Goal: Information Seeking & Learning: Compare options

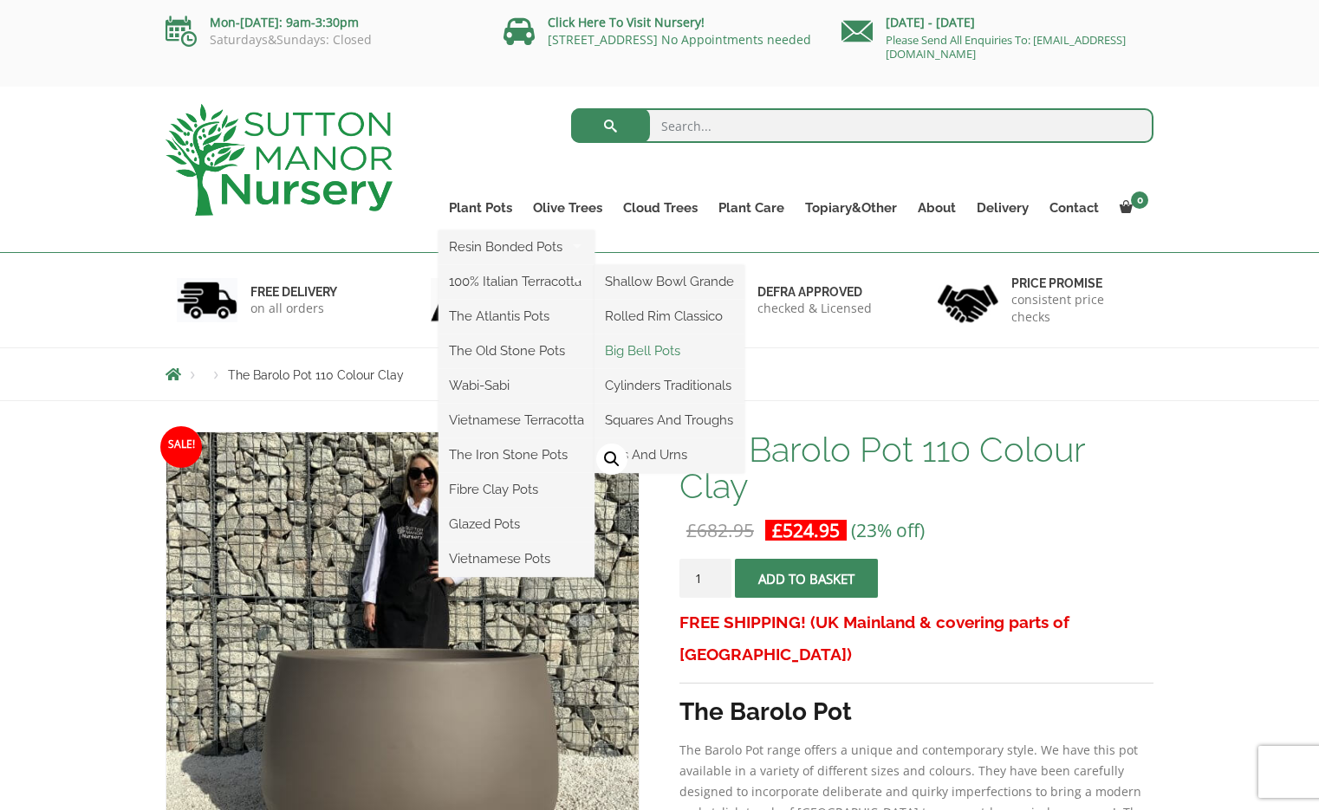
click at [639, 348] on link "Big Bell Pots" at bounding box center [670, 351] width 150 height 26
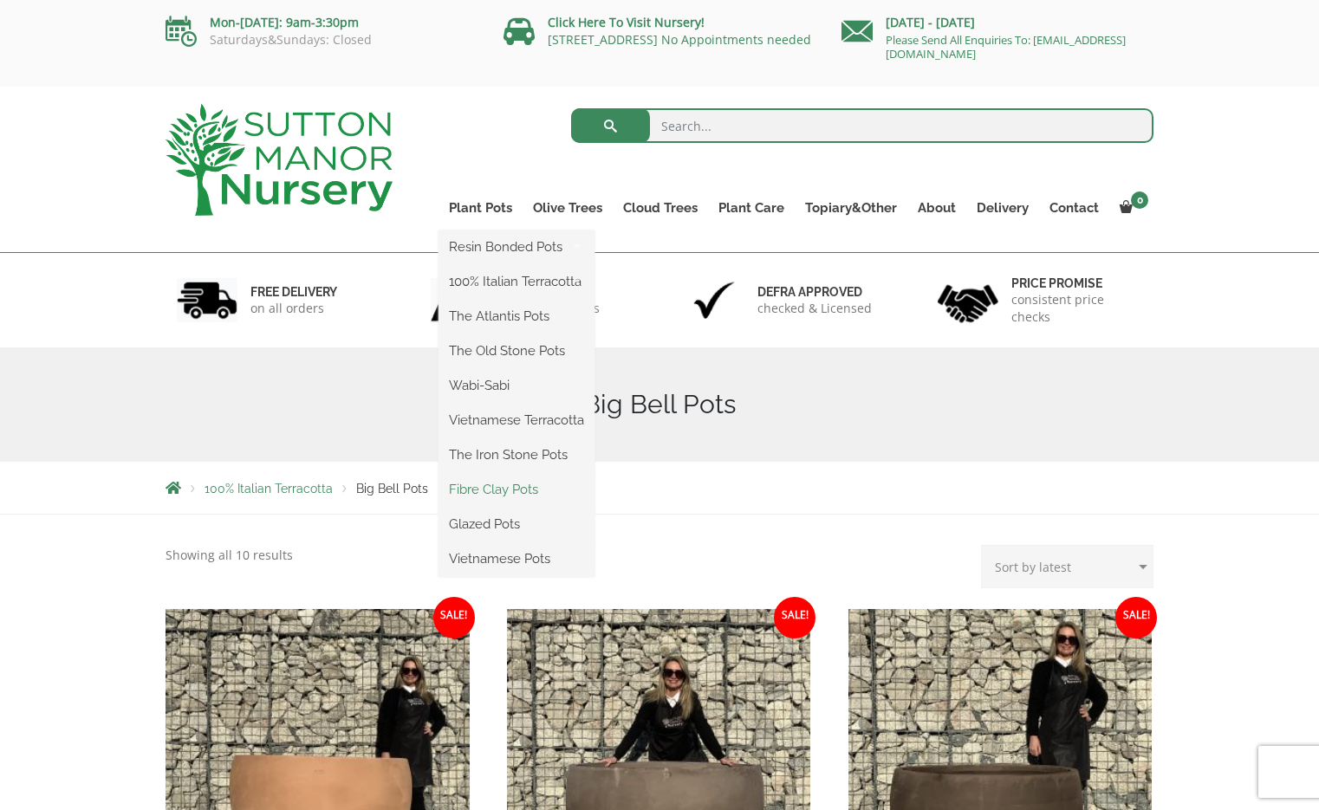
click at [503, 489] on link "Fibre Clay Pots" at bounding box center [517, 490] width 156 height 26
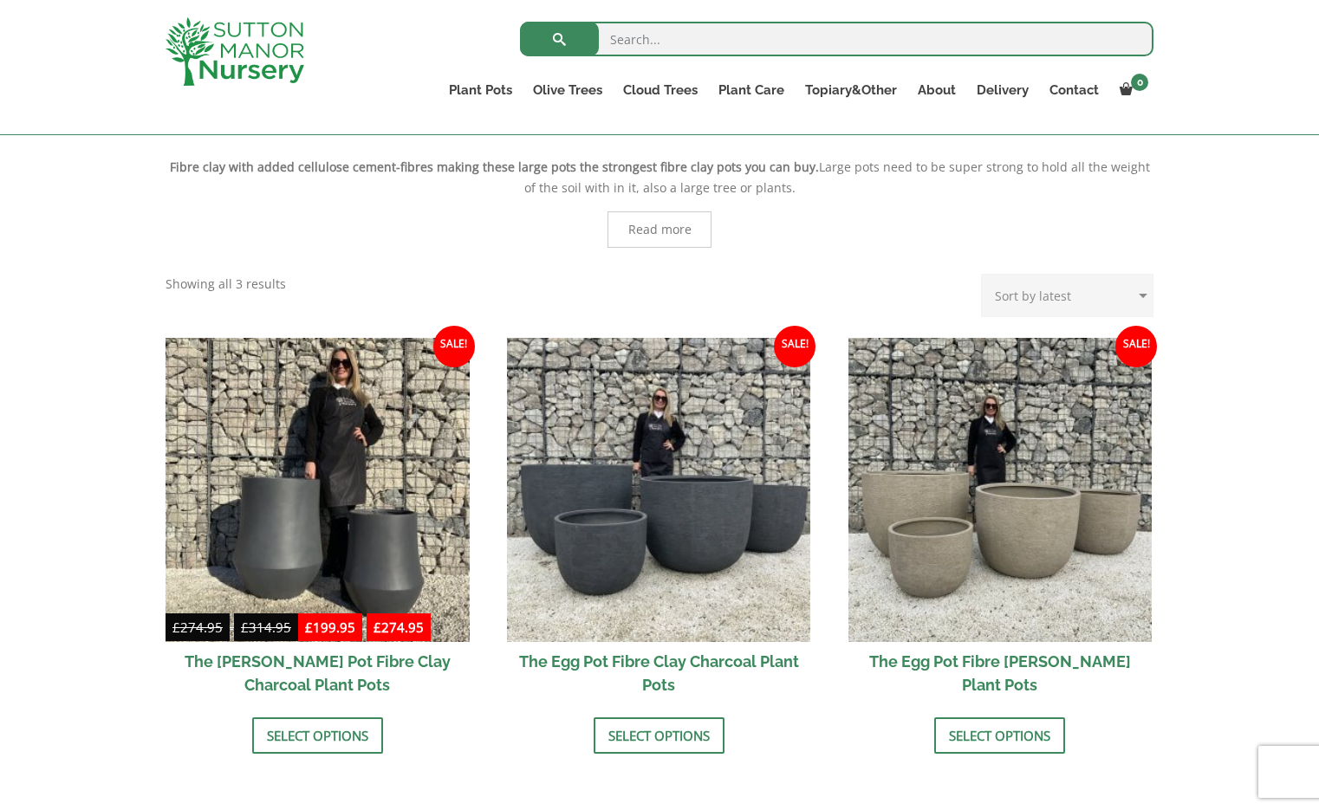
scroll to position [475, 0]
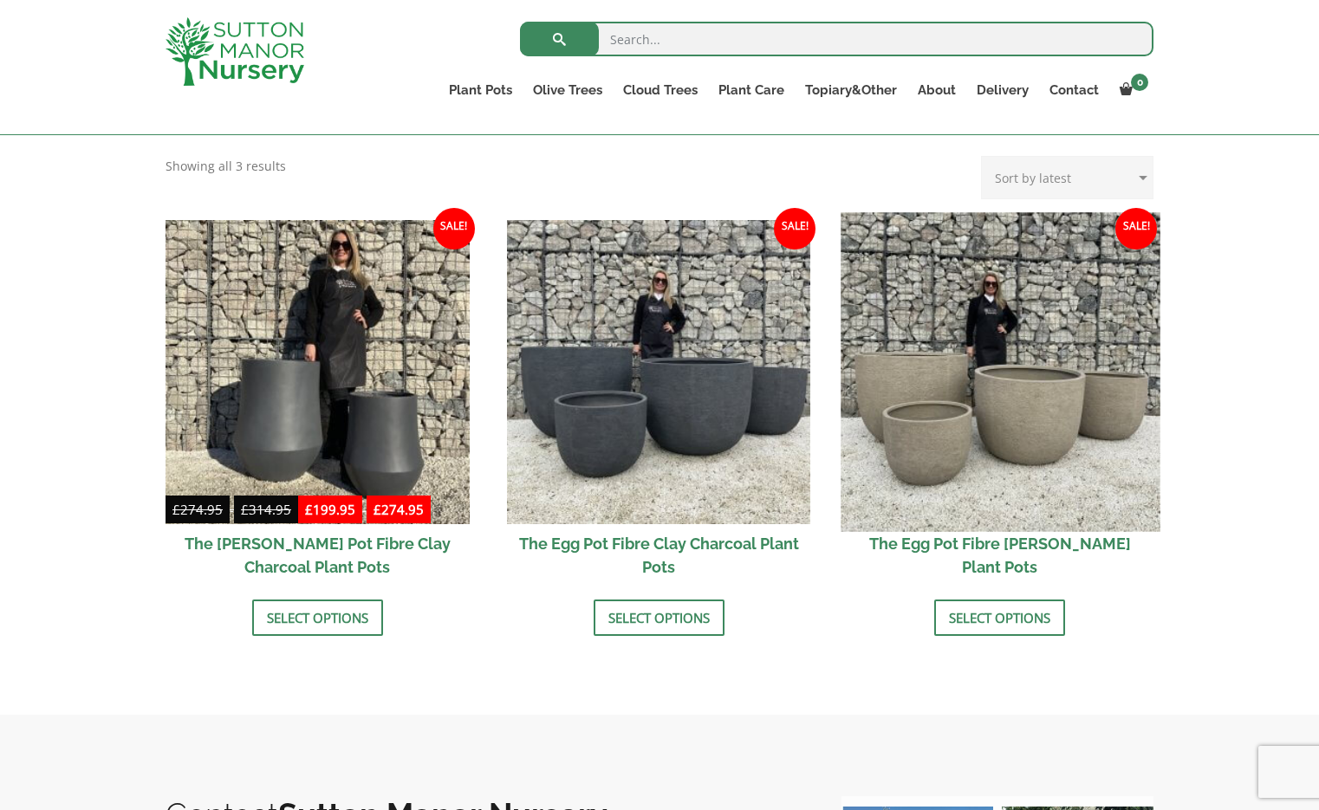
click at [1018, 420] on img at bounding box center [1000, 371] width 319 height 319
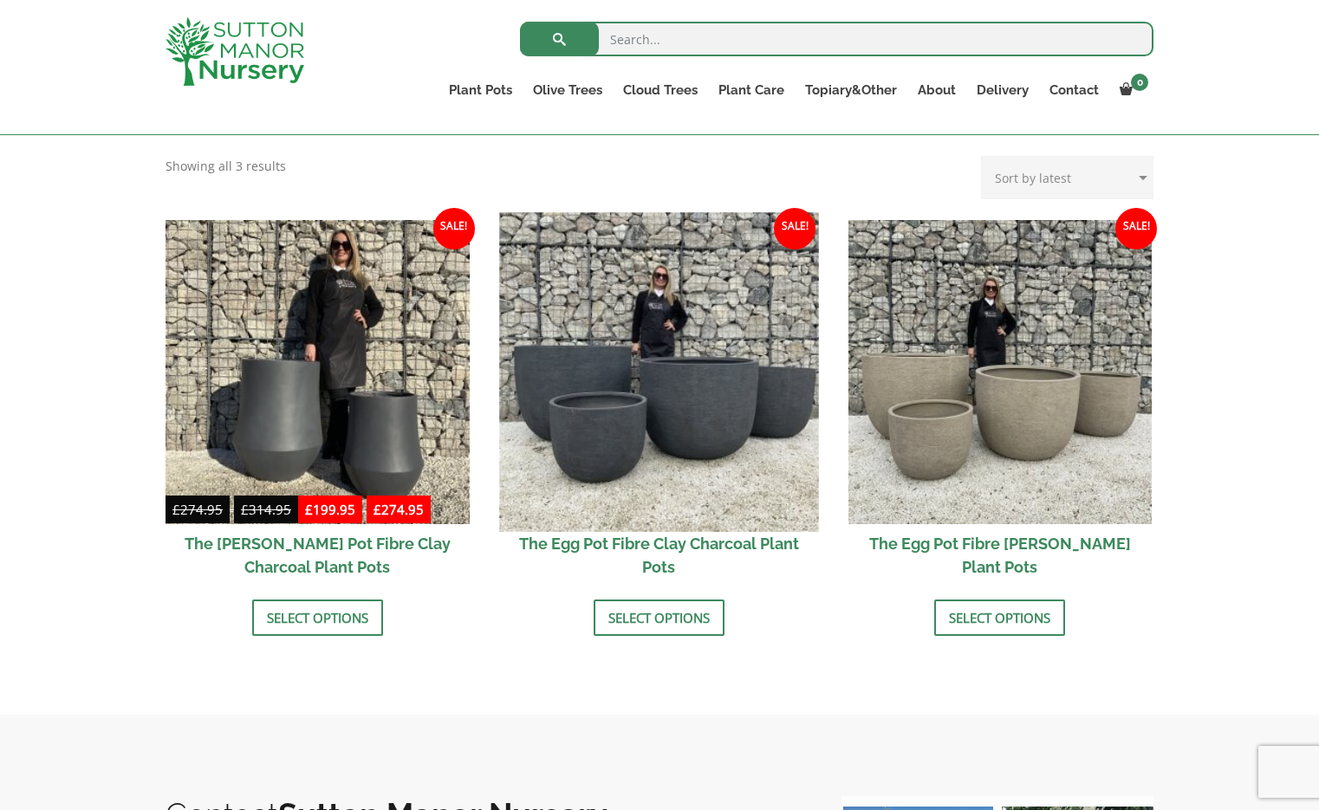
click at [680, 437] on img at bounding box center [658, 371] width 319 height 319
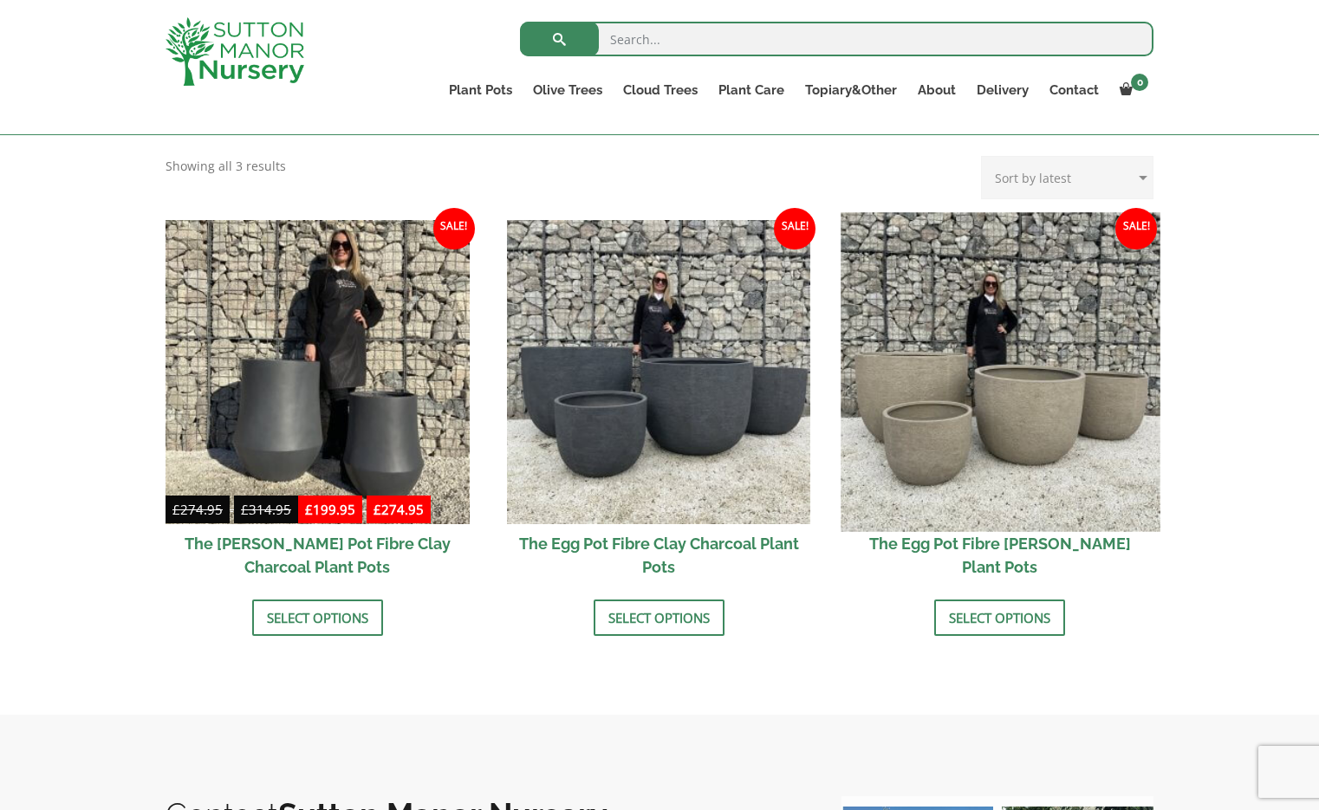
click at [908, 400] on img at bounding box center [1000, 371] width 319 height 319
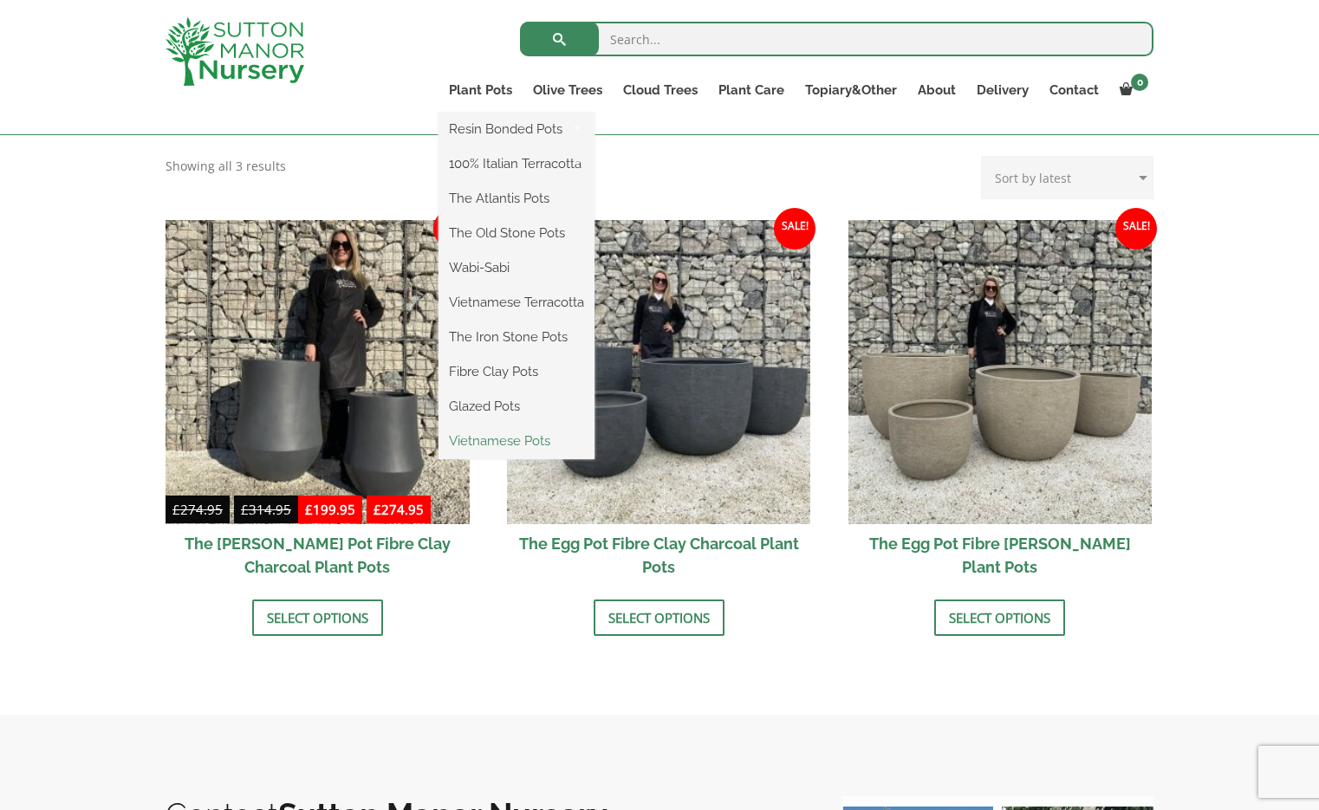
click at [494, 440] on link "Vietnamese Pots" at bounding box center [517, 441] width 156 height 26
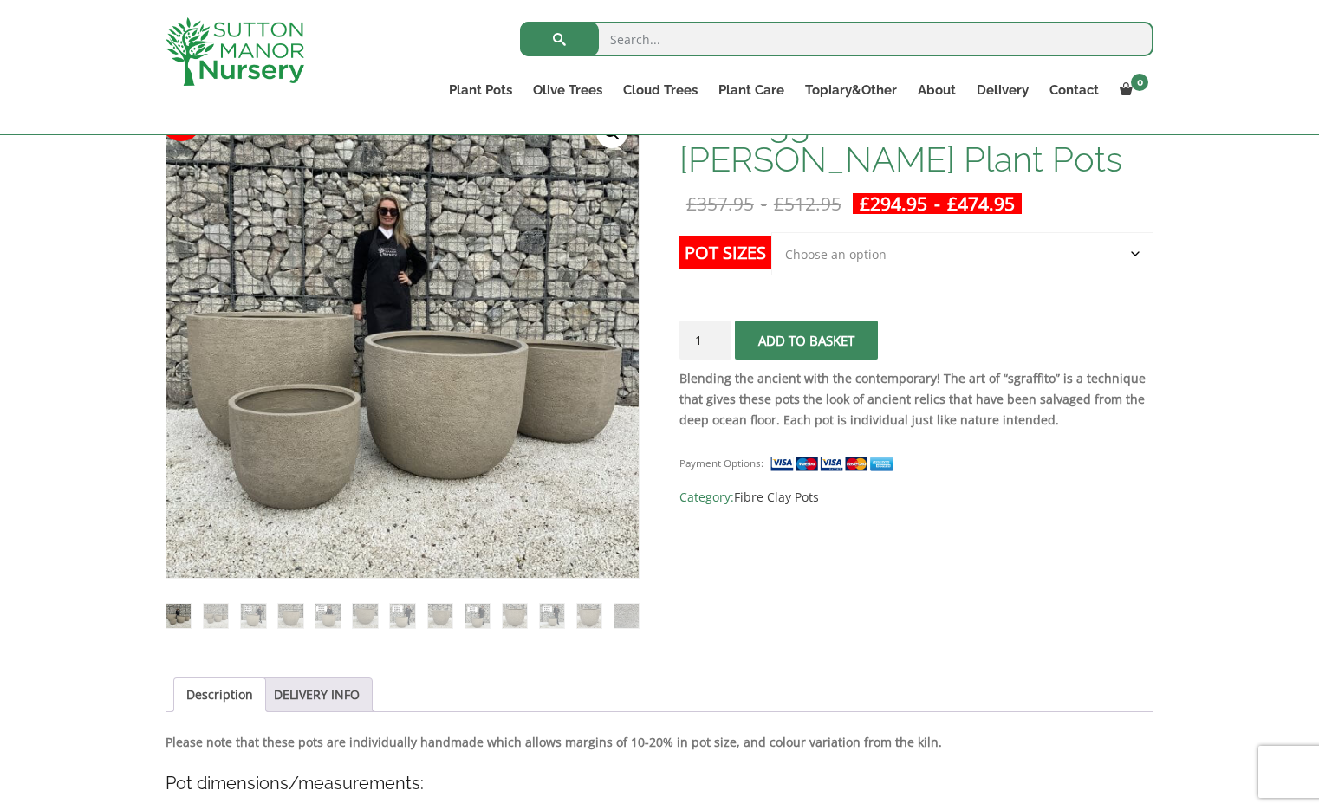
scroll to position [271, 0]
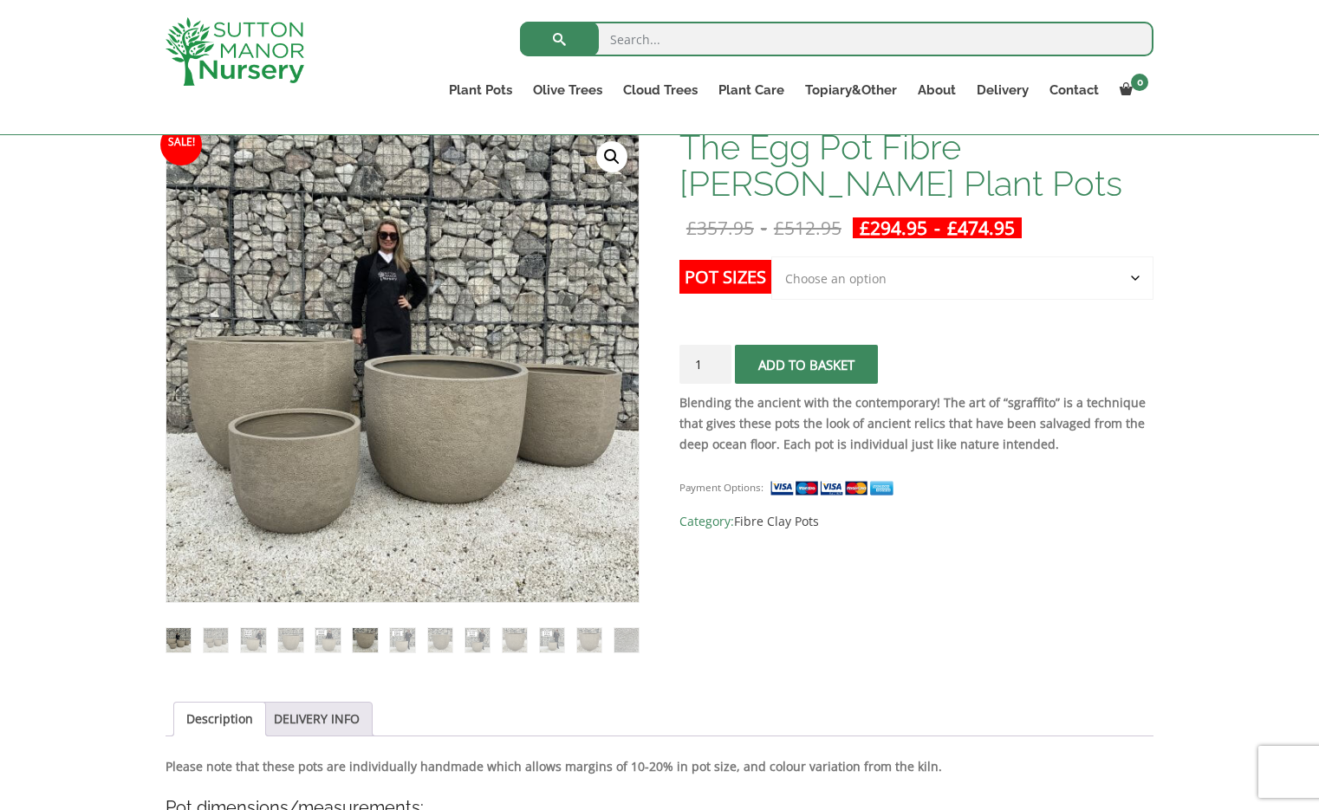
click at [367, 641] on img at bounding box center [365, 640] width 24 height 24
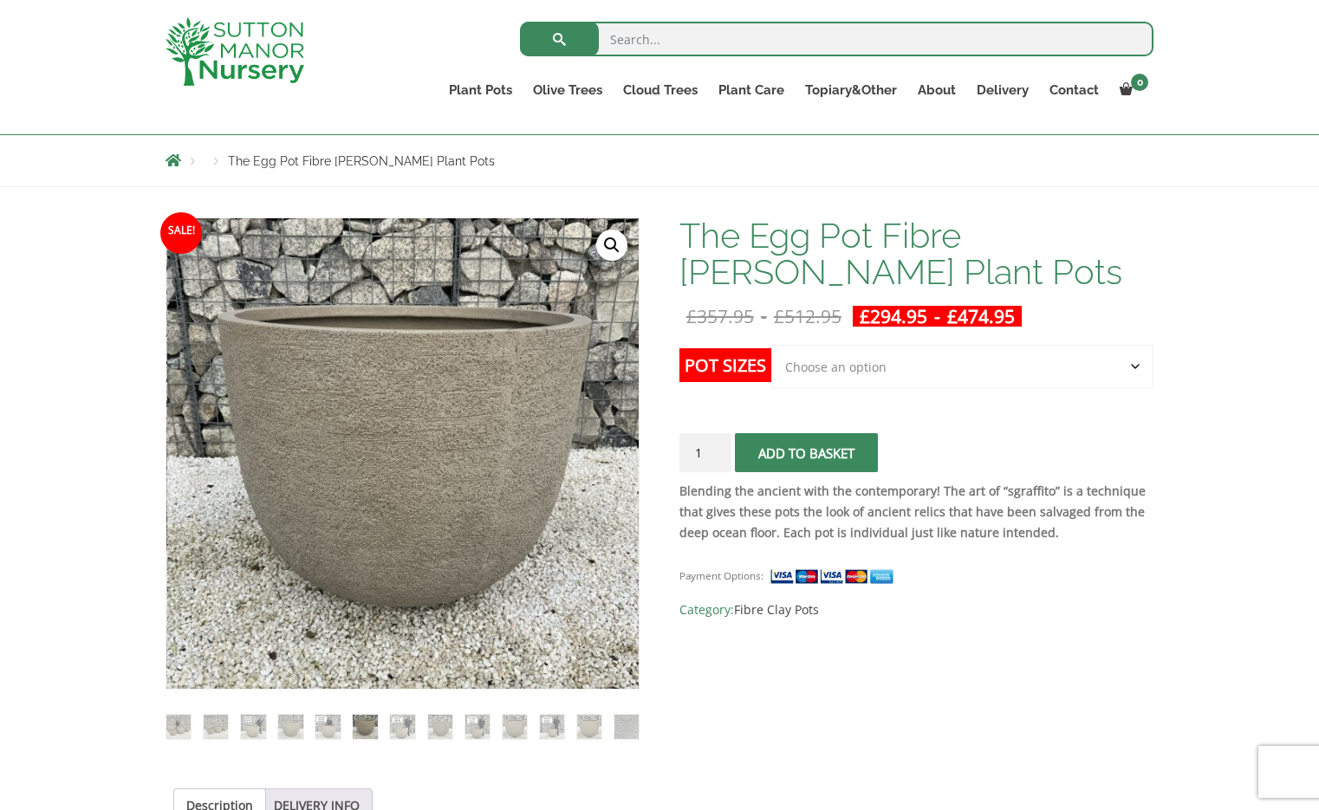
scroll to position [191, 0]
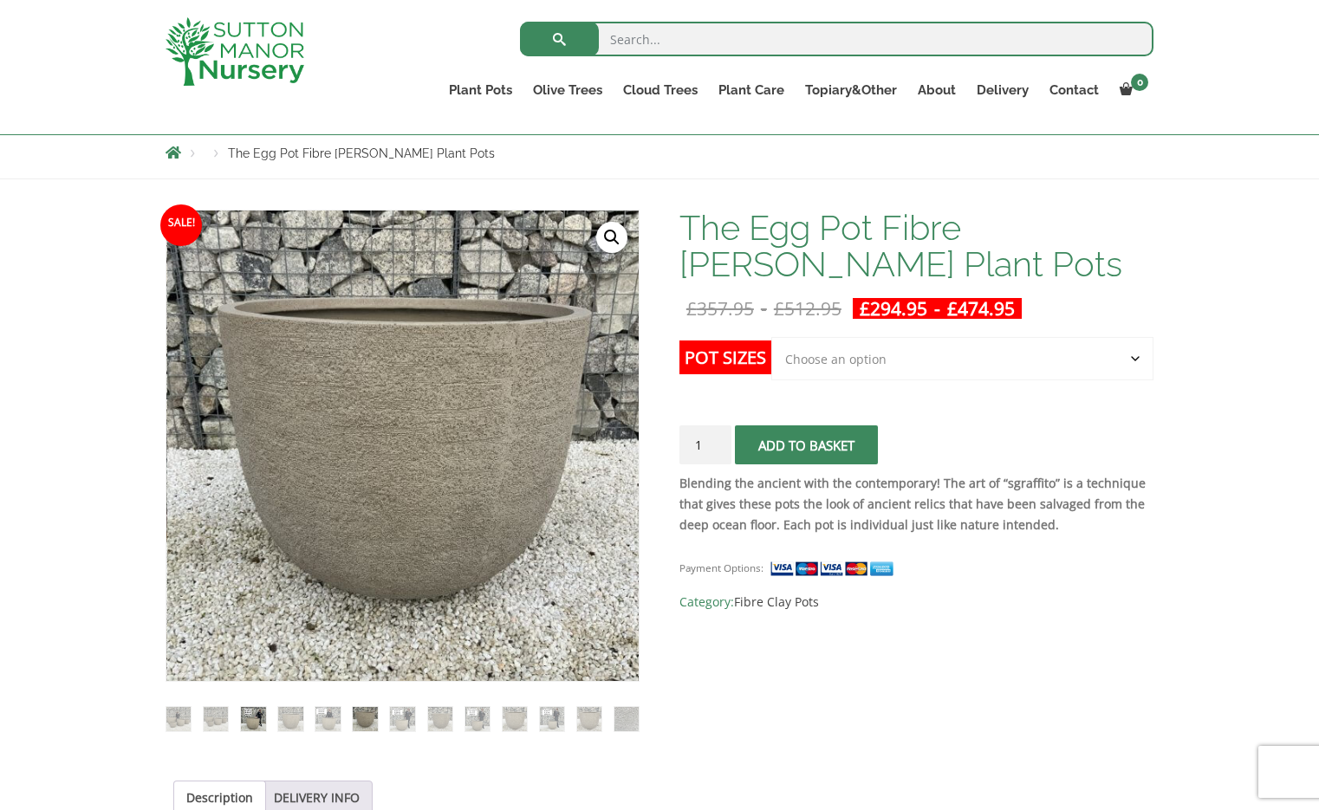
click at [252, 717] on img at bounding box center [253, 719] width 24 height 24
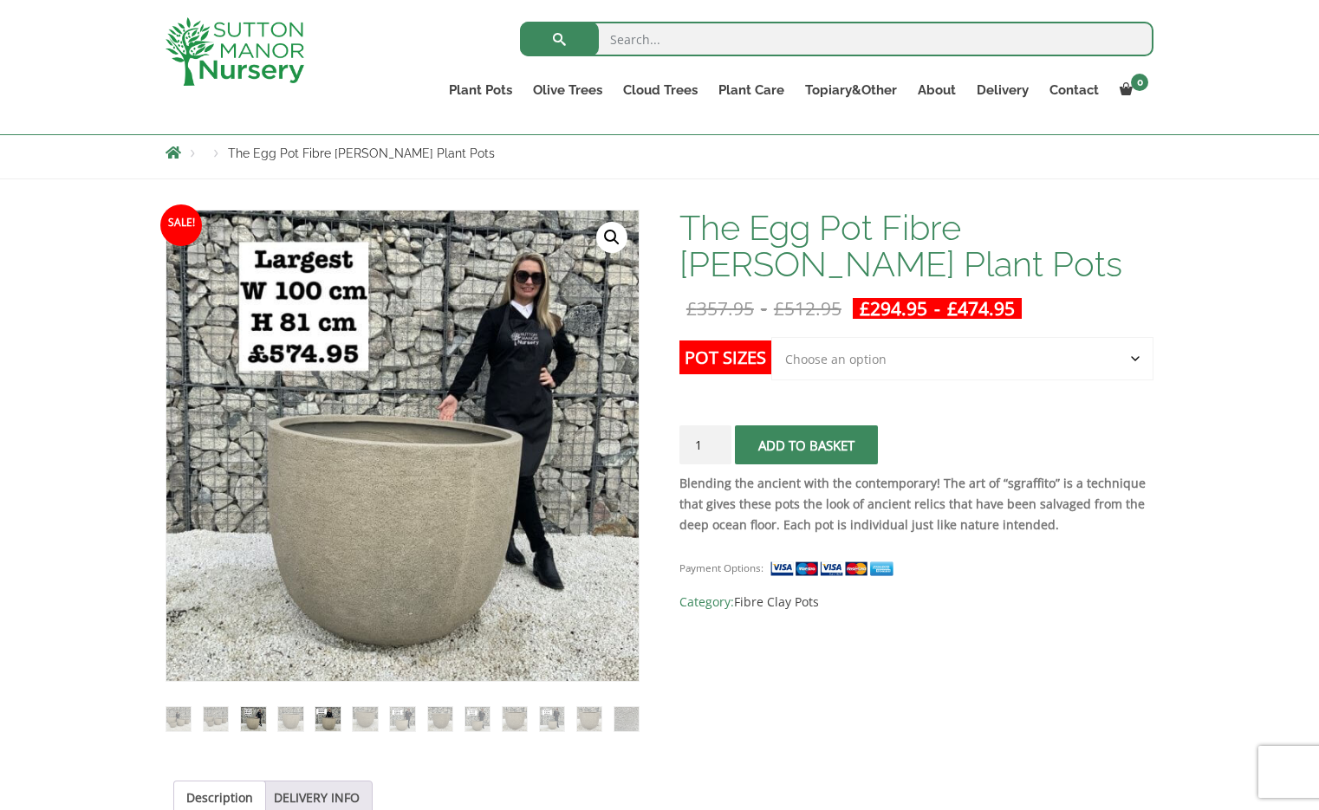
click at [322, 712] on img at bounding box center [327, 719] width 24 height 24
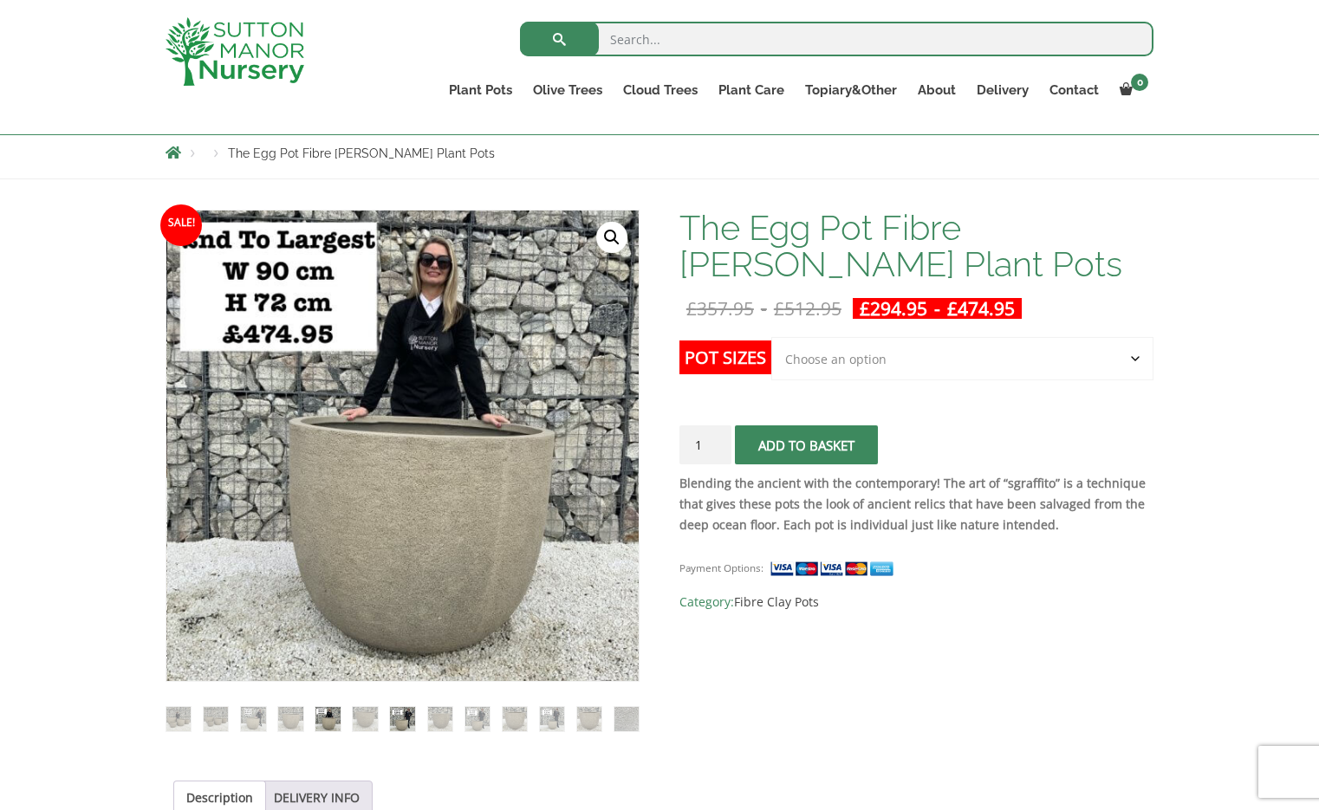
click at [399, 718] on img at bounding box center [402, 719] width 24 height 24
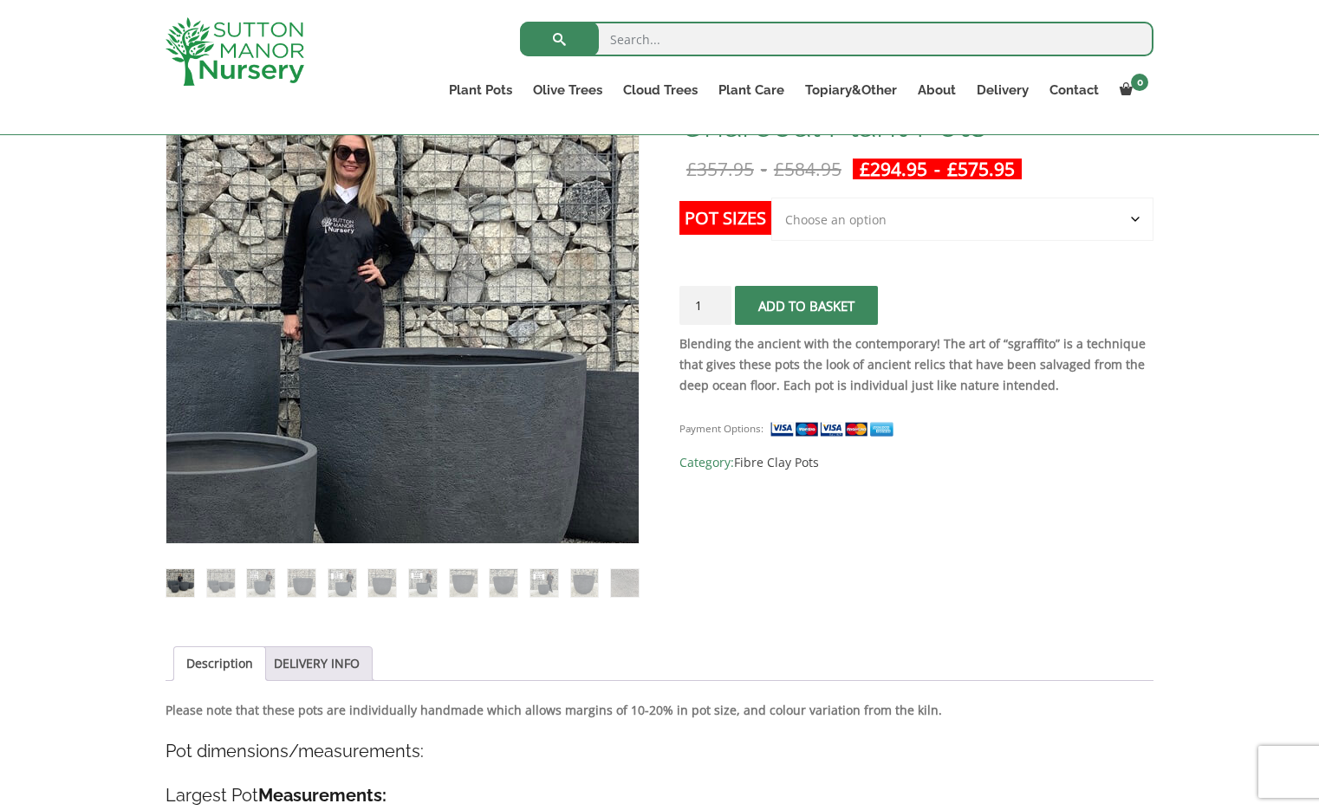
scroll to position [331, 0]
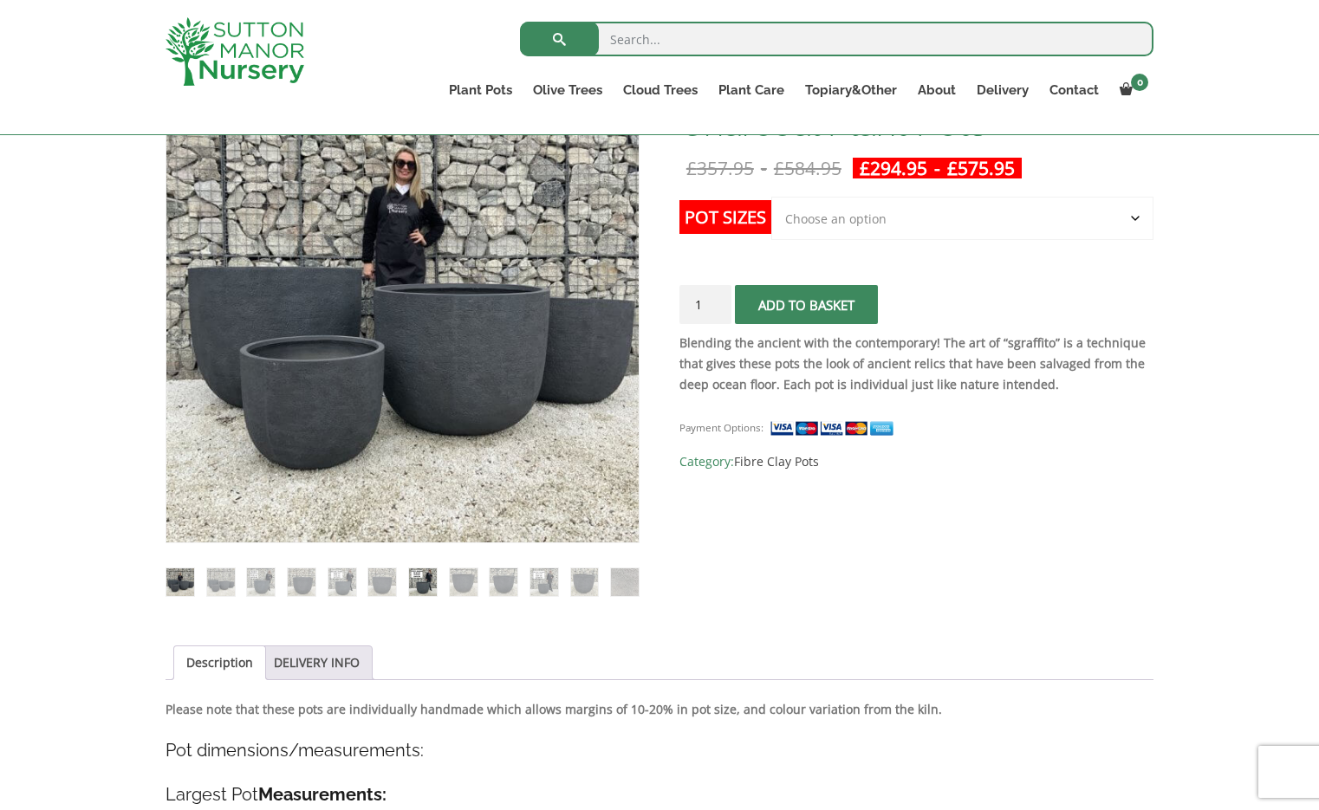
click at [418, 579] on img at bounding box center [423, 583] width 28 height 28
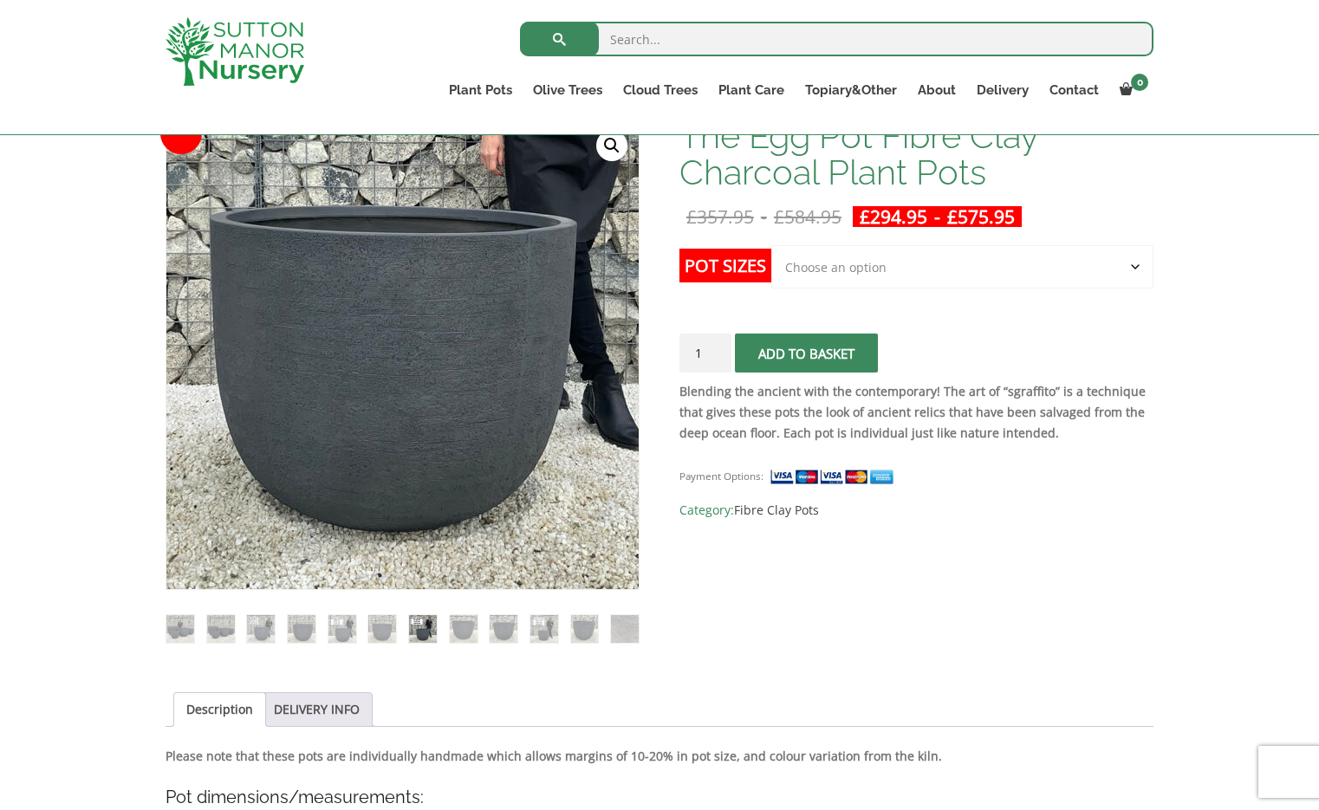
scroll to position [282, 0]
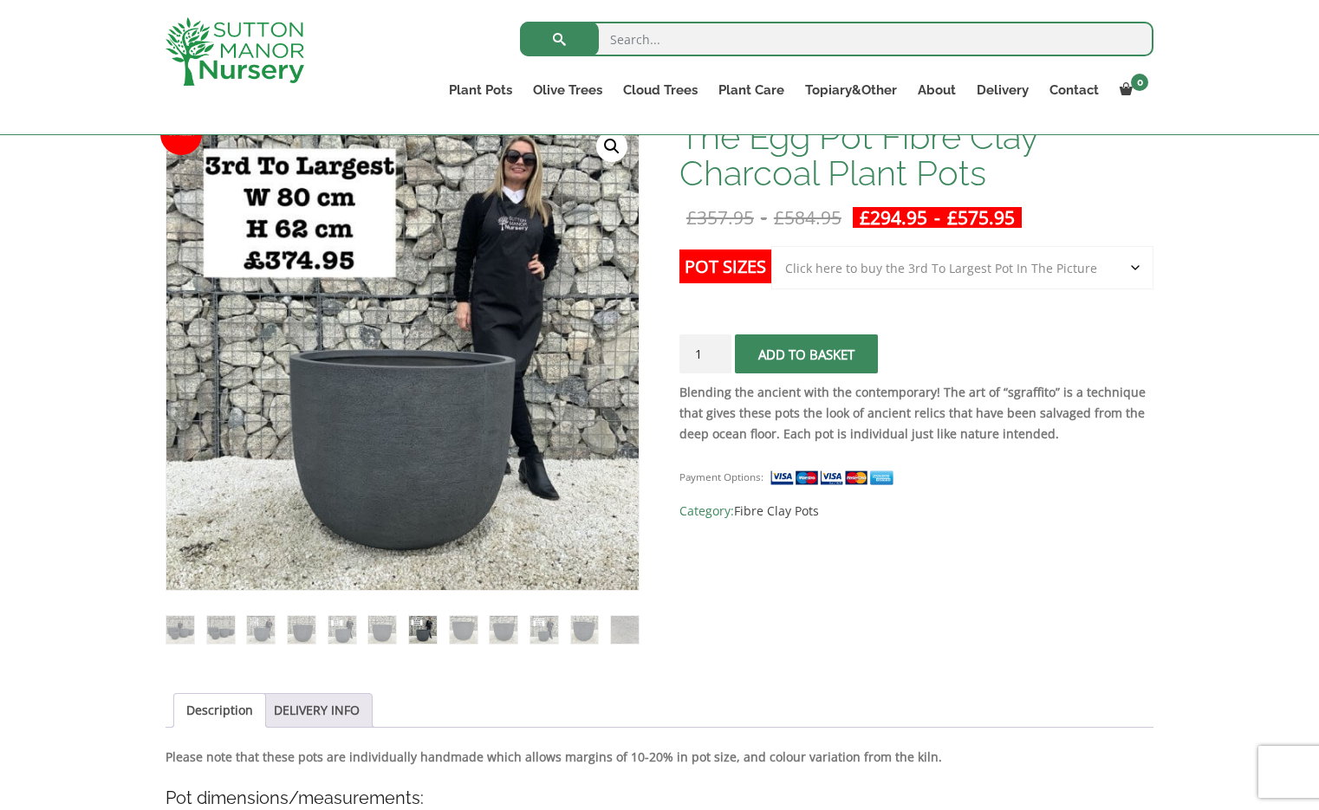
select select "Click here to buy the 3rd To Largest Pot In The Picture"
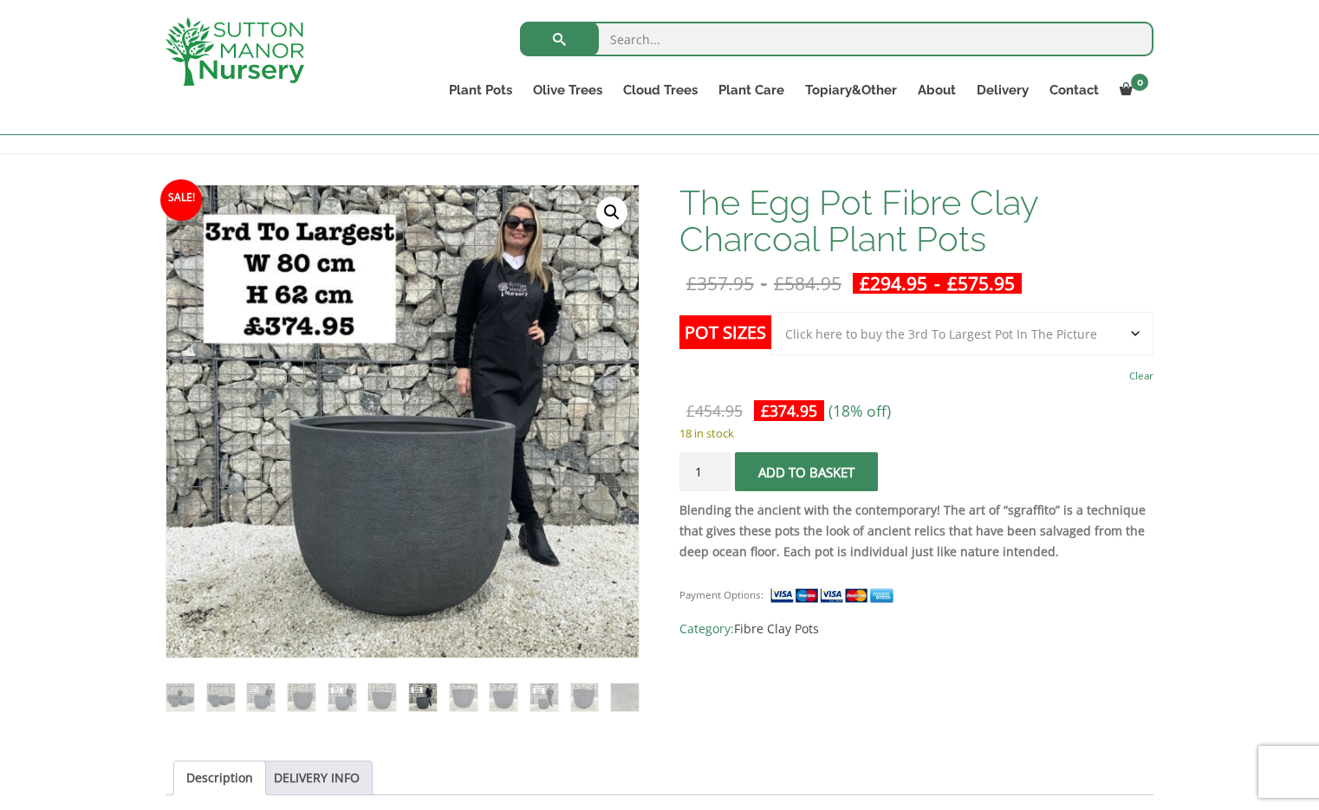
scroll to position [215, 0]
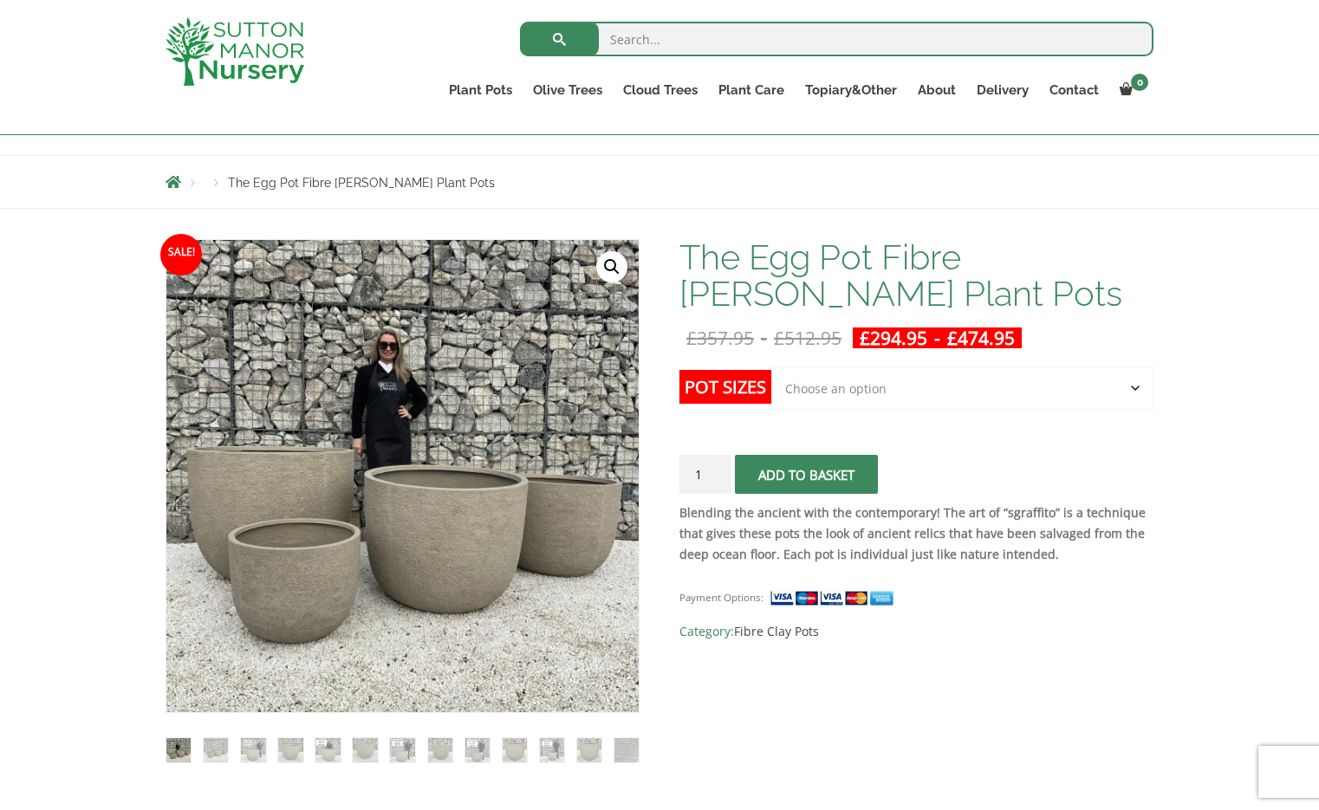
scroll to position [163, 0]
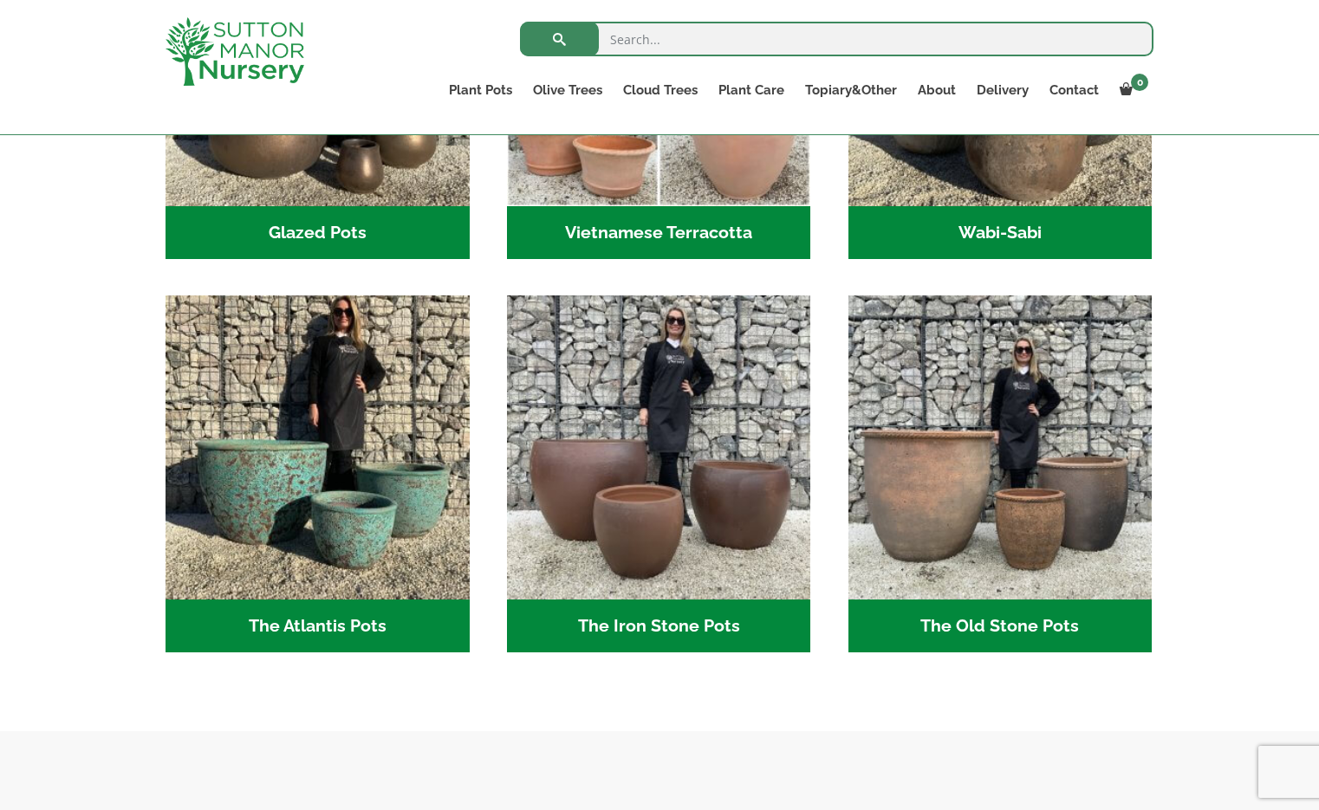
scroll to position [756, 0]
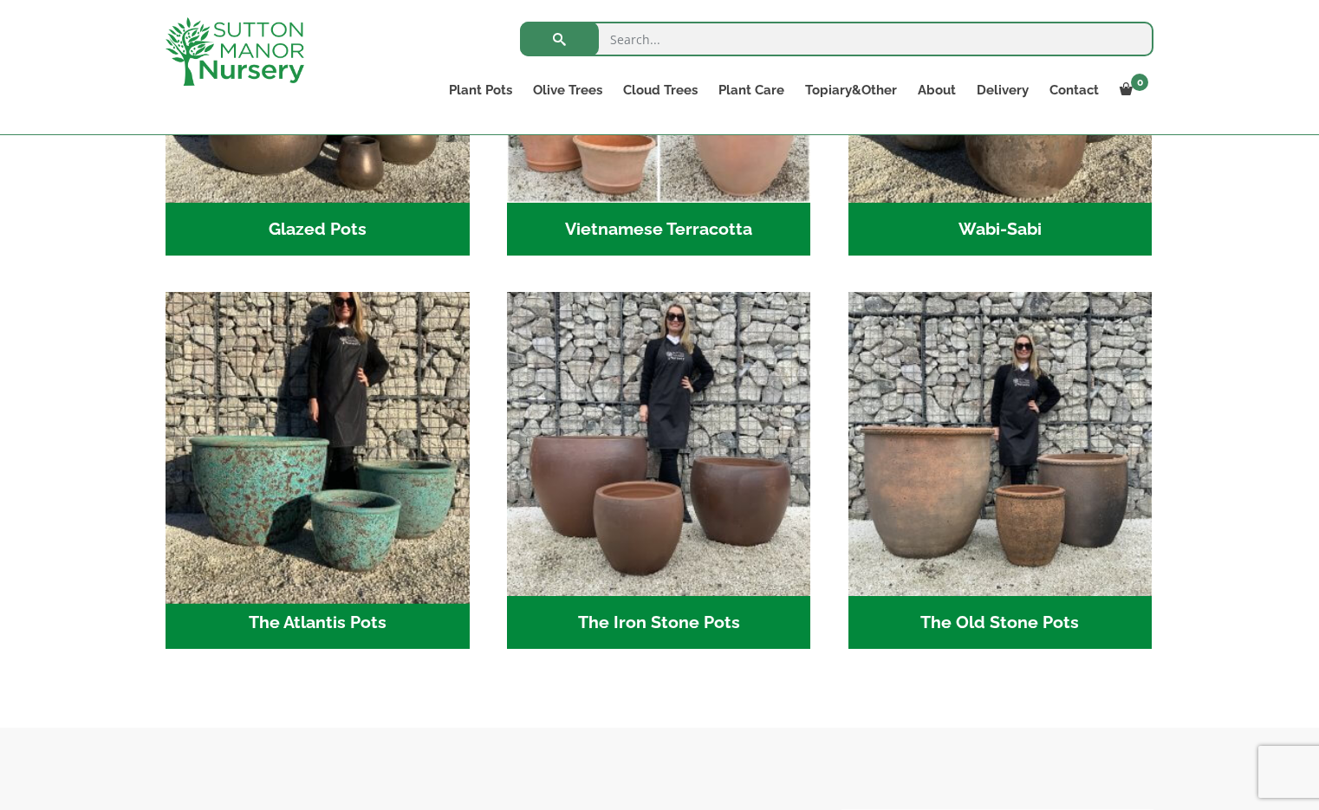
click at [243, 478] on img "Visit product category The Atlantis Pots" at bounding box center [317, 444] width 319 height 319
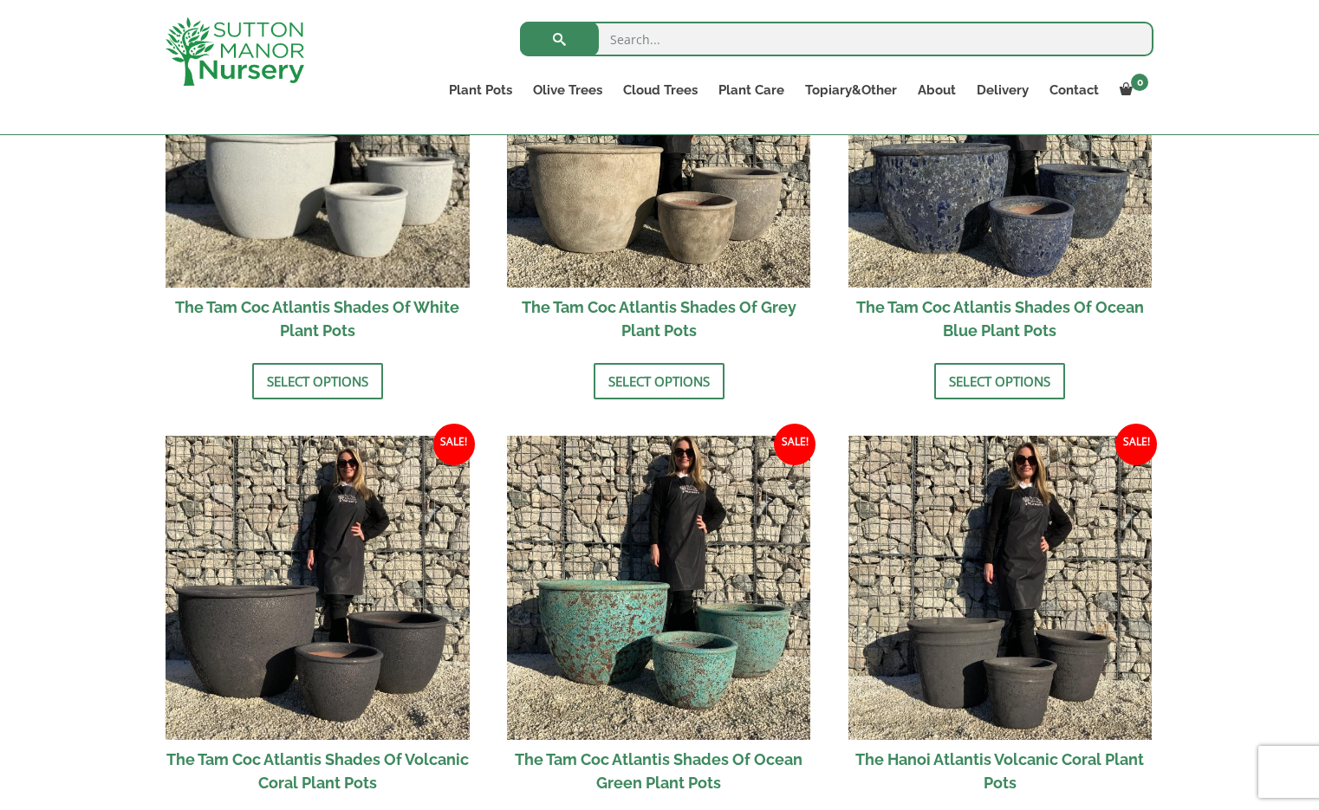
scroll to position [1193, 0]
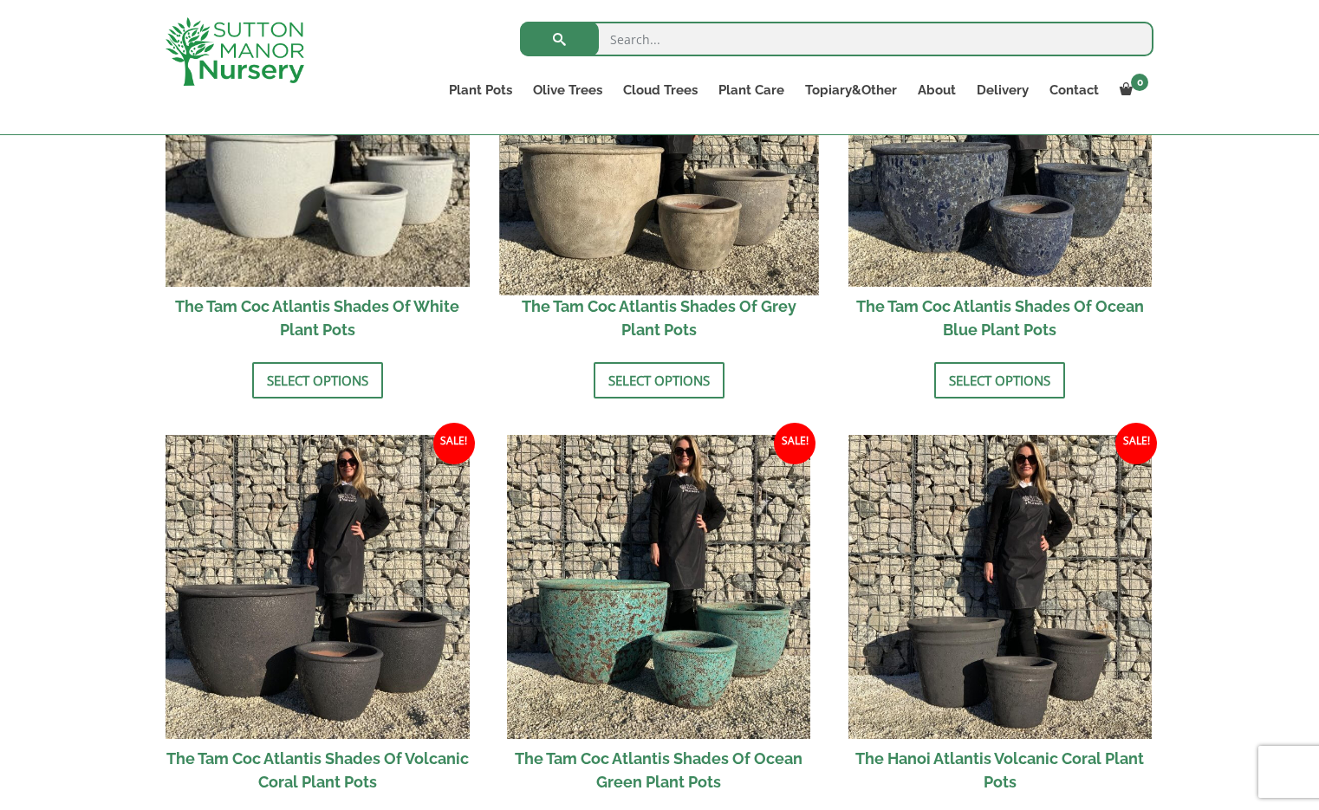
click at [609, 217] on img at bounding box center [658, 135] width 319 height 319
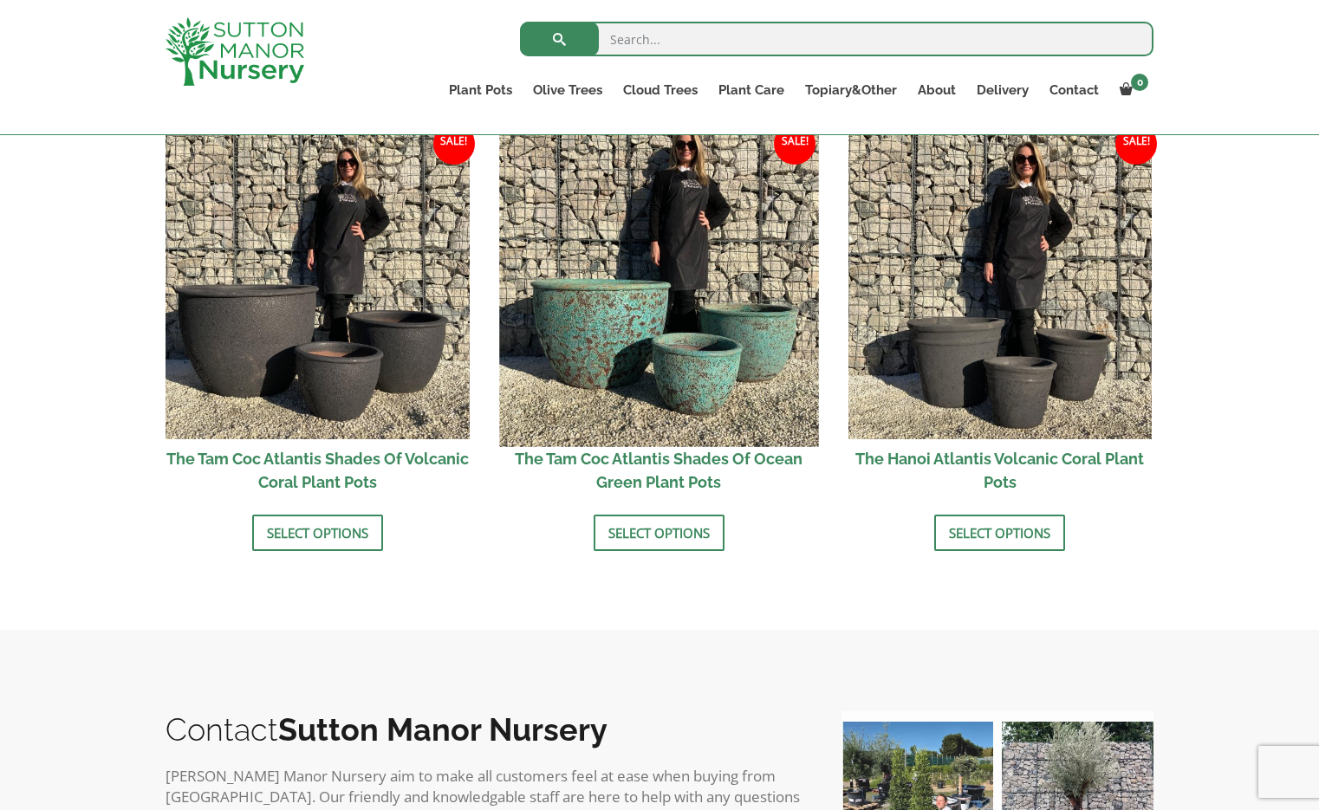
scroll to position [1483, 0]
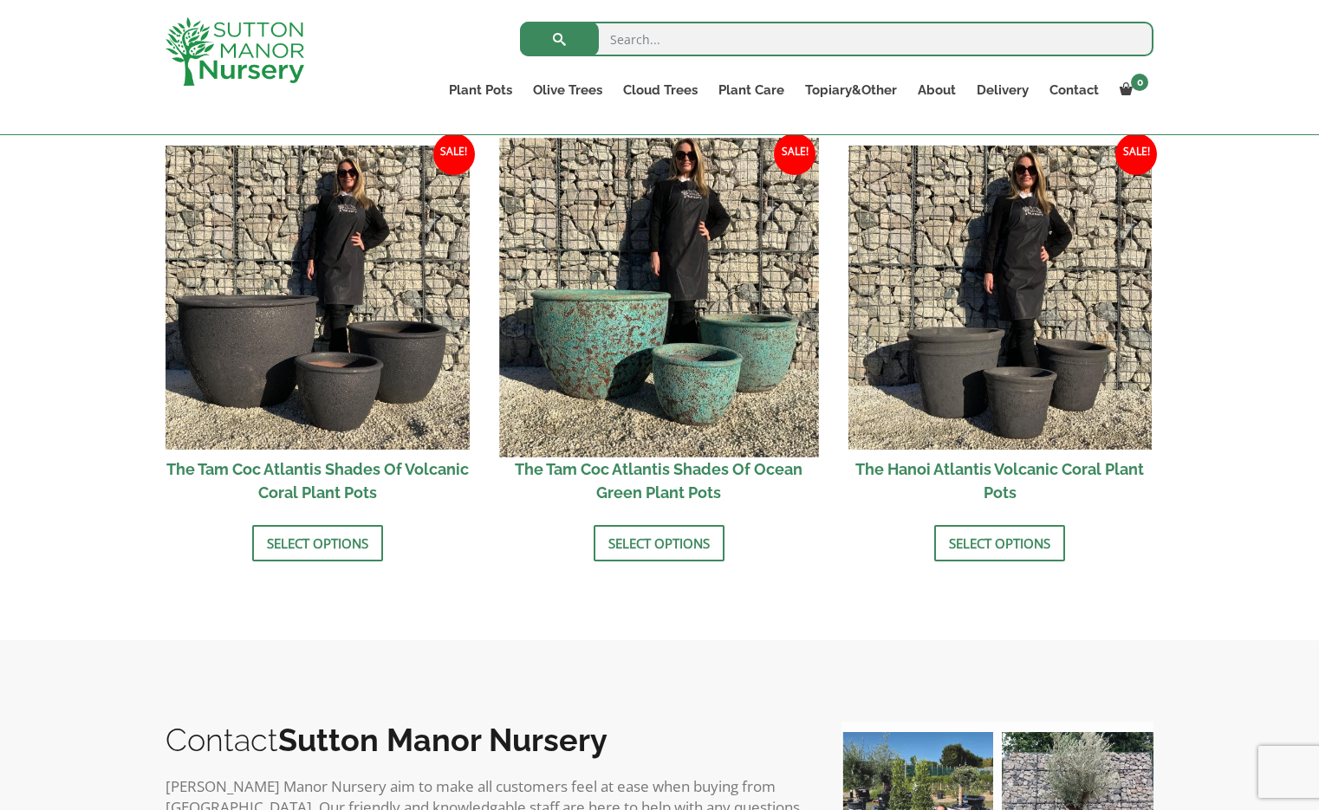
click at [589, 354] on img at bounding box center [658, 297] width 319 height 319
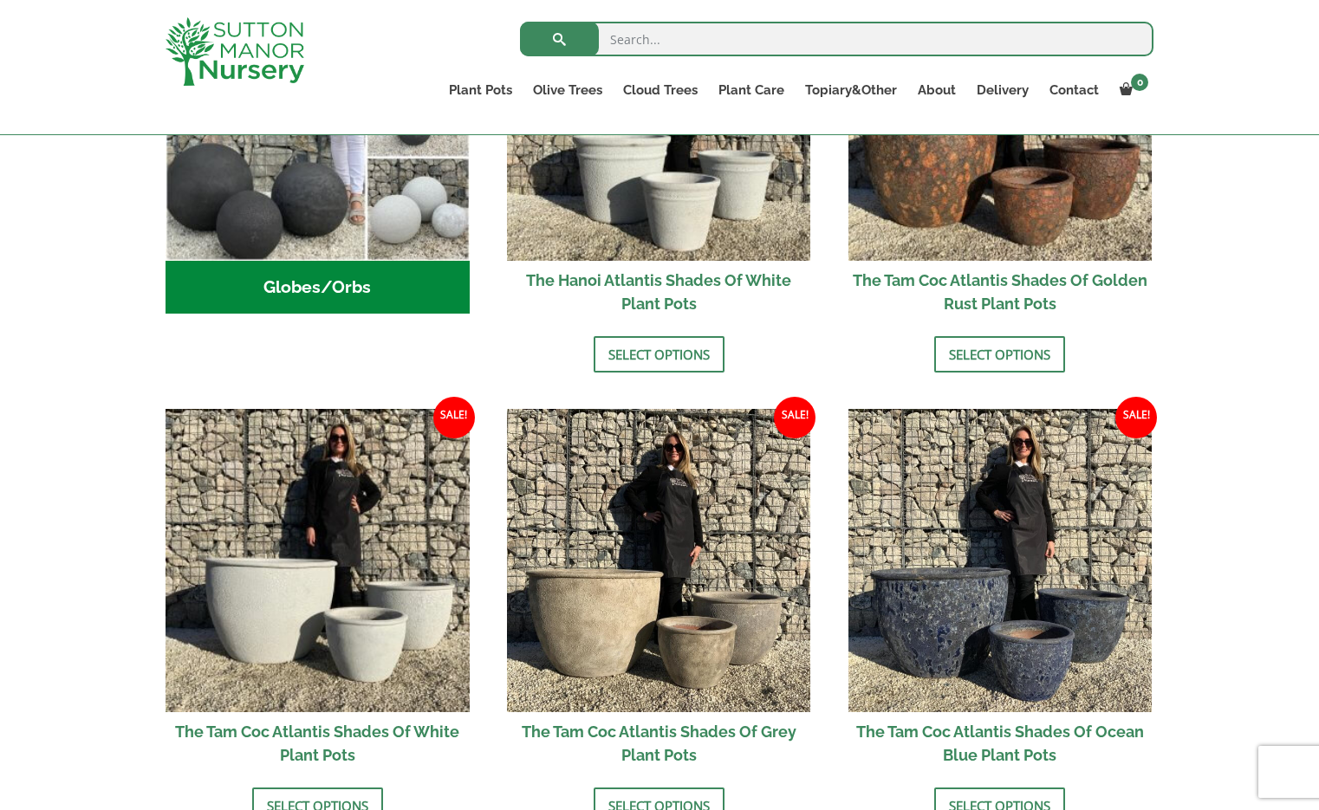
scroll to position [771, 0]
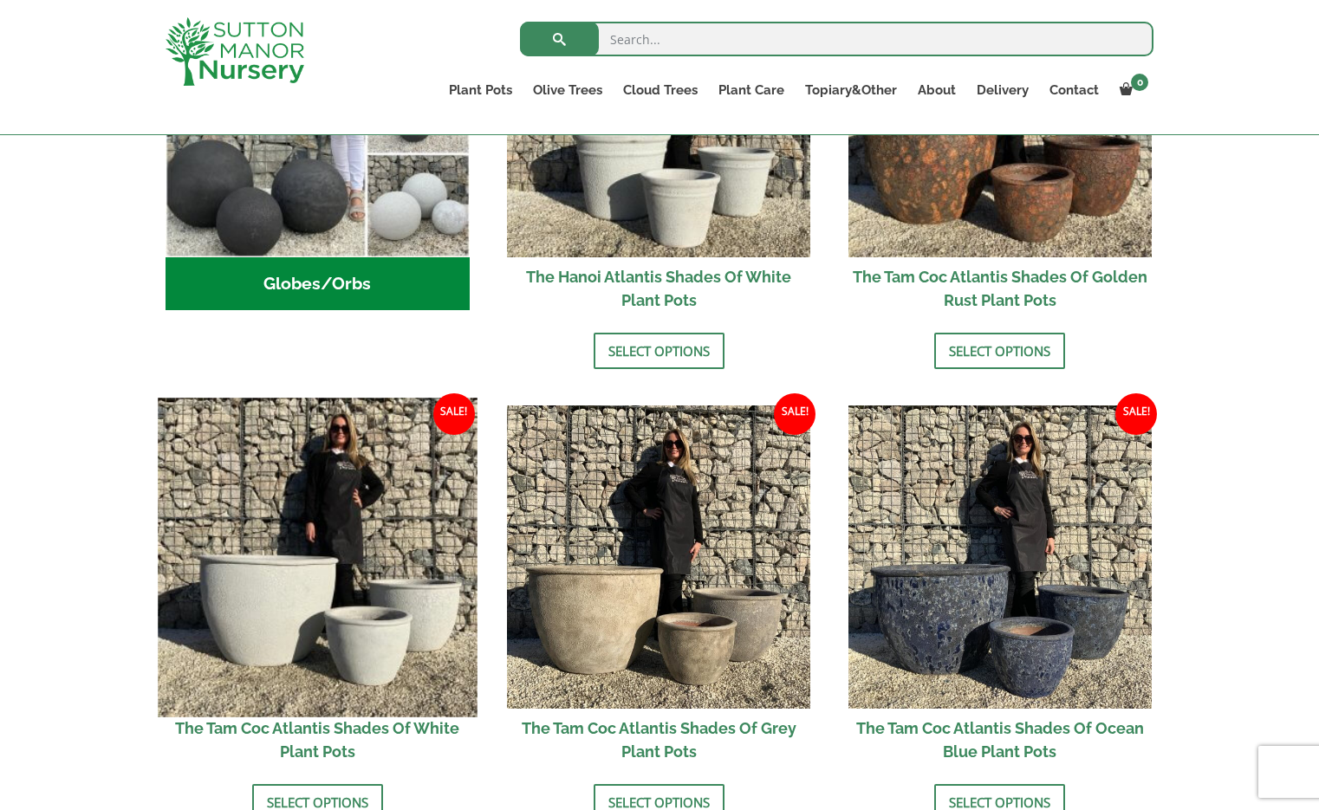
click at [337, 563] on img at bounding box center [317, 557] width 319 height 319
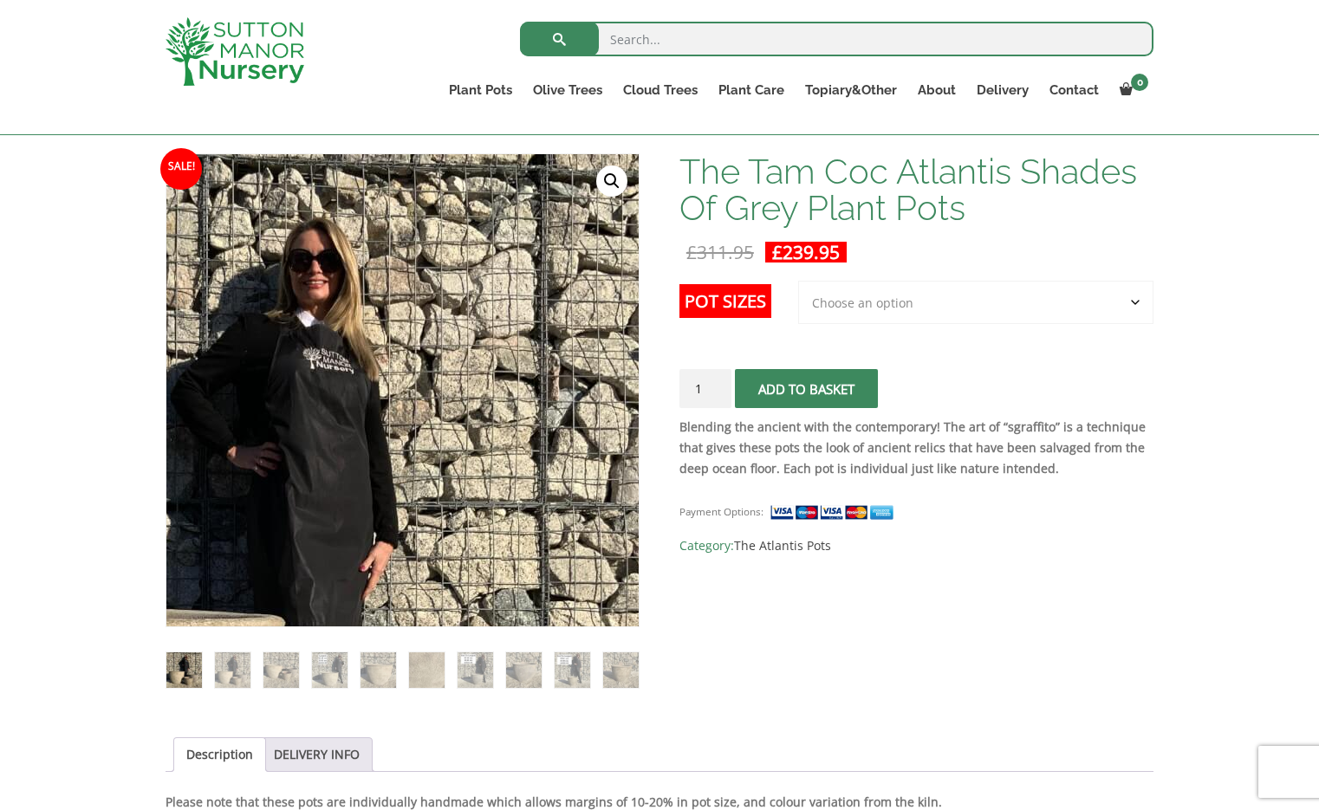
scroll to position [248, 0]
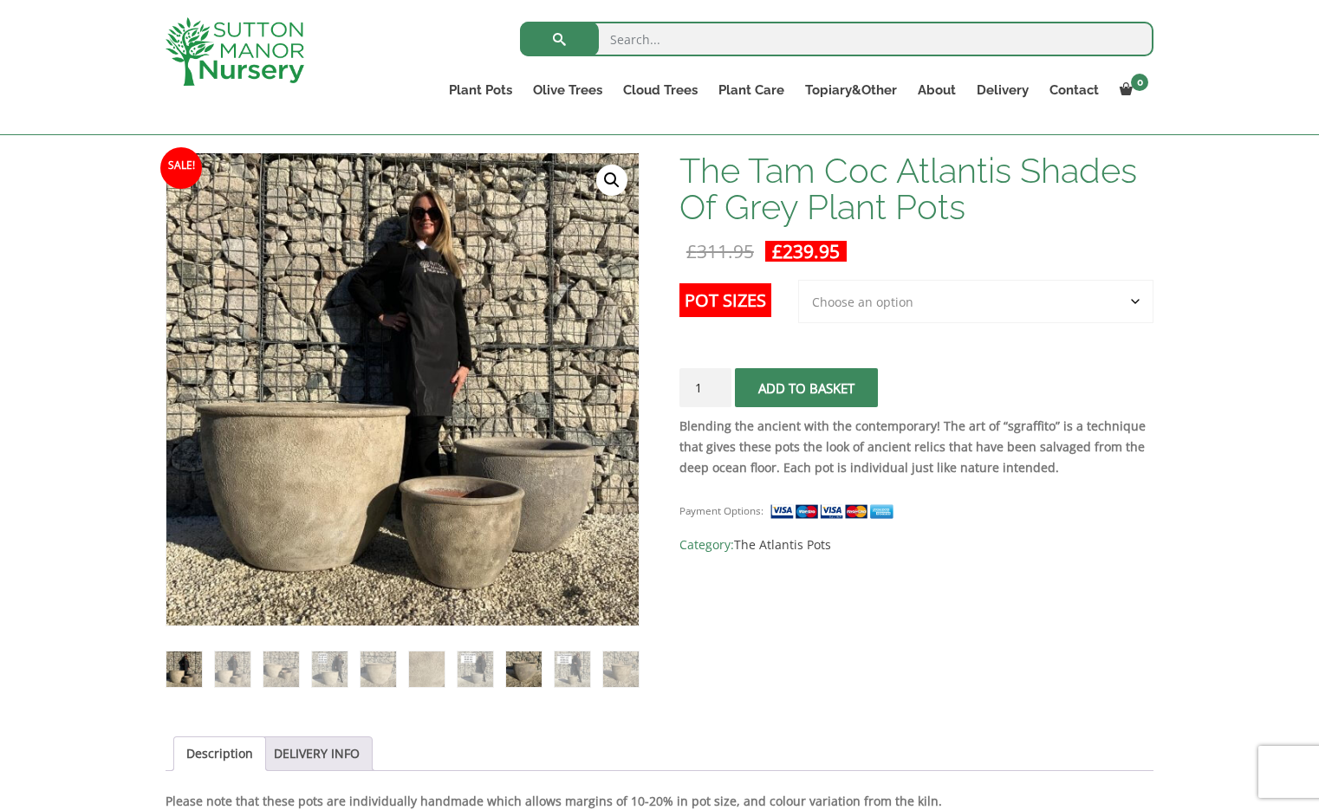
click at [515, 667] on img at bounding box center [524, 670] width 36 height 36
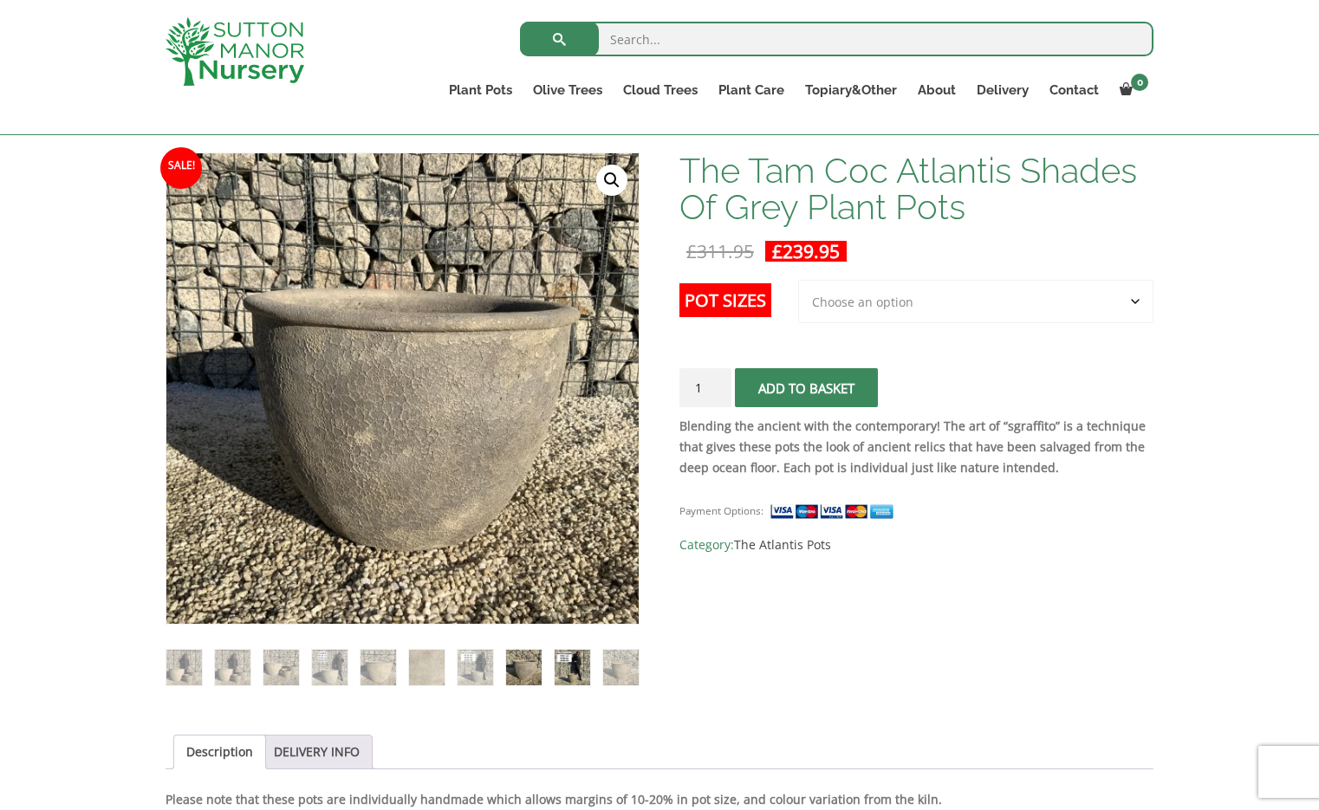
click at [574, 668] on img at bounding box center [573, 668] width 36 height 36
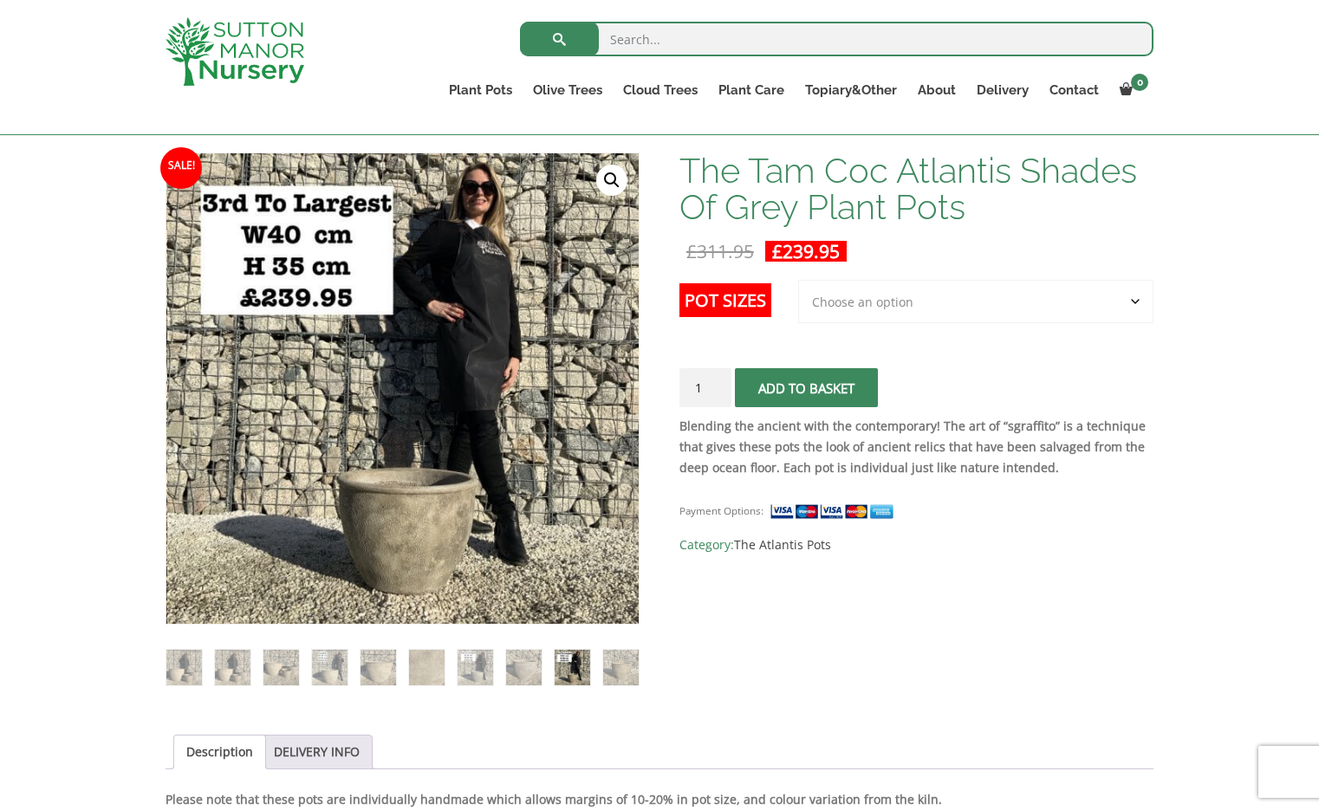
click at [595, 663] on ol at bounding box center [403, 656] width 474 height 62
click at [276, 668] on img at bounding box center [281, 668] width 36 height 36
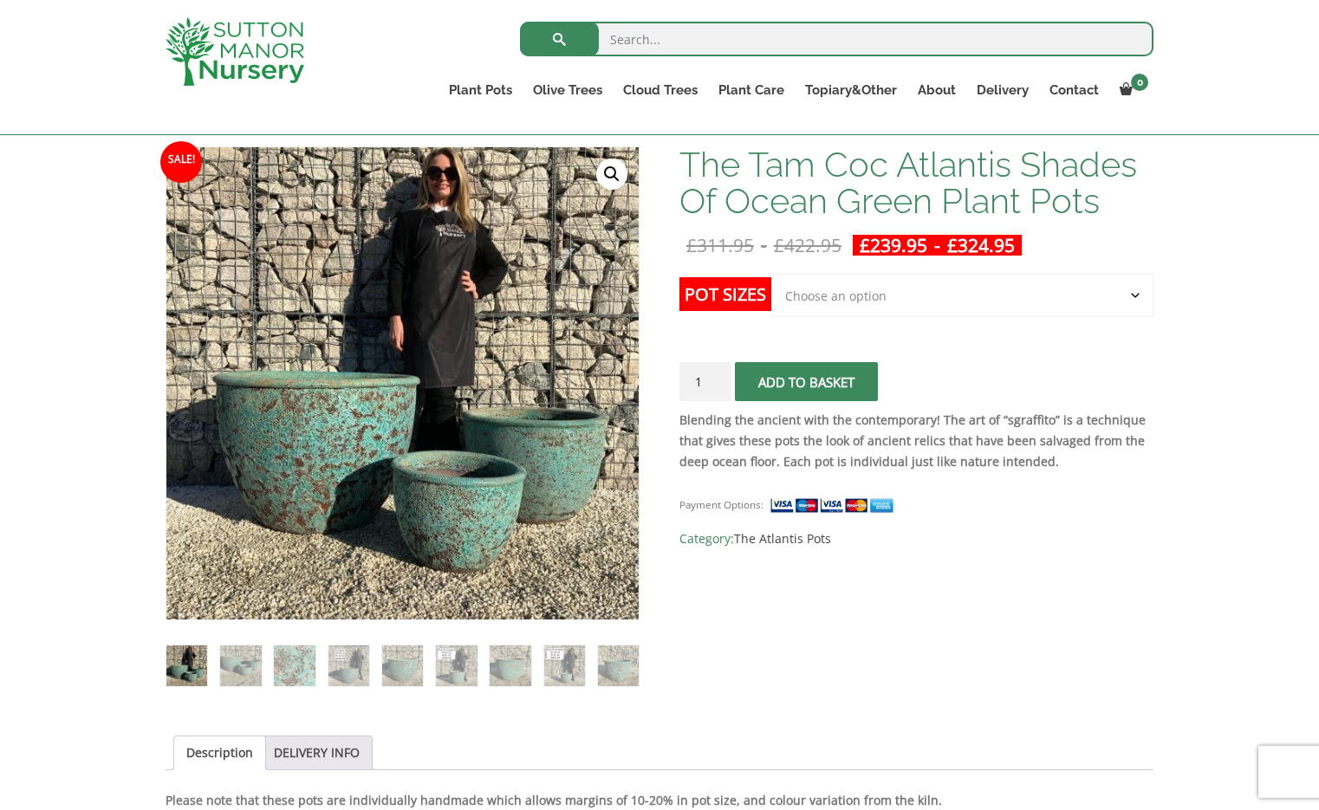
scroll to position [255, 0]
click at [399, 667] on img at bounding box center [402, 665] width 41 height 41
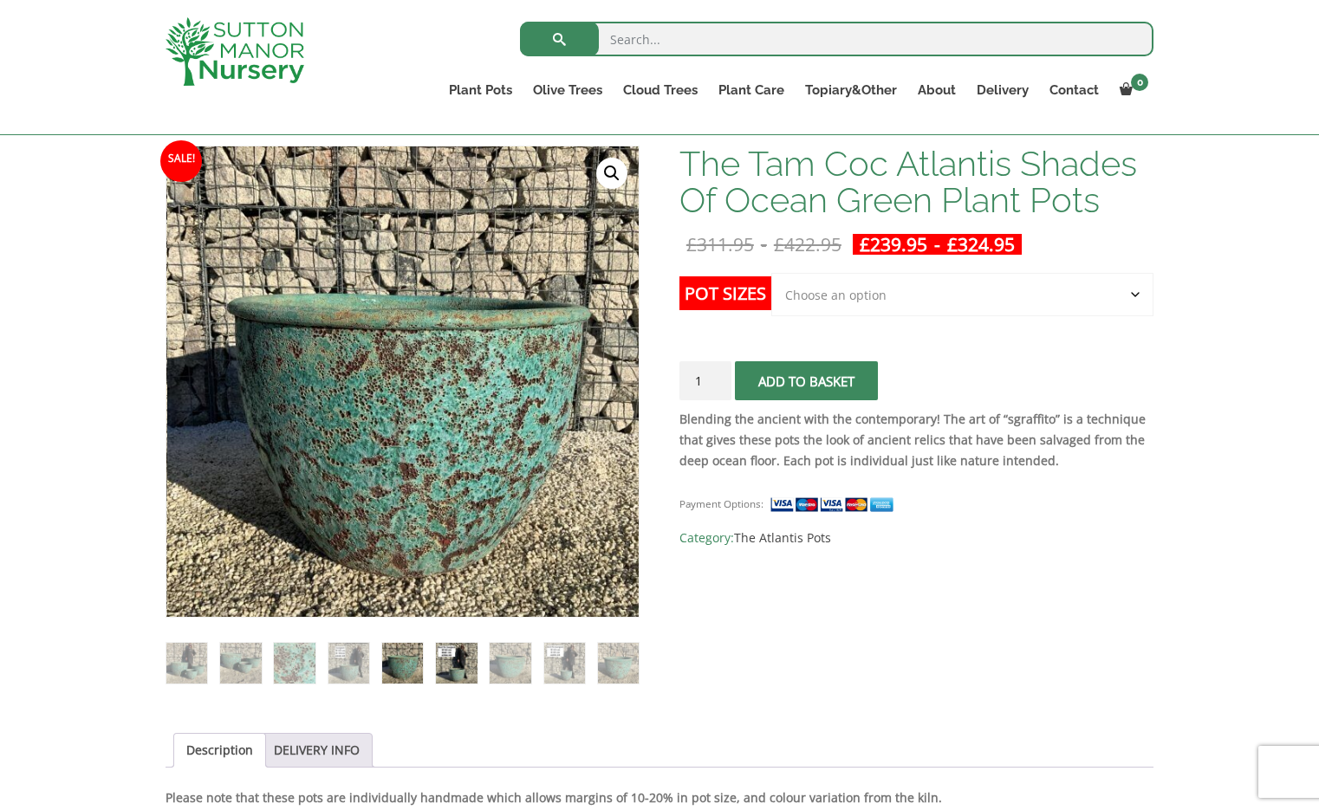
click at [459, 660] on img at bounding box center [456, 663] width 41 height 41
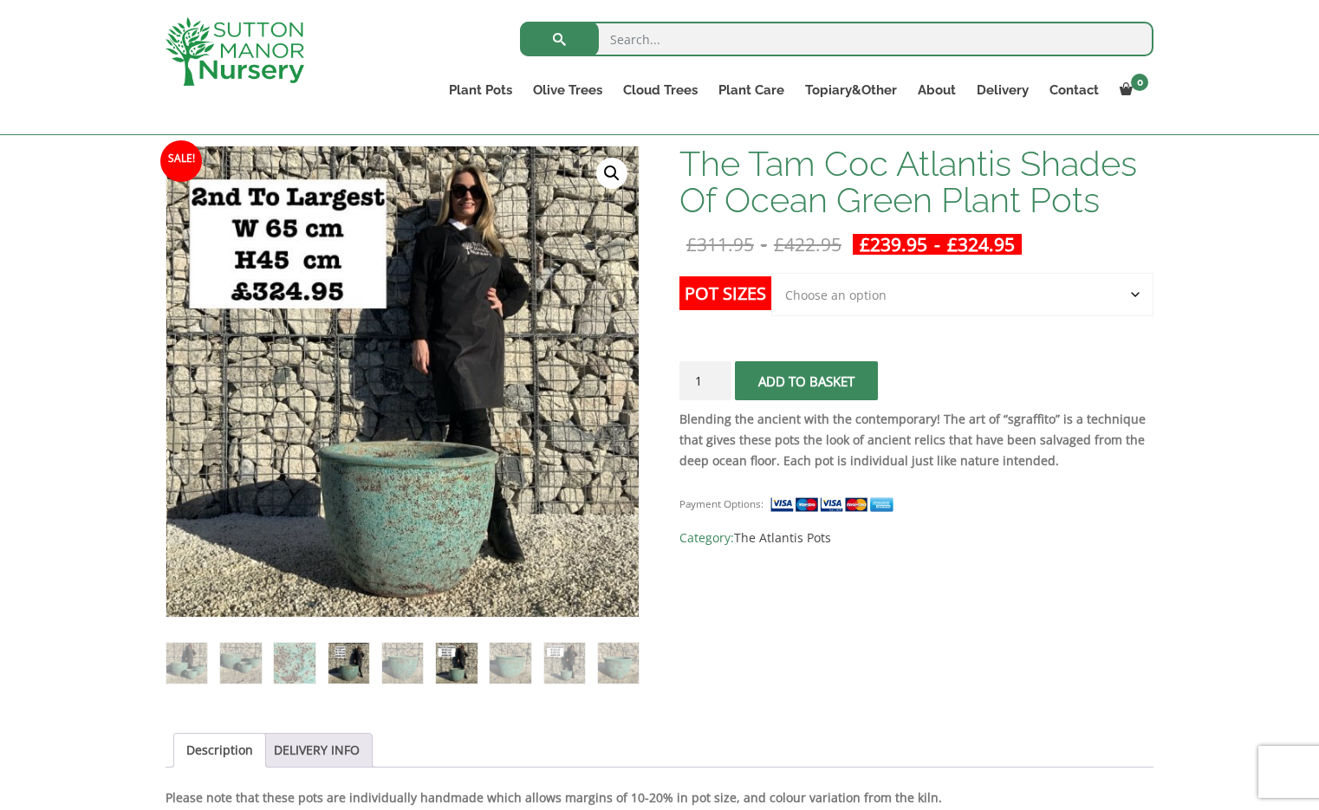
click at [356, 660] on img at bounding box center [348, 663] width 41 height 41
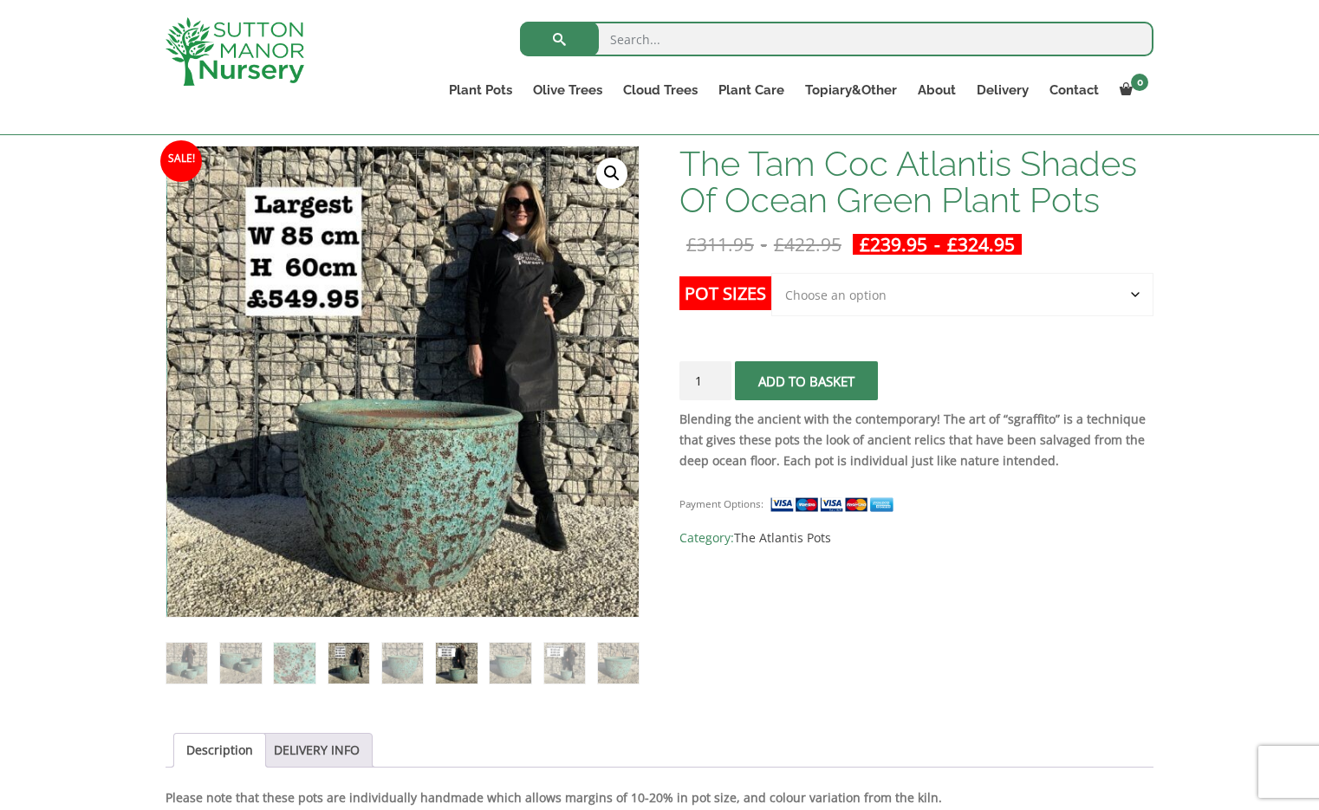
click at [453, 665] on img at bounding box center [456, 663] width 41 height 41
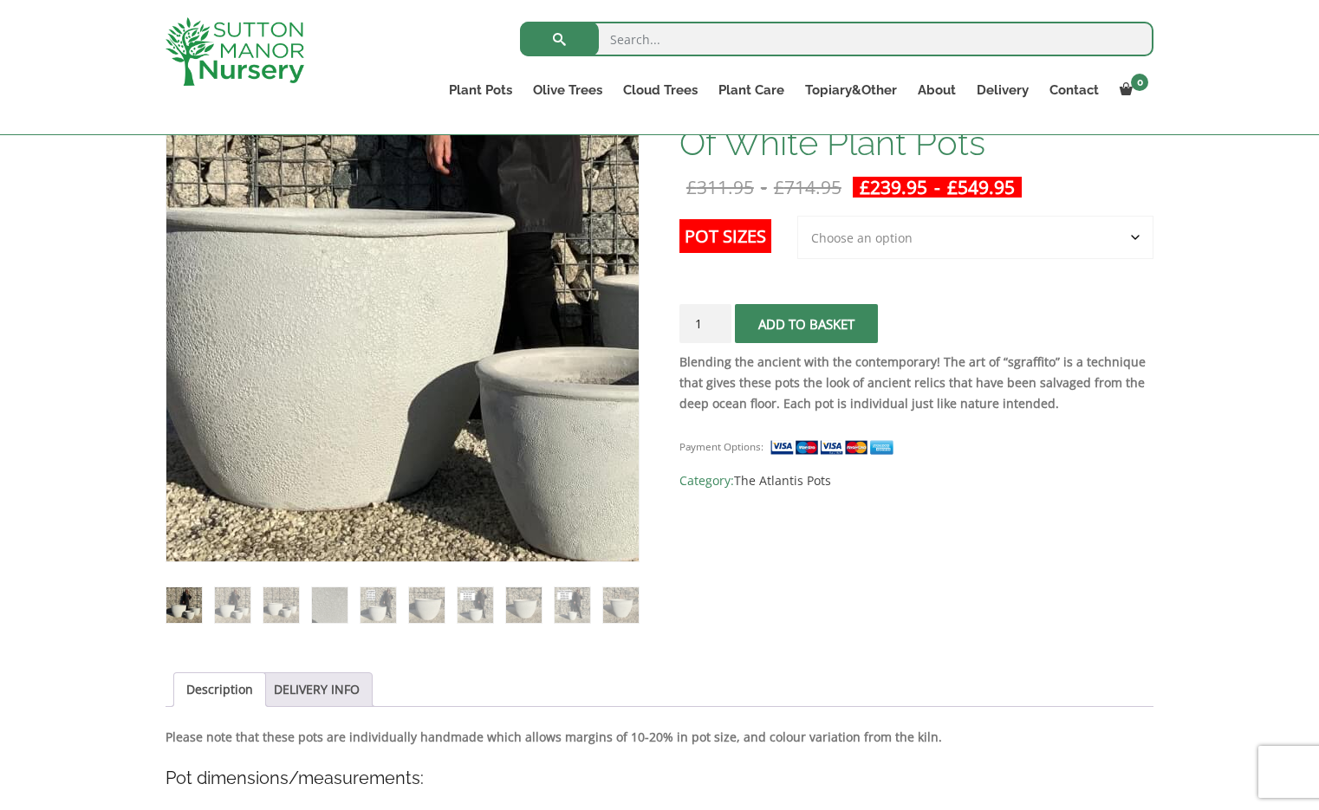
scroll to position [337, 0]
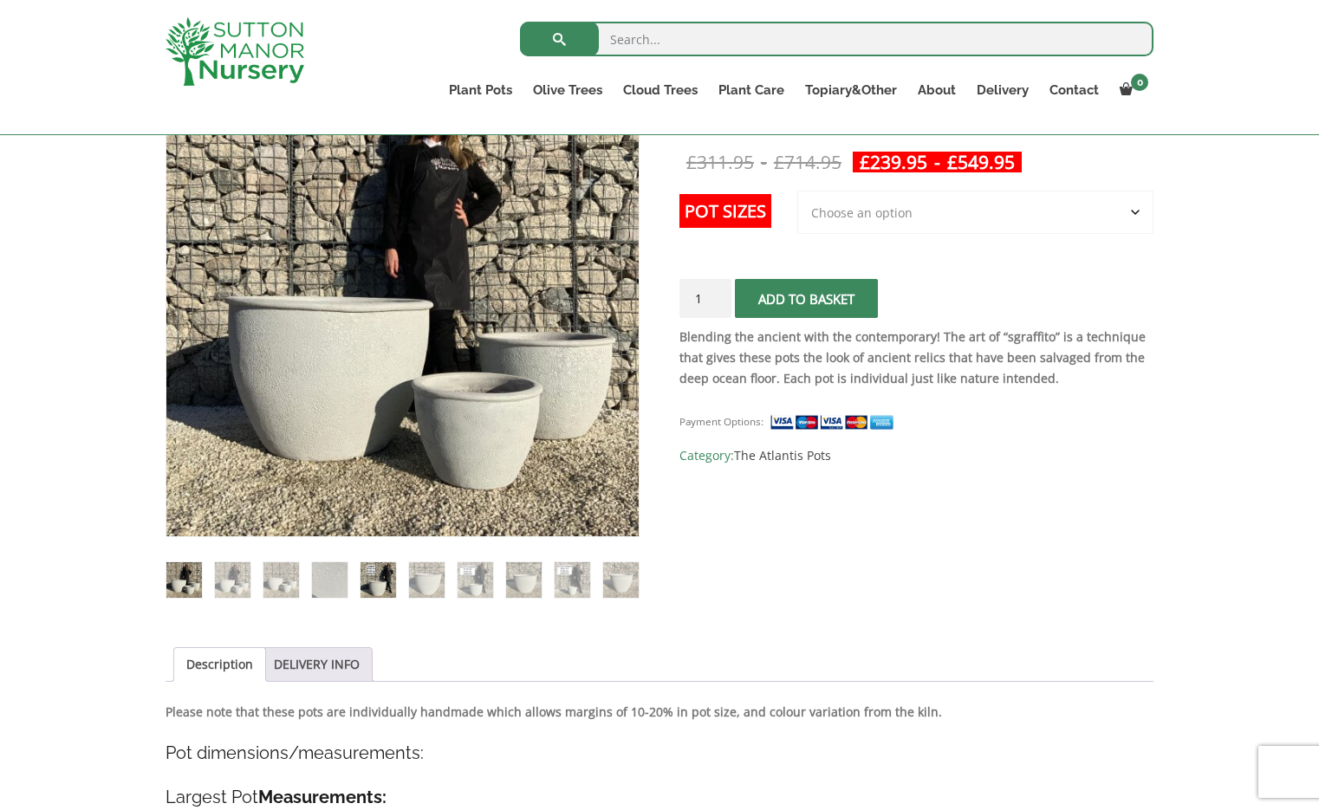
click at [374, 578] on img at bounding box center [379, 581] width 36 height 36
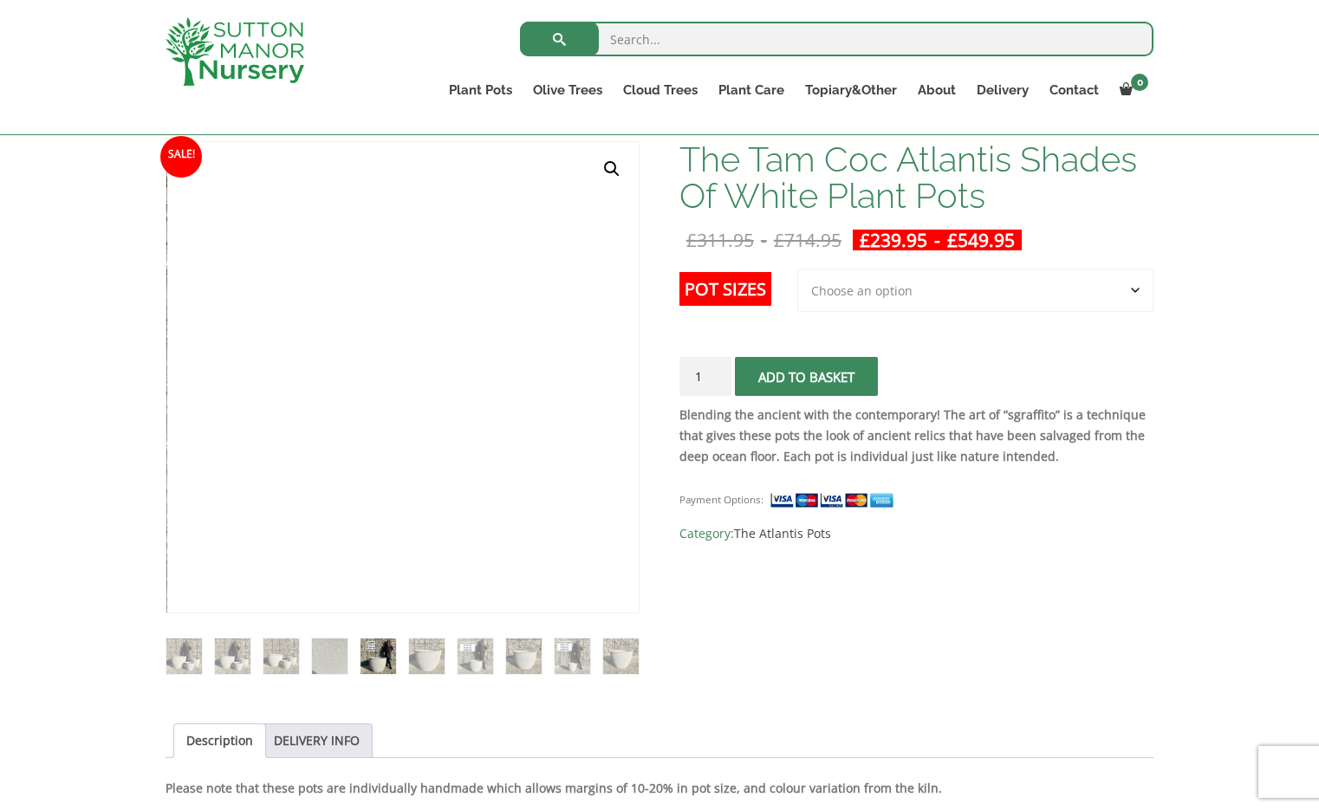
scroll to position [241, 0]
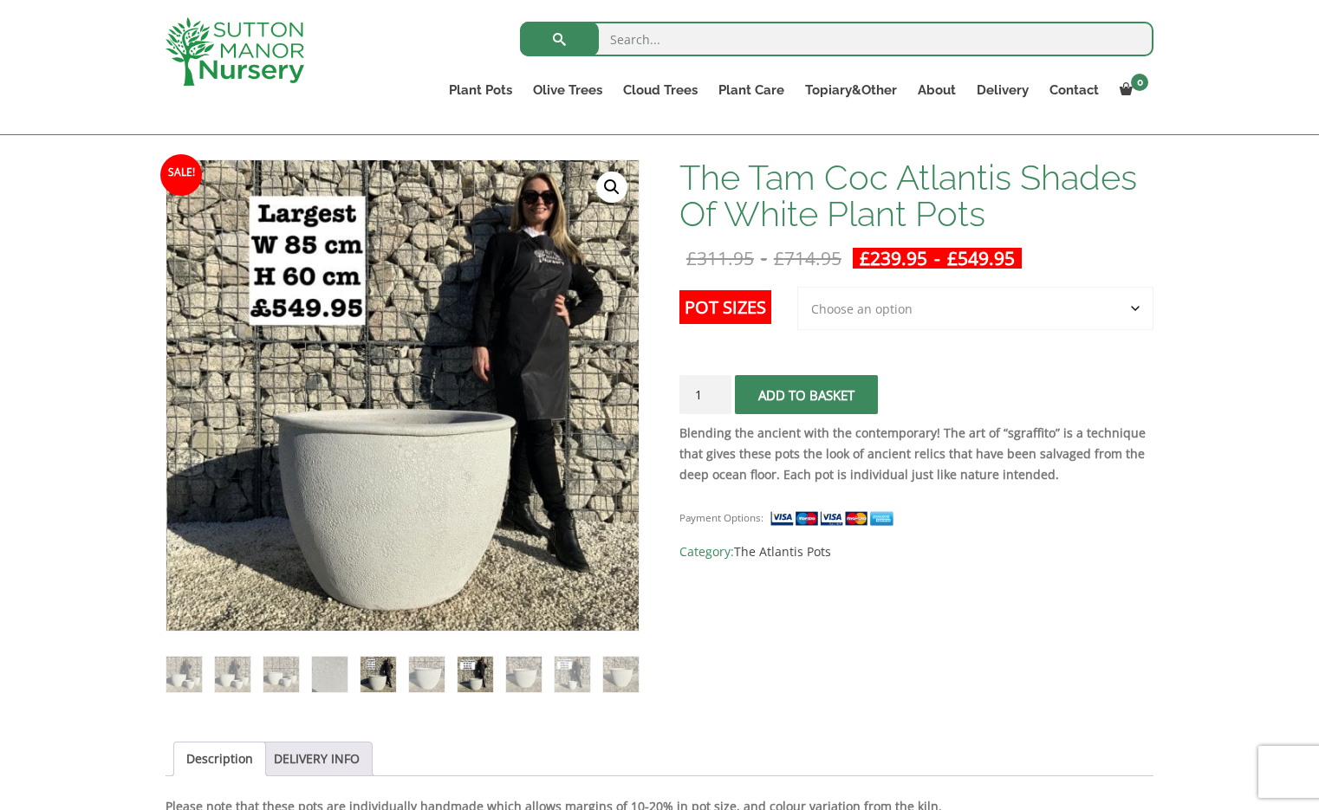
click at [466, 668] on img at bounding box center [476, 675] width 36 height 36
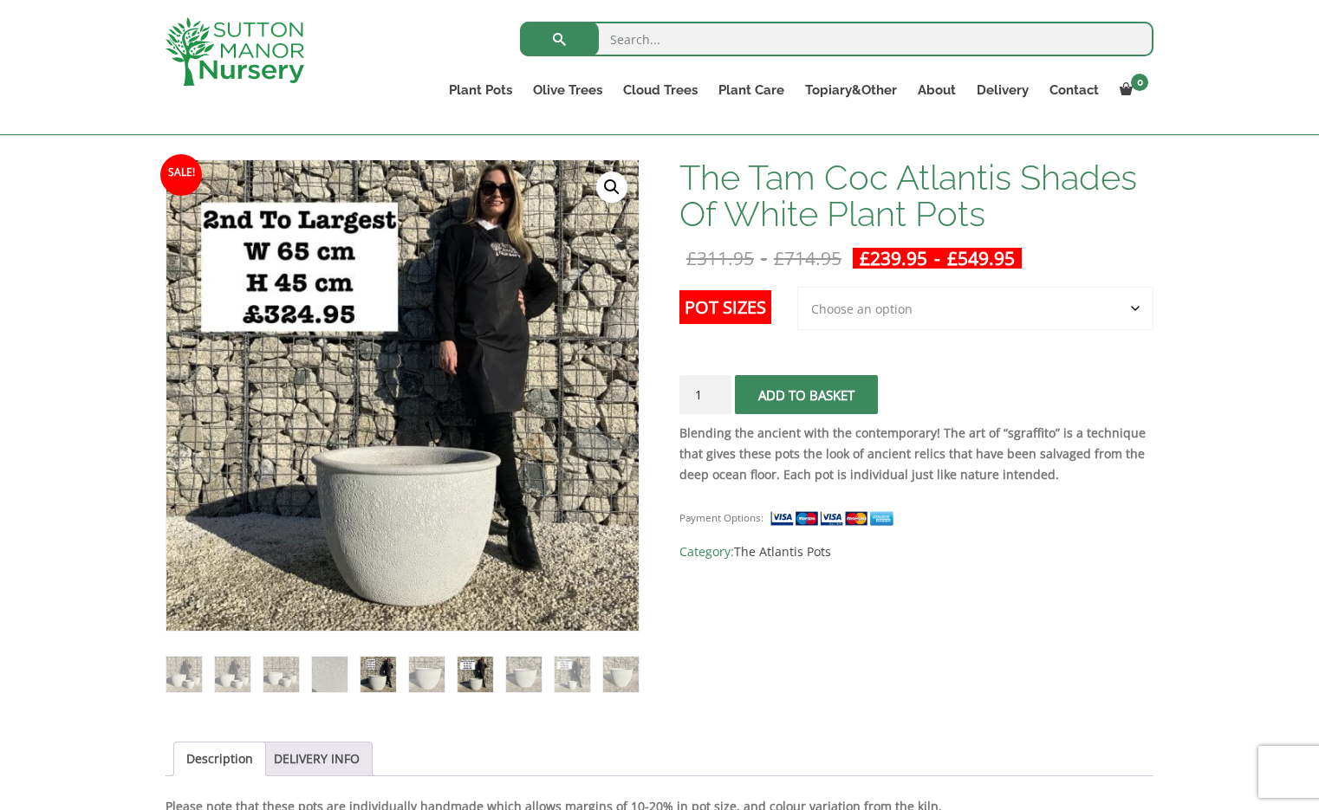
click at [368, 667] on img at bounding box center [379, 675] width 36 height 36
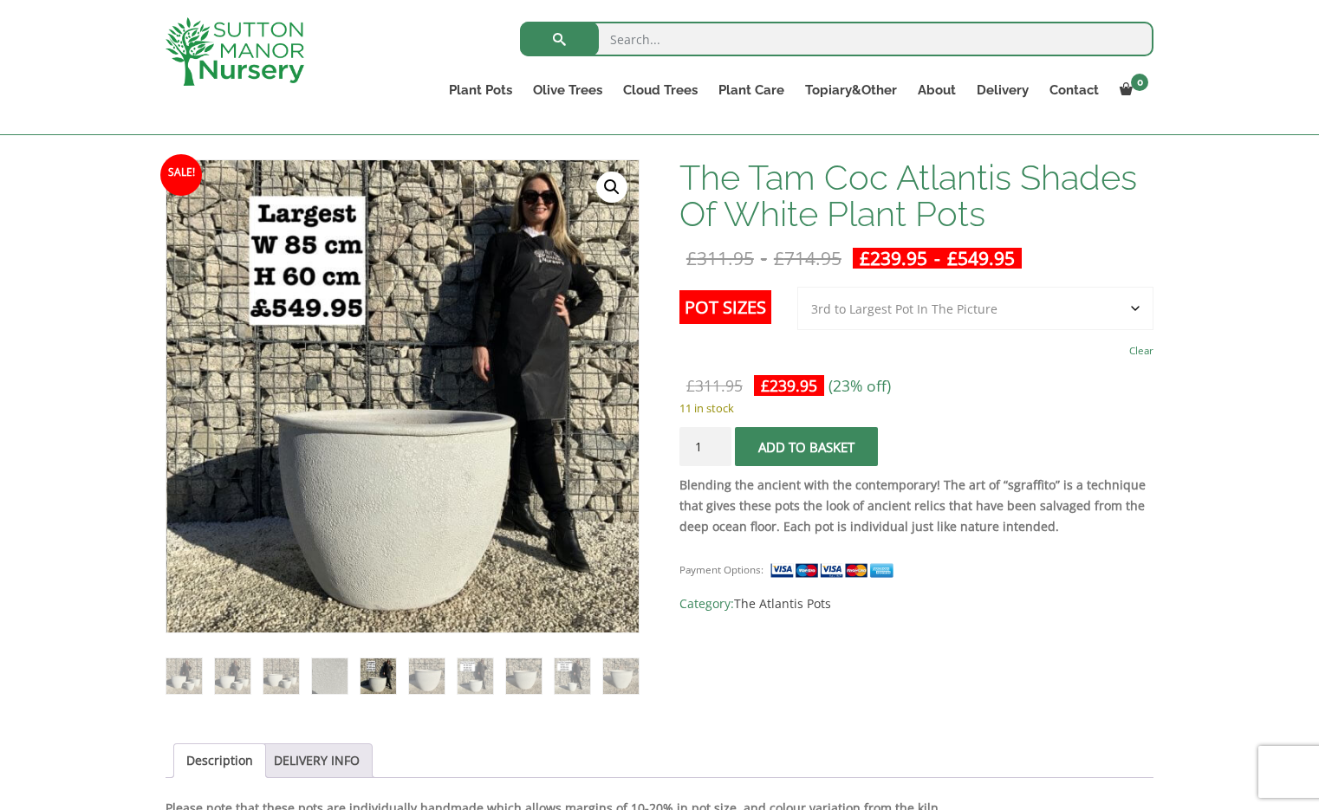
select select "Largest pot In The Picture"
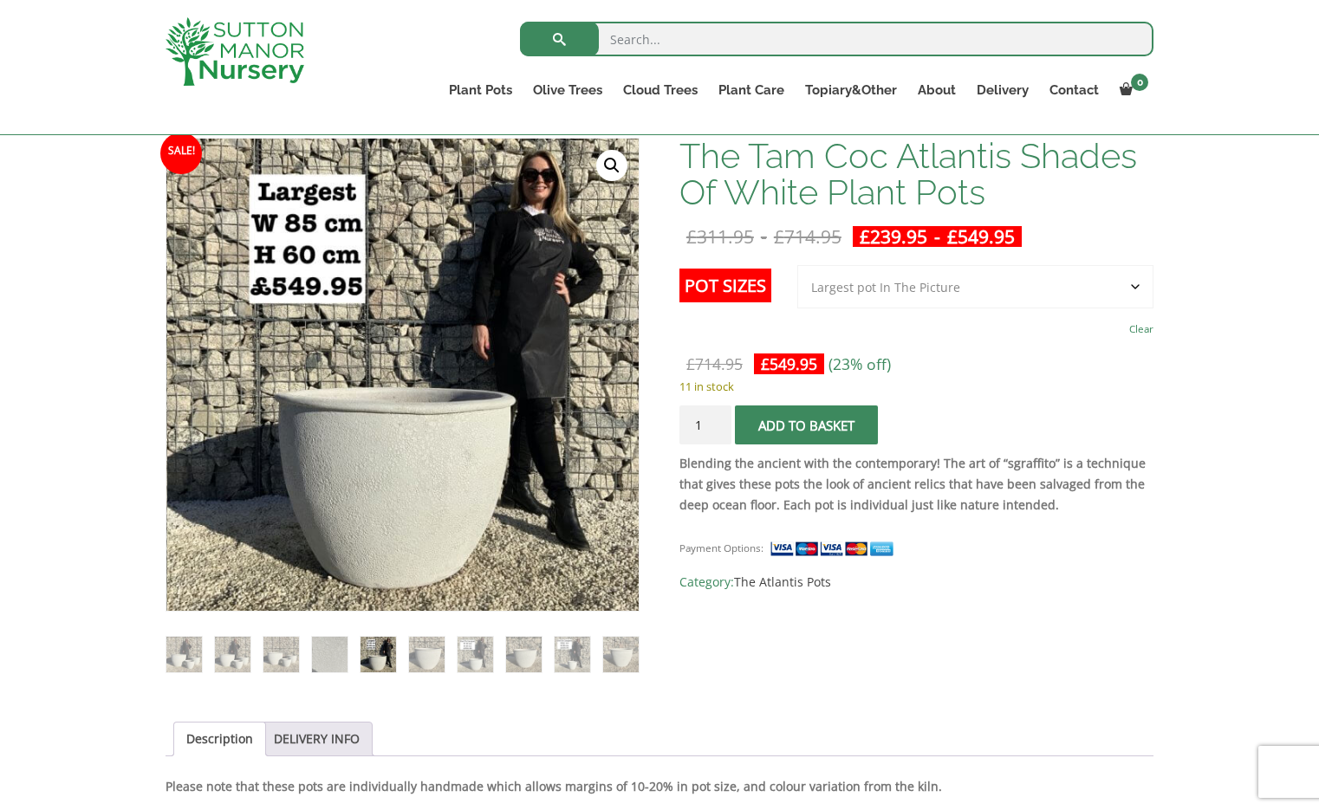
scroll to position [261, 0]
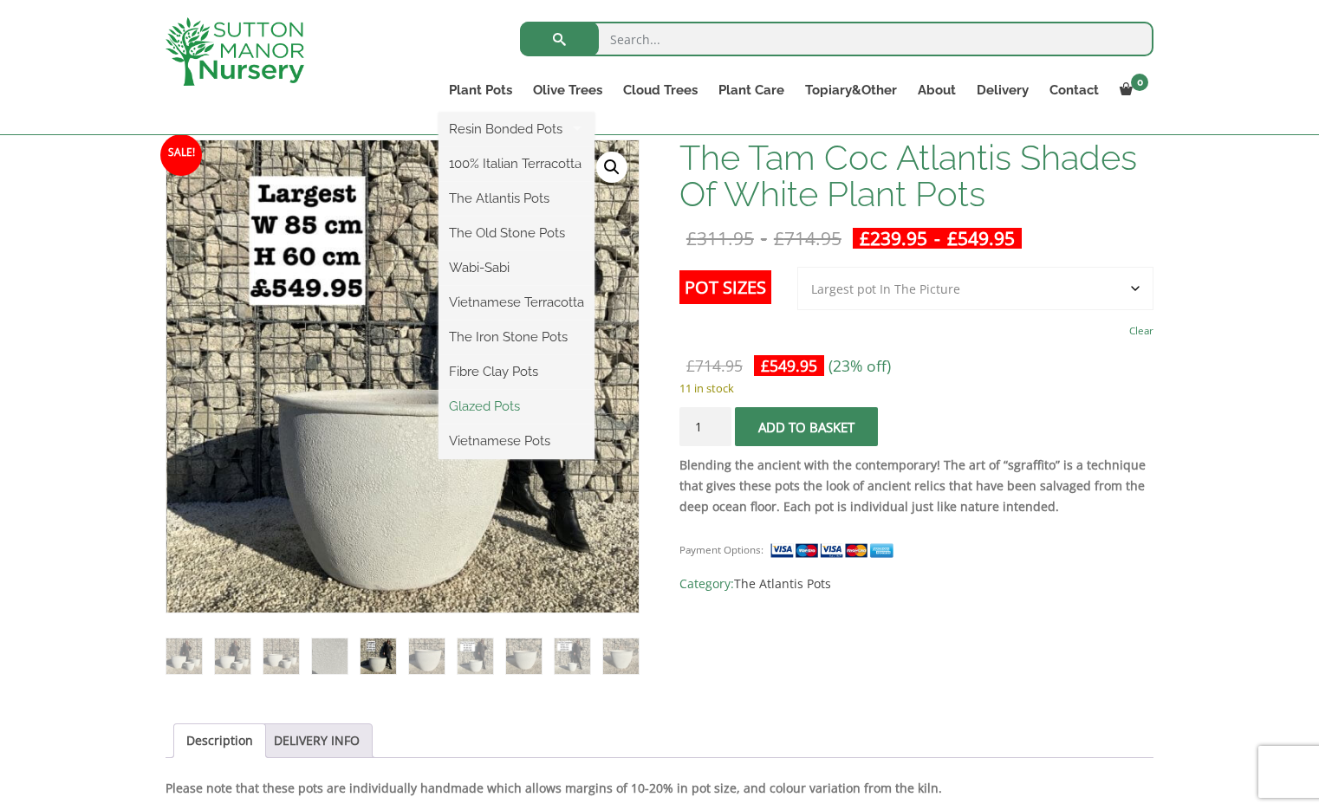
click at [498, 407] on link "Glazed Pots" at bounding box center [517, 406] width 156 height 26
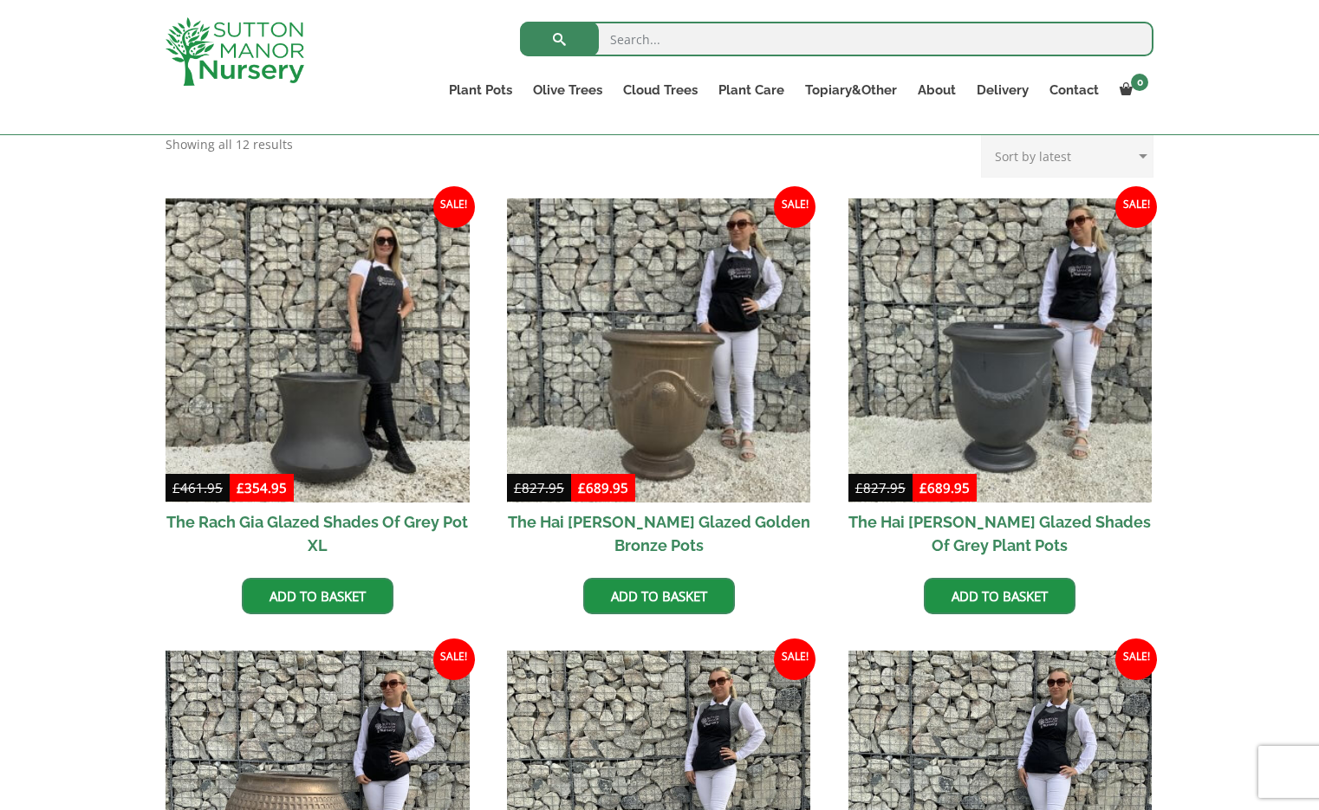
scroll to position [352, 0]
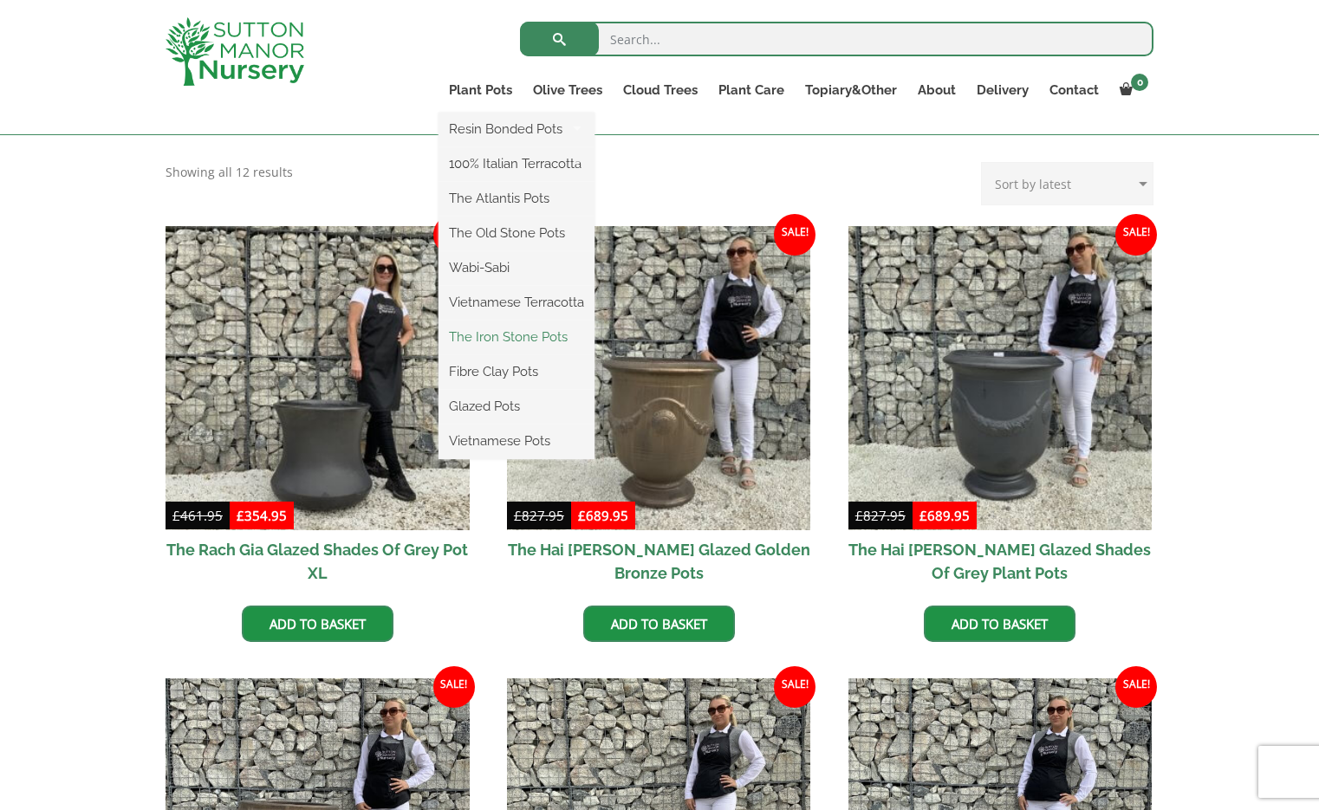
click at [489, 335] on link "The Iron Stone Pots" at bounding box center [517, 337] width 156 height 26
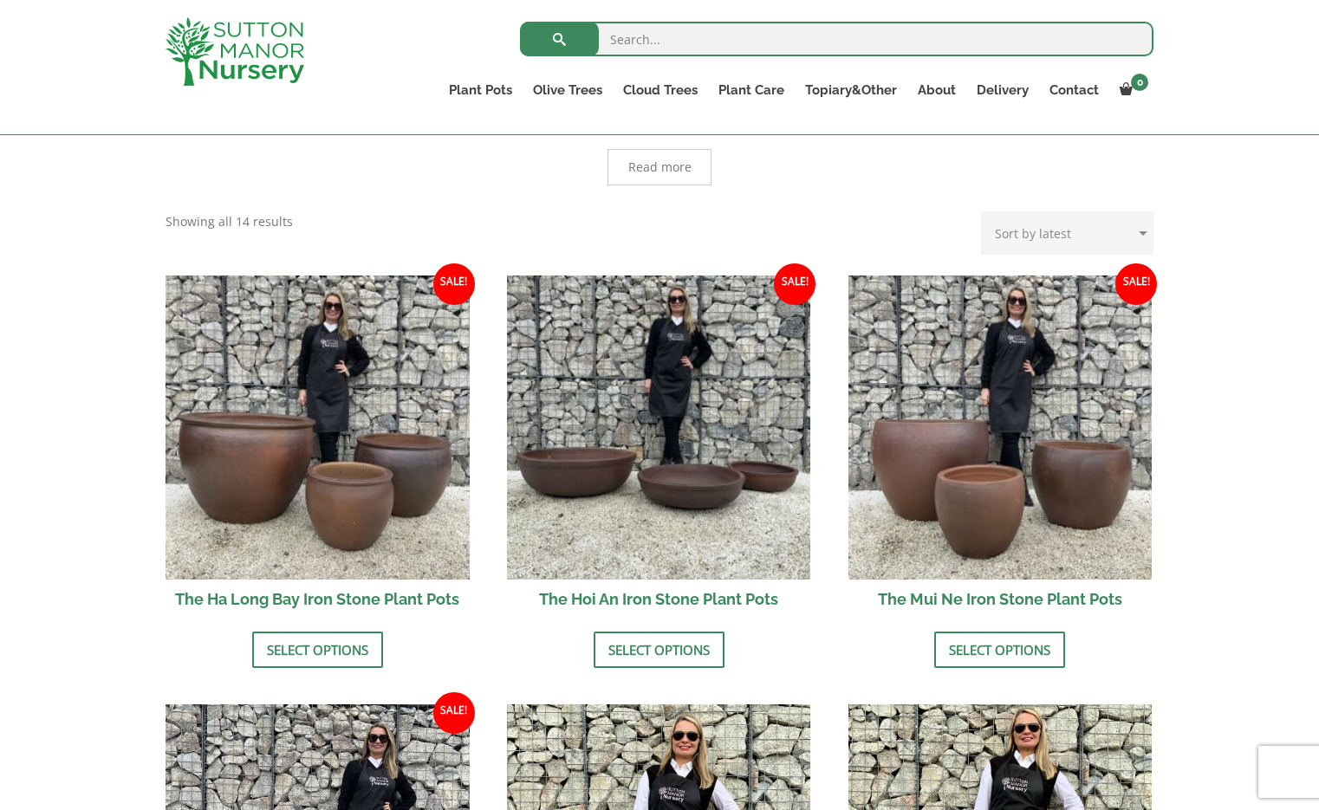
scroll to position [390, 0]
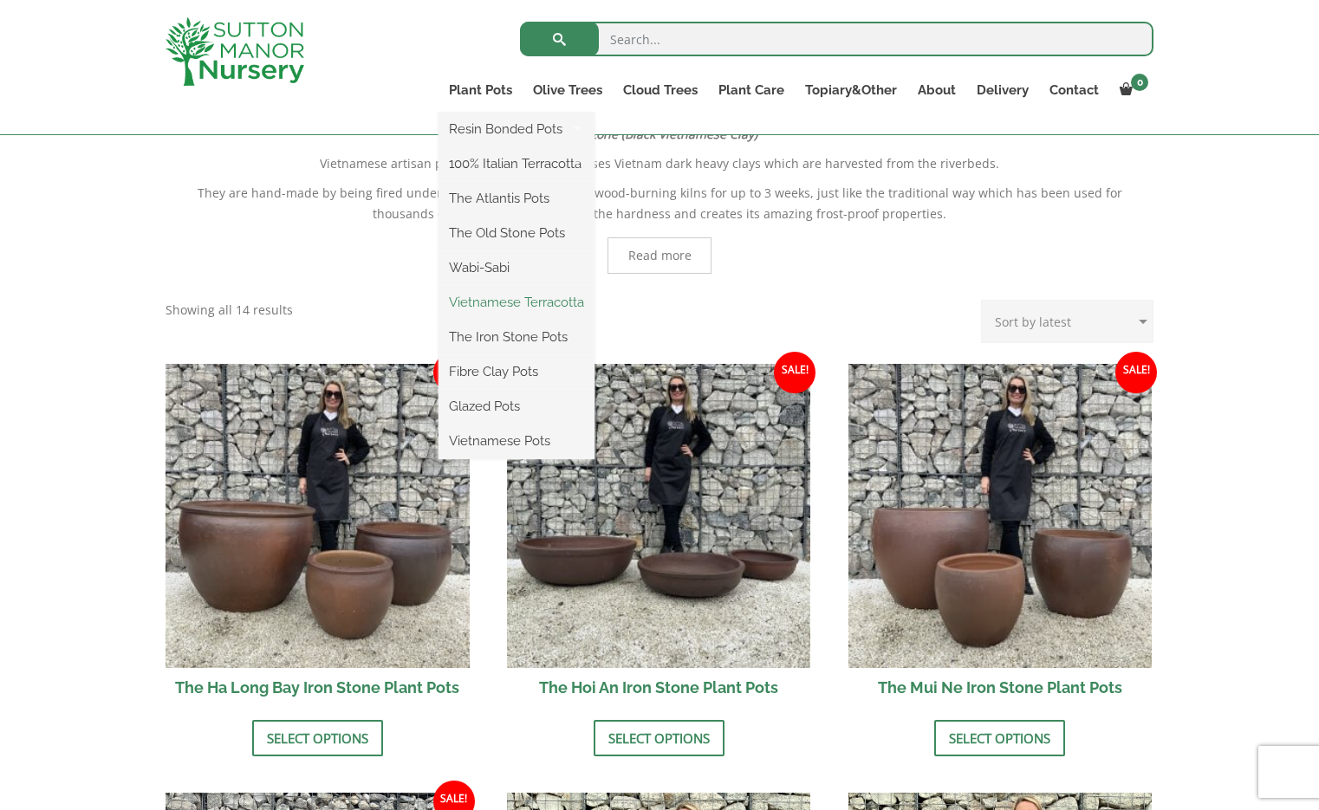
click at [497, 300] on link "Vietnamese Terracotta" at bounding box center [517, 302] width 156 height 26
click at [484, 264] on link "Wabi-Sabi" at bounding box center [517, 268] width 156 height 26
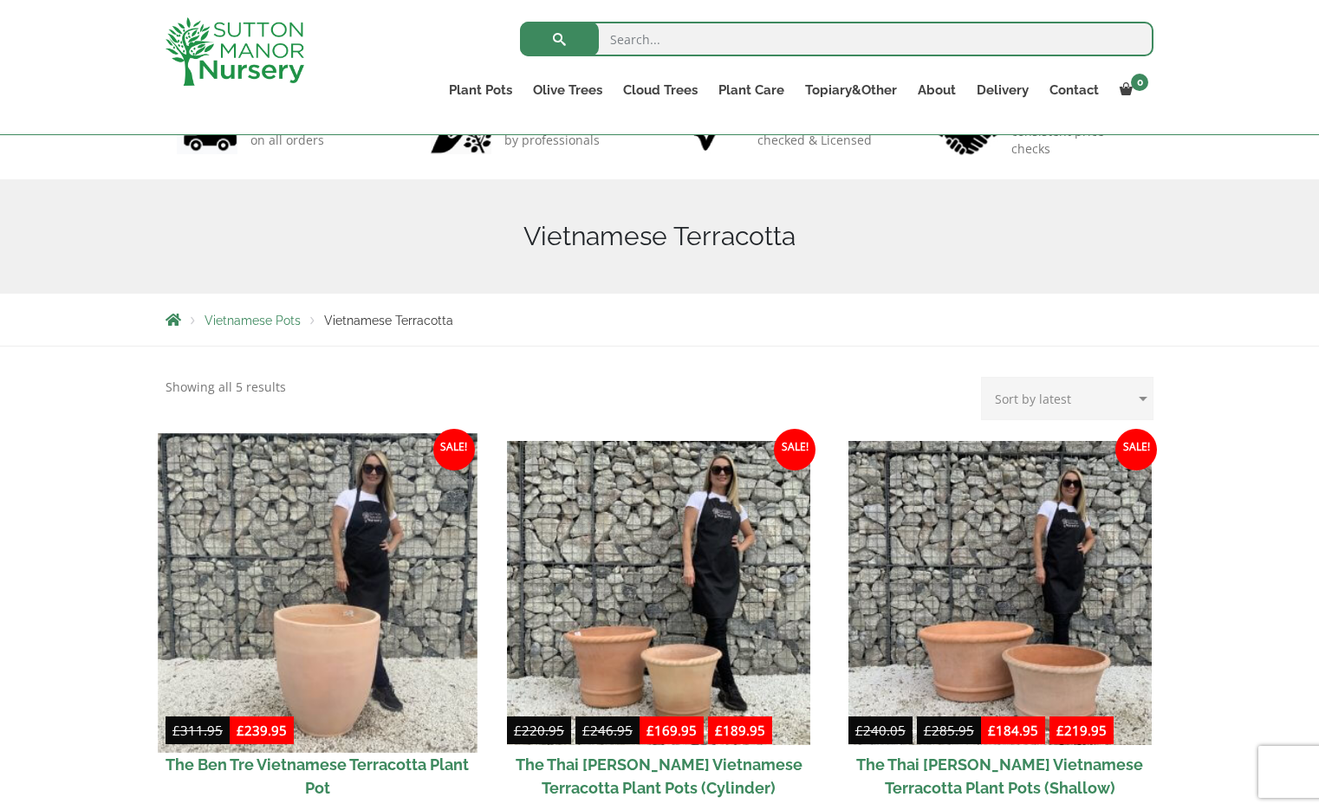
scroll to position [134, 0]
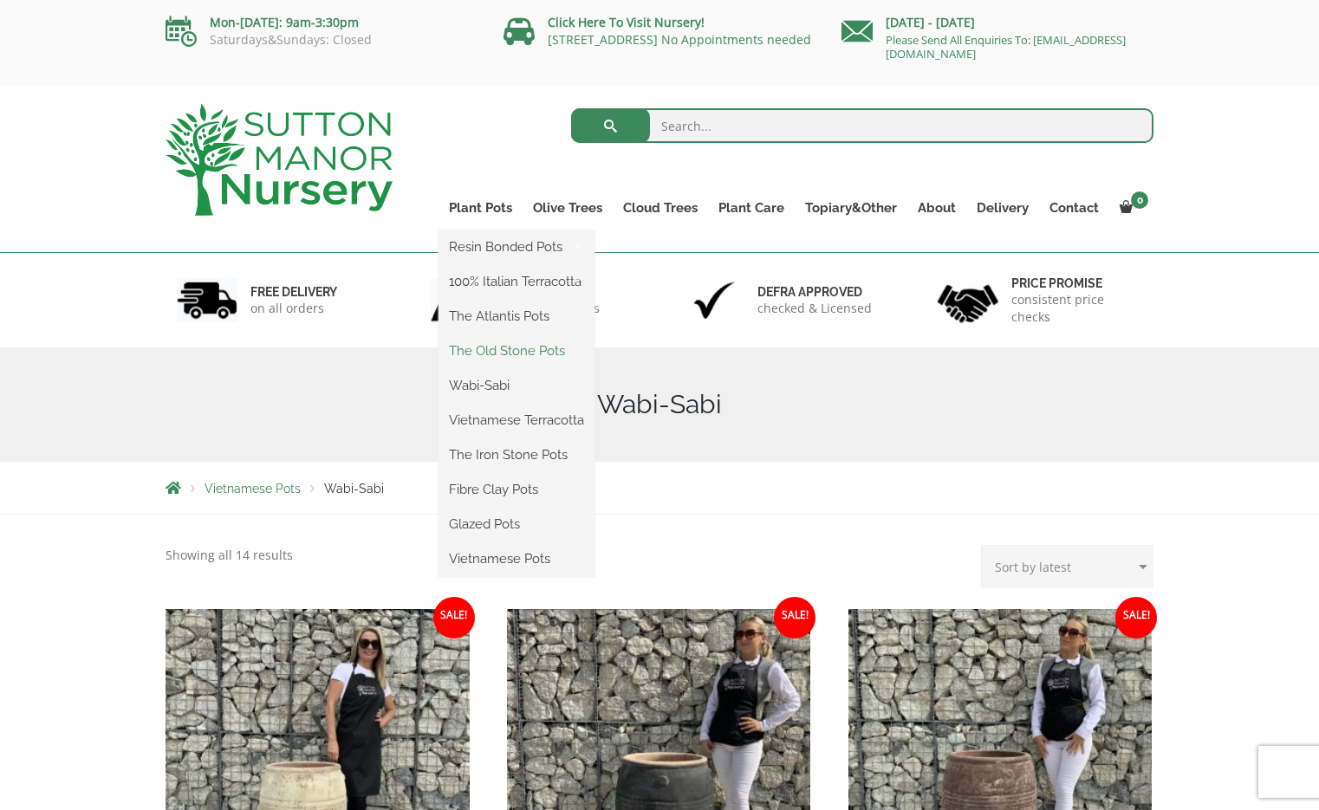
click at [475, 349] on link "The Old Stone Pots" at bounding box center [517, 351] width 156 height 26
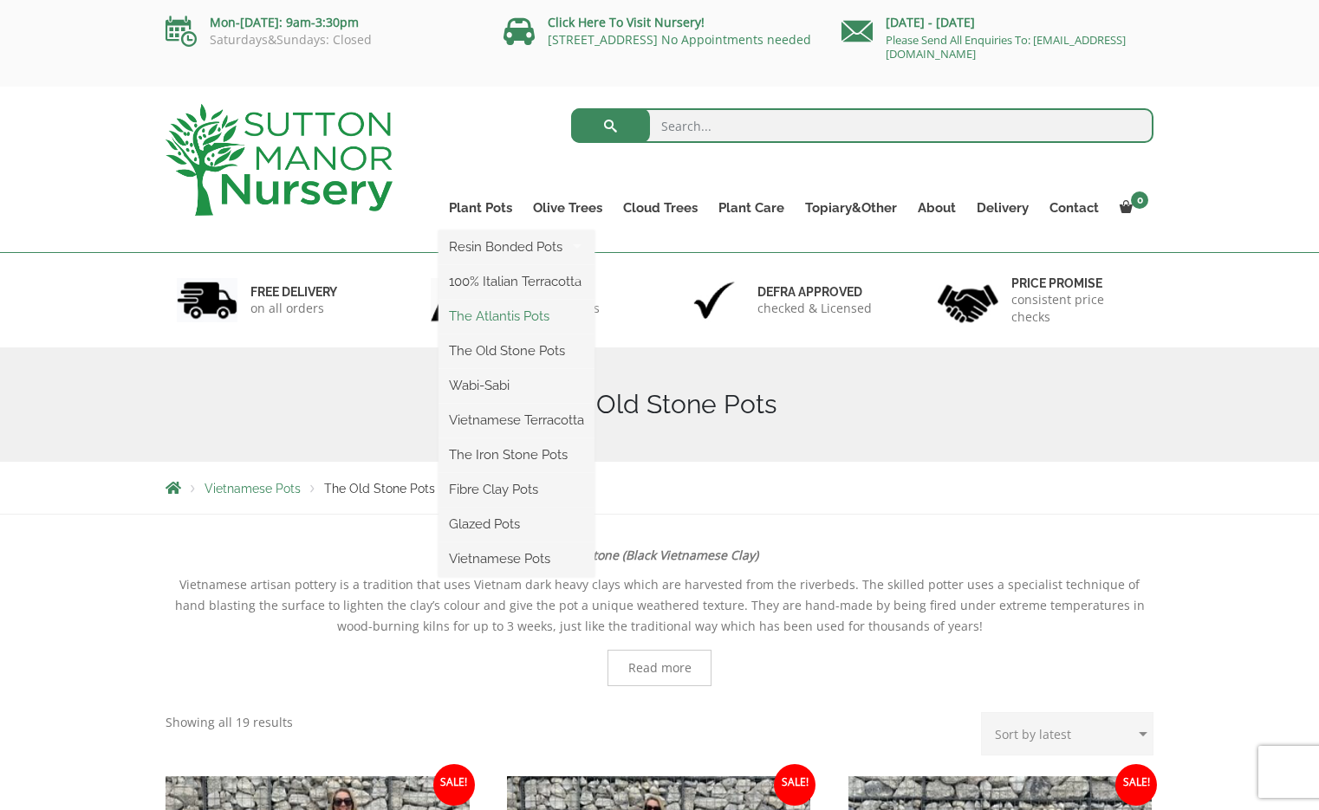
click at [495, 312] on link "The Atlantis Pots" at bounding box center [517, 316] width 156 height 26
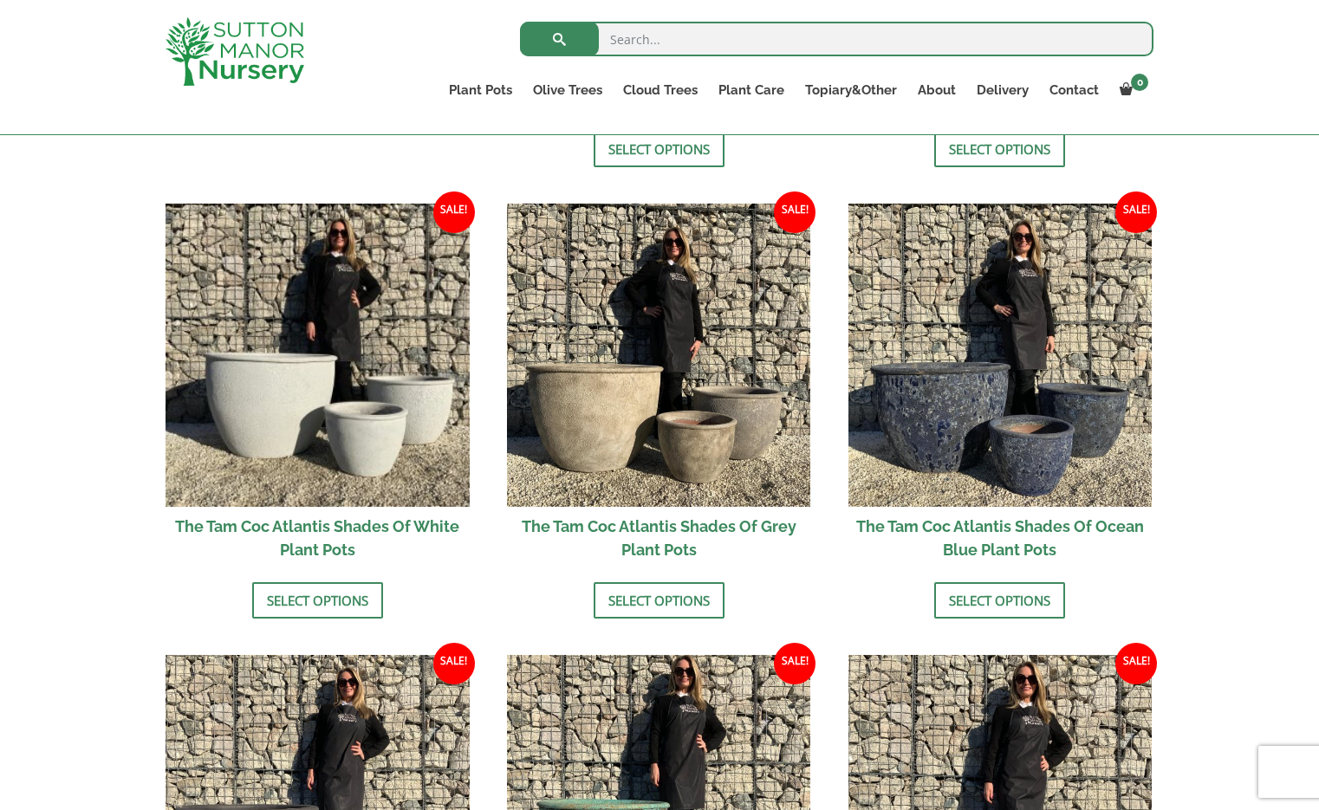
scroll to position [752, 0]
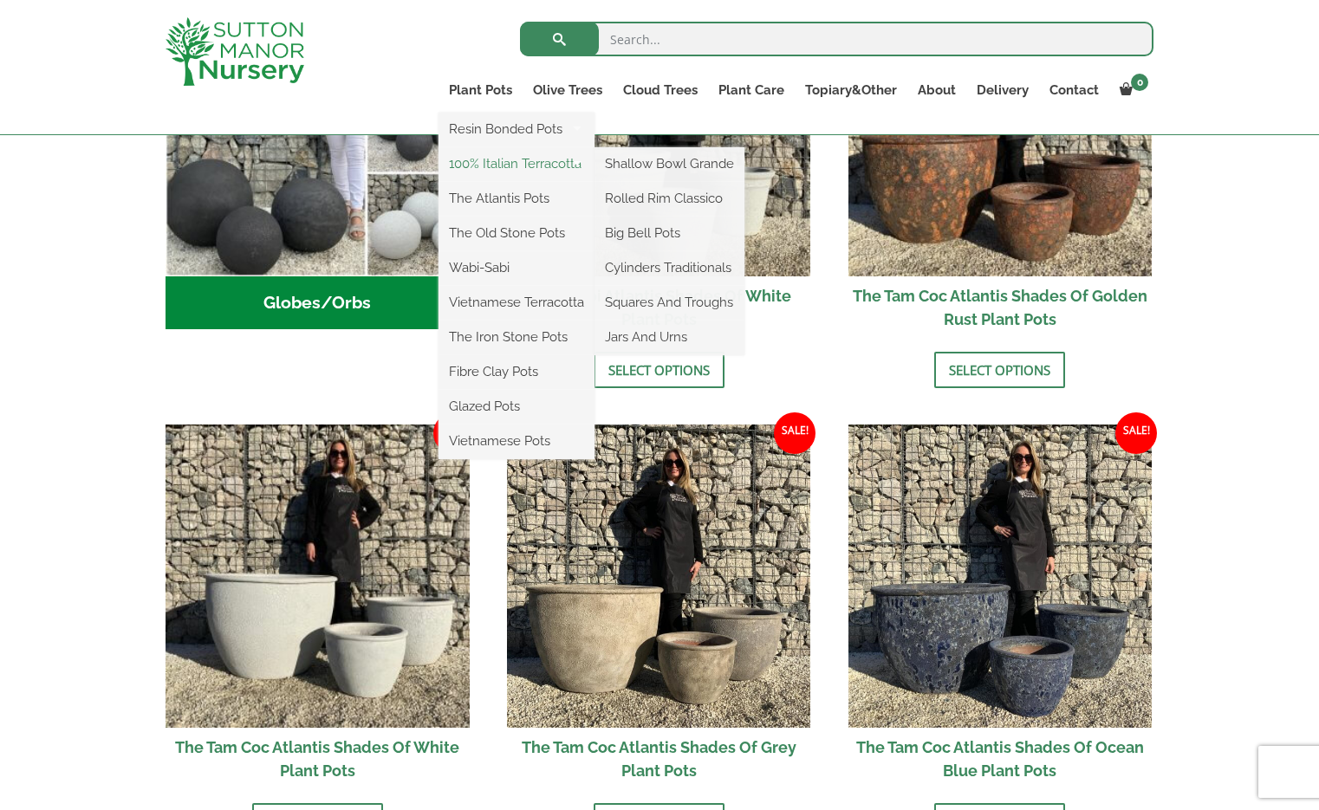
click at [481, 165] on link "100% Italian Terracotta" at bounding box center [517, 164] width 156 height 26
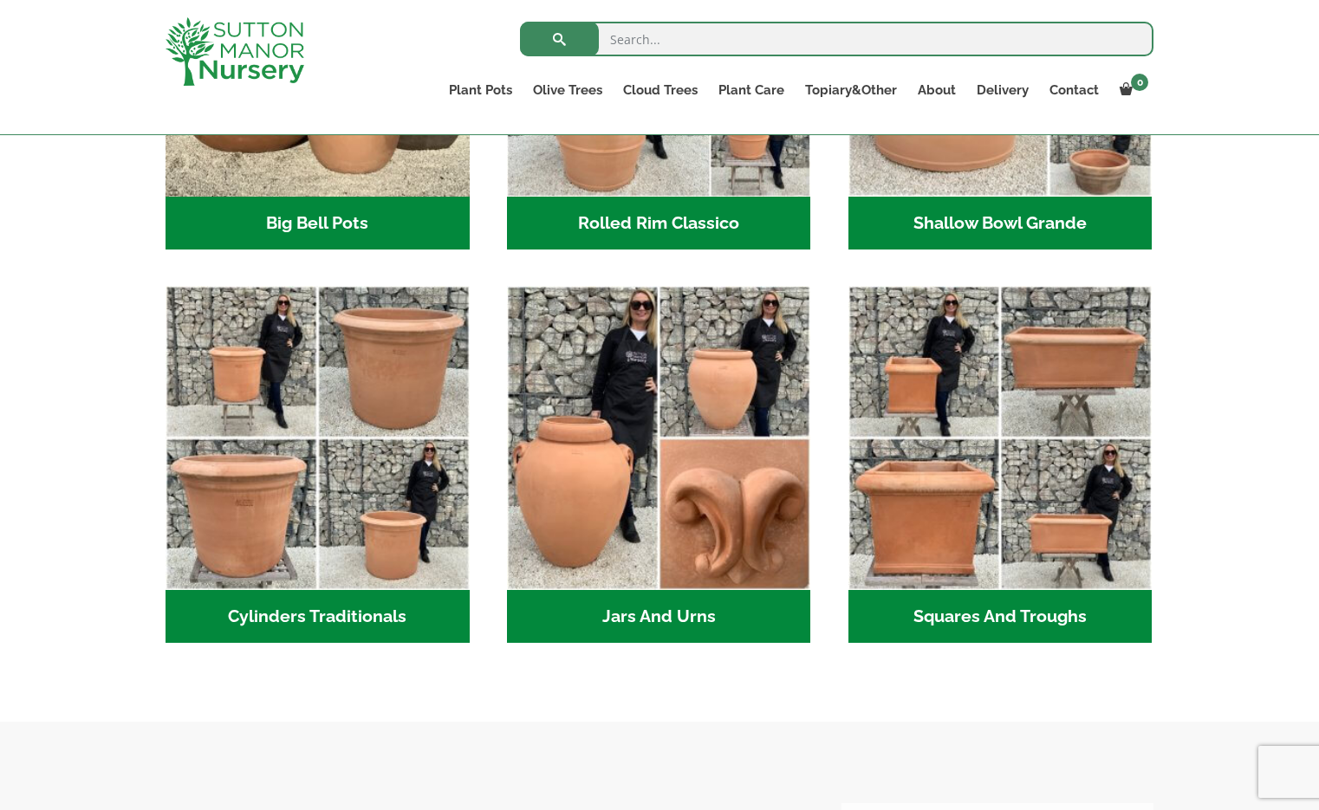
scroll to position [797, 0]
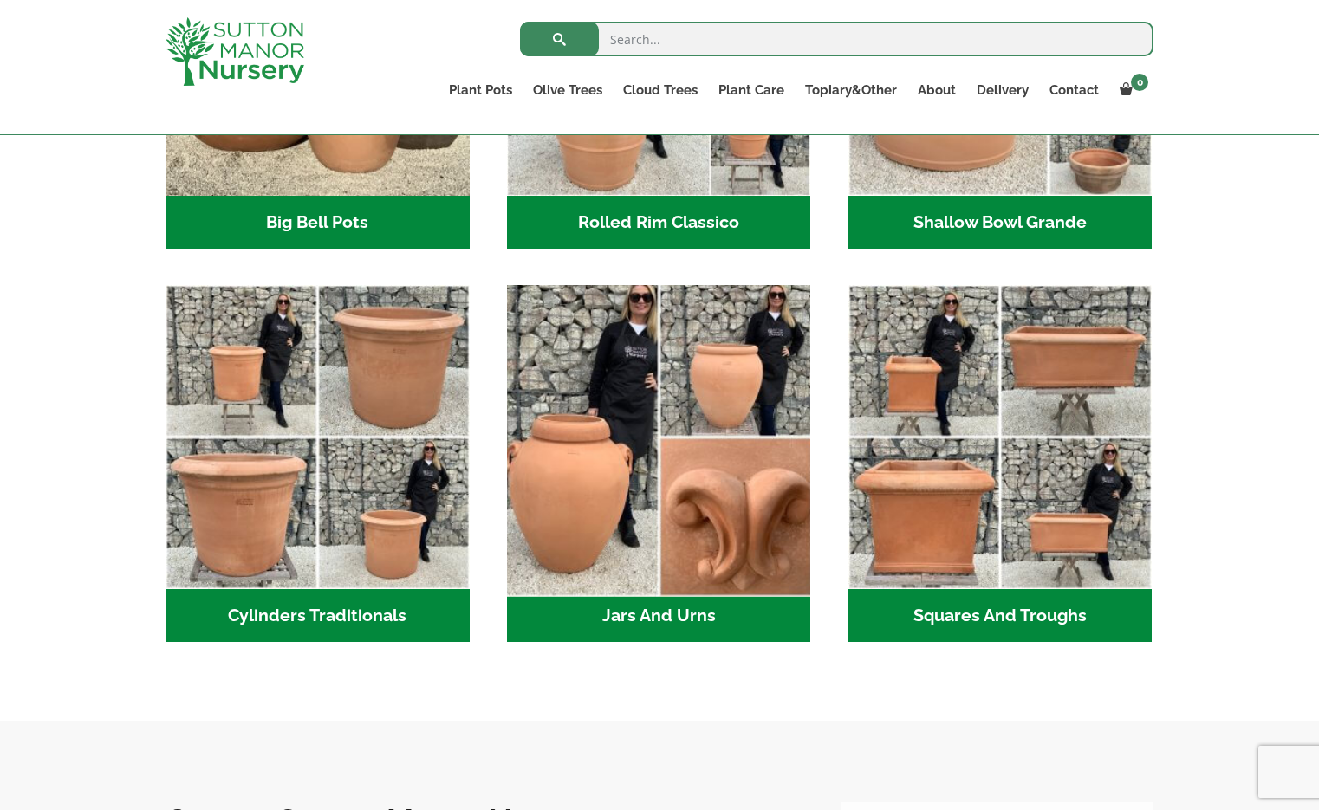
click at [584, 471] on img "Visit product category Jars And Urns" at bounding box center [658, 437] width 319 height 319
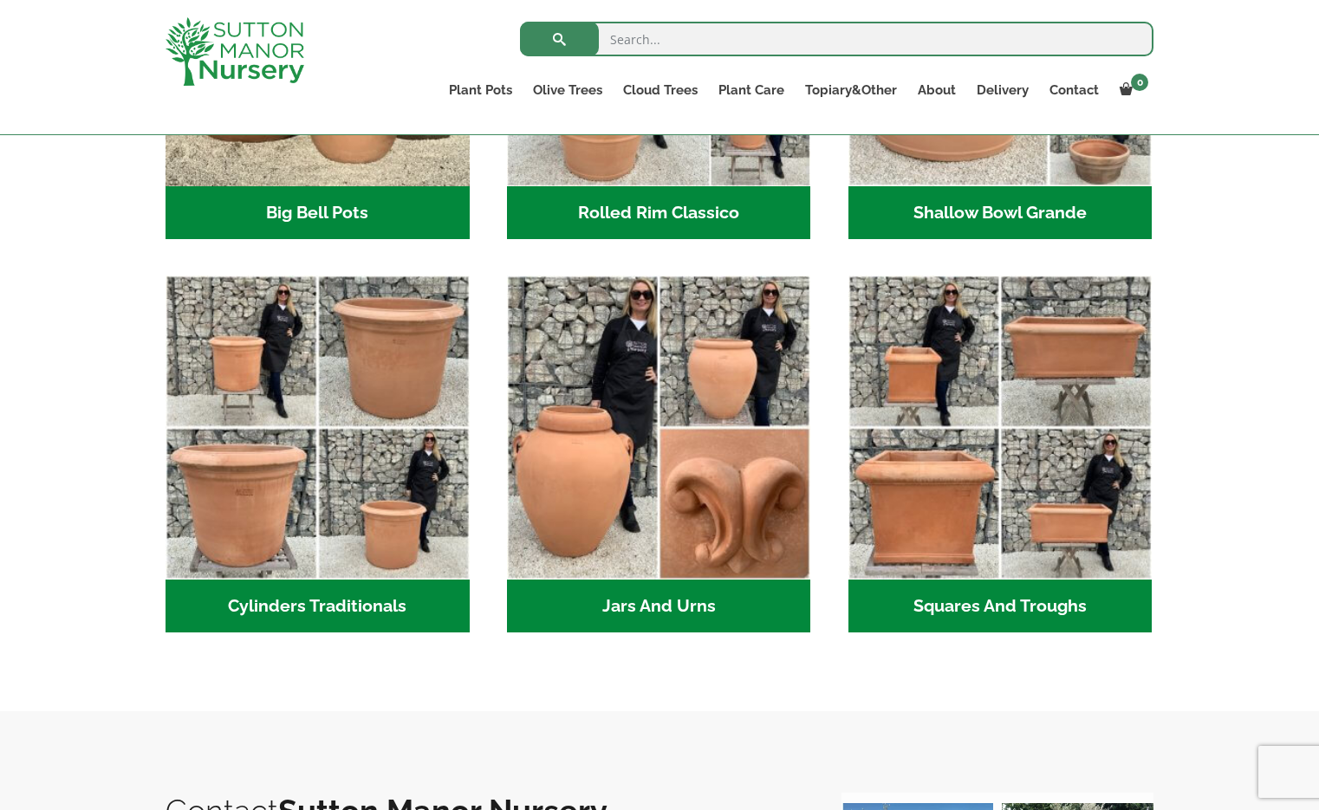
scroll to position [808, 0]
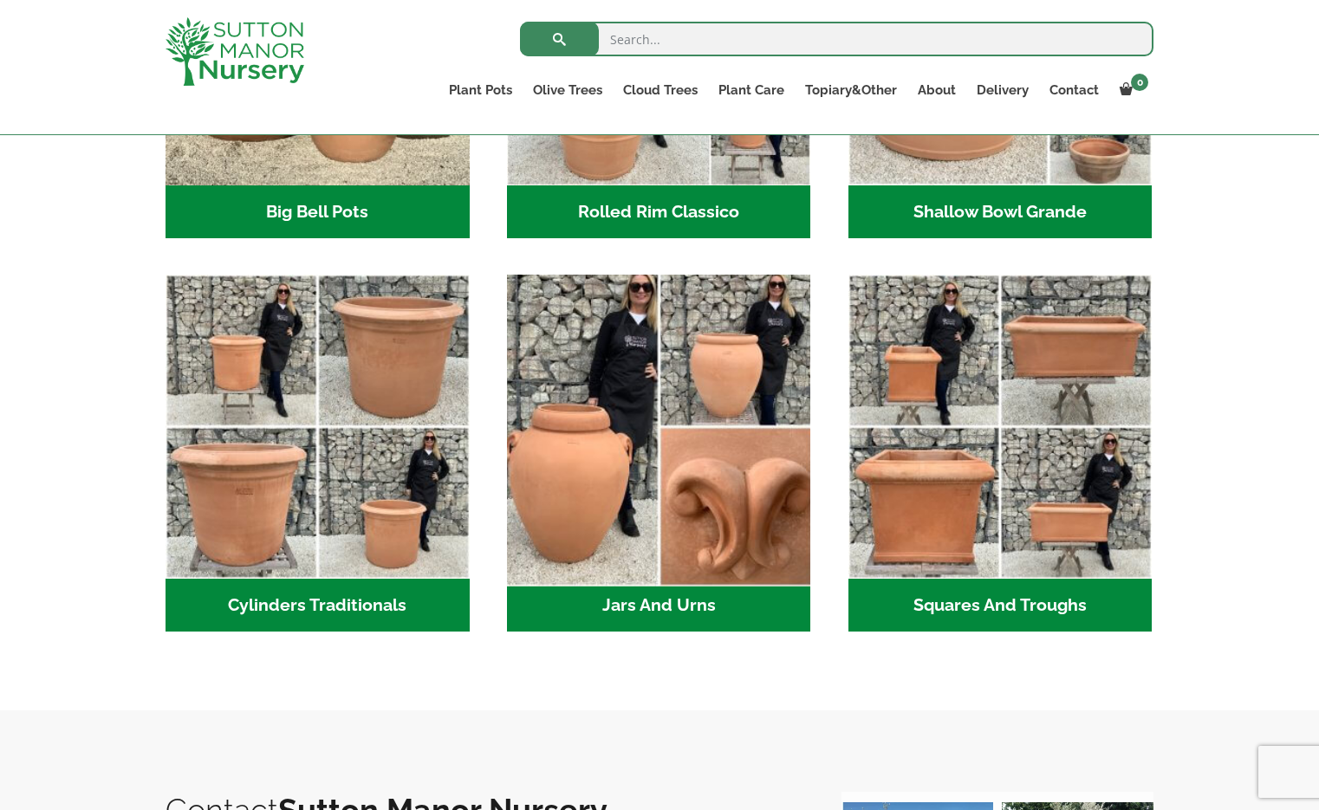
click at [560, 453] on img "Visit product category Jars And Urns" at bounding box center [658, 427] width 319 height 319
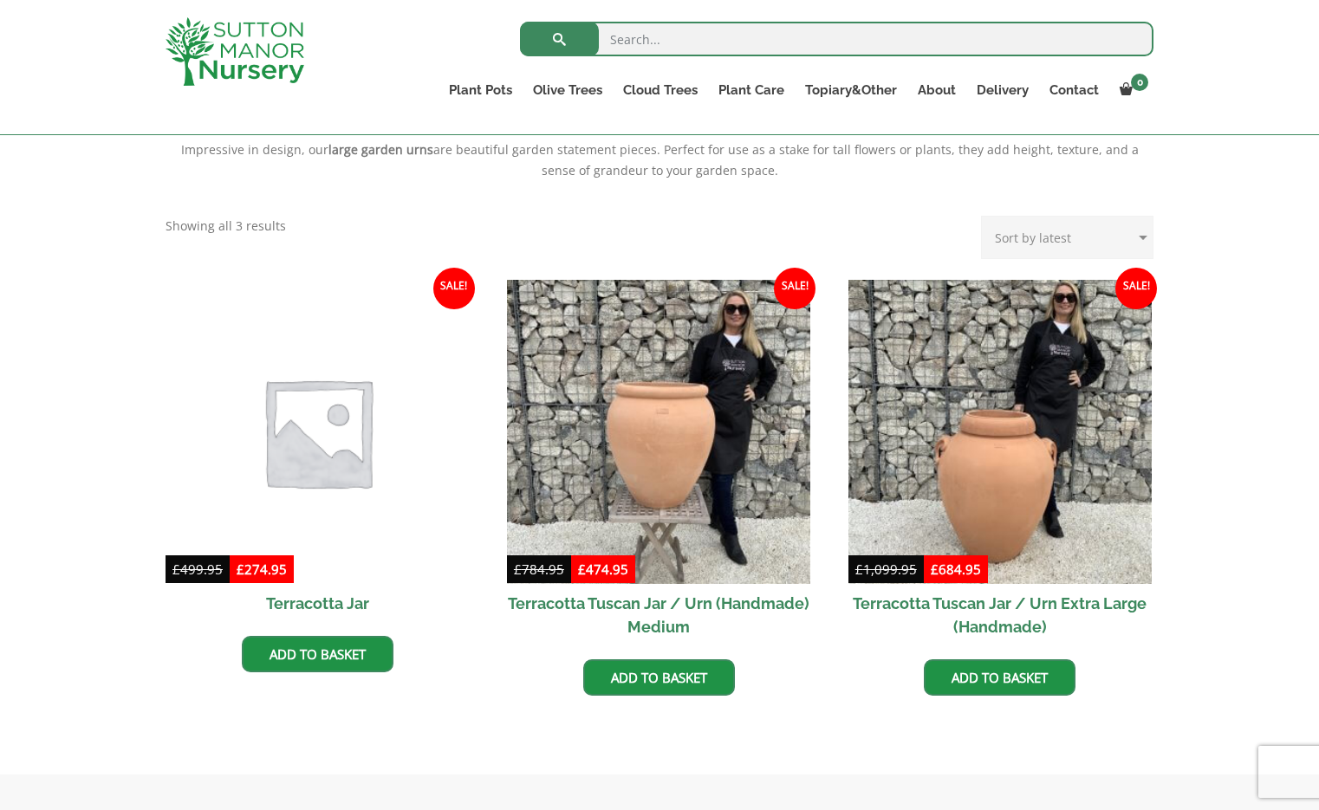
scroll to position [641, 0]
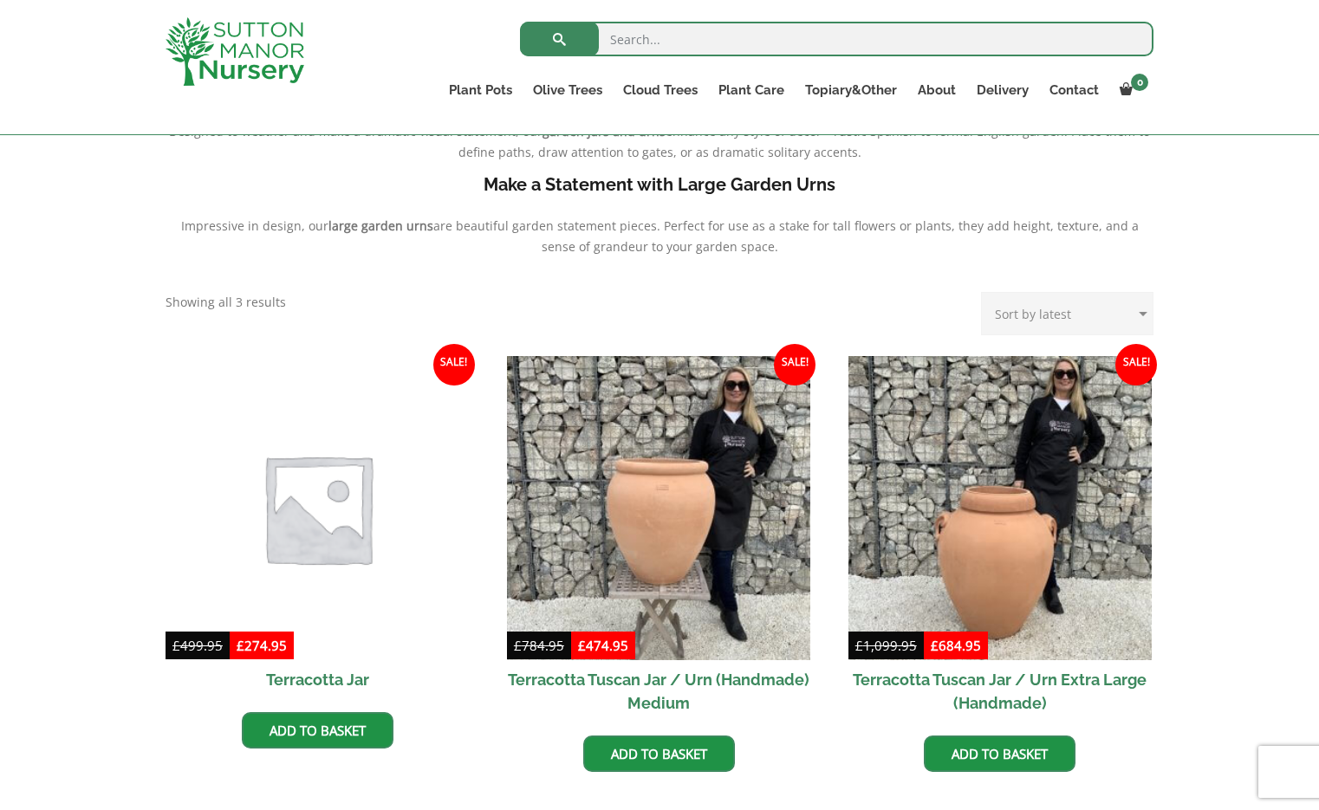
scroll to position [595, 0]
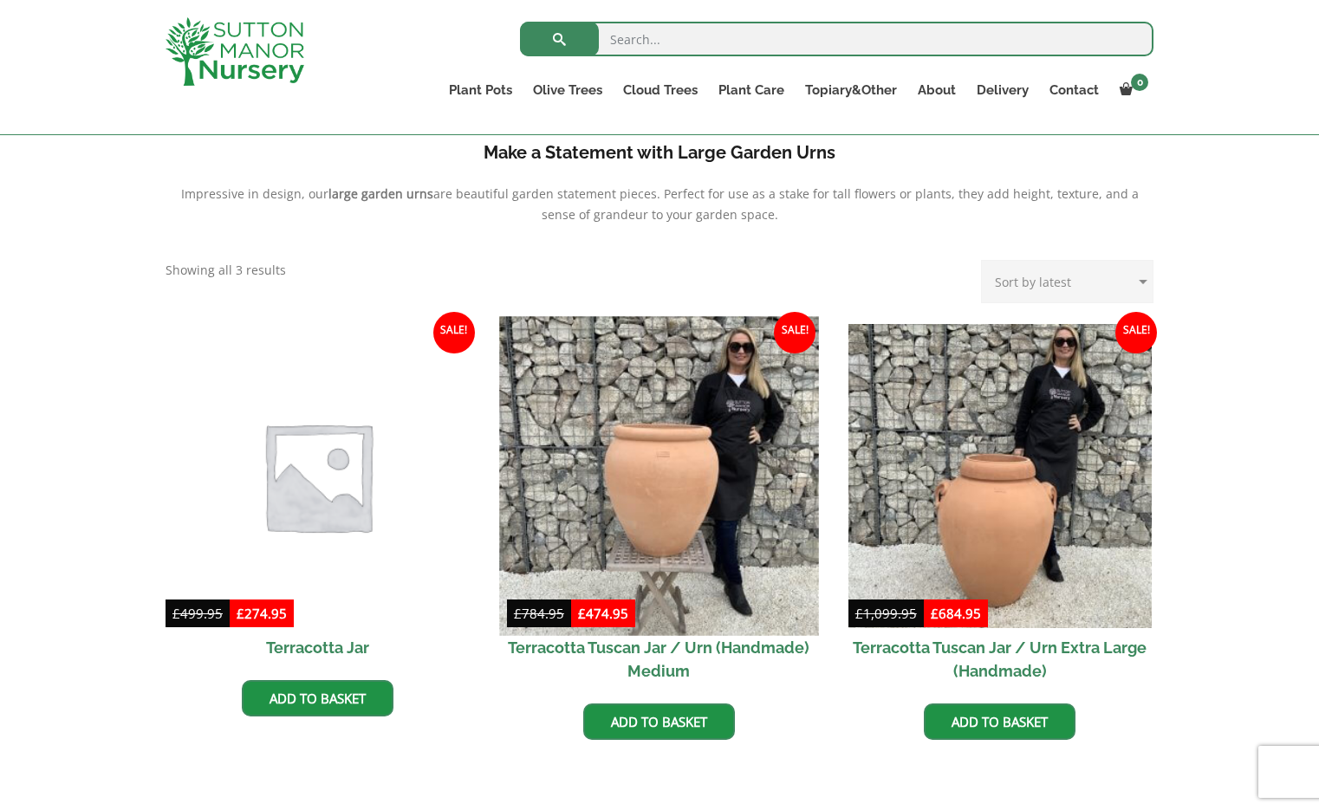
click at [632, 499] on img at bounding box center [658, 475] width 319 height 319
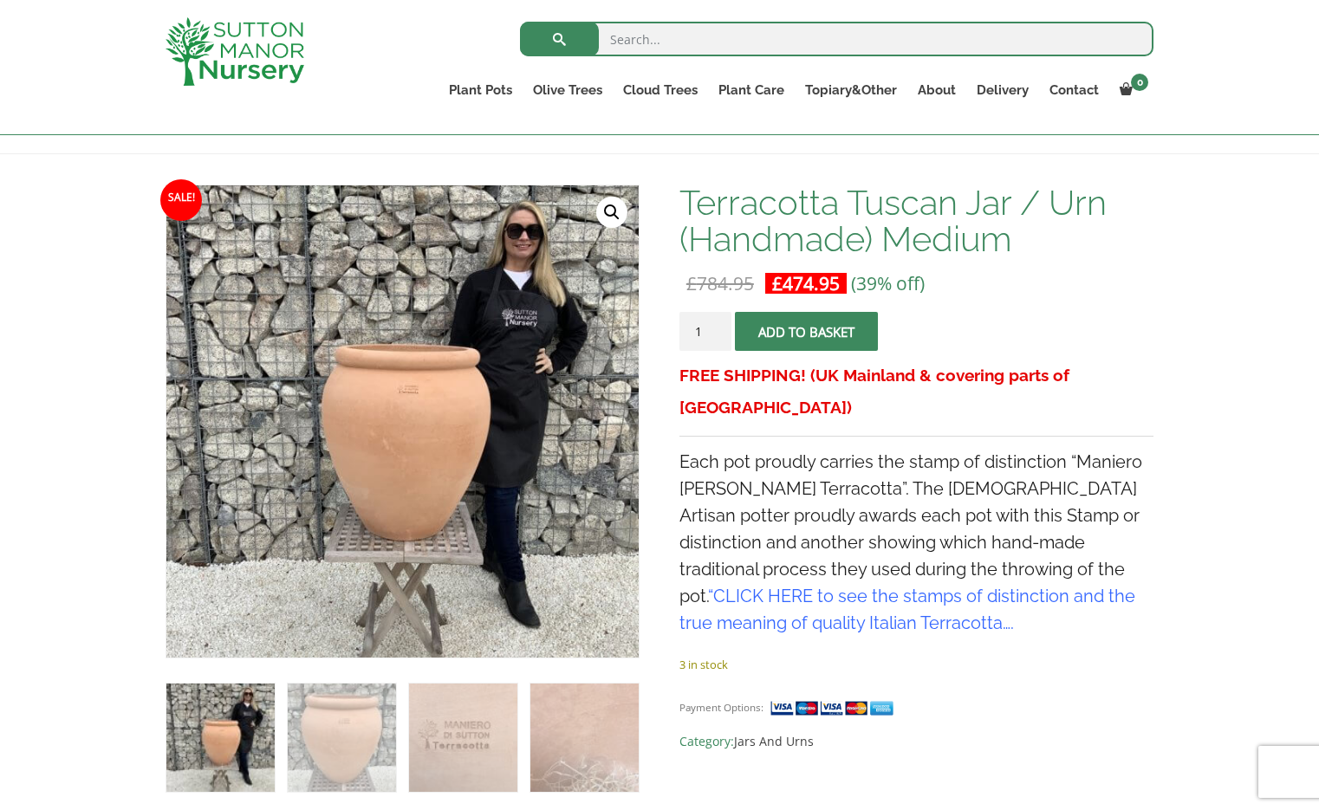
scroll to position [216, 0]
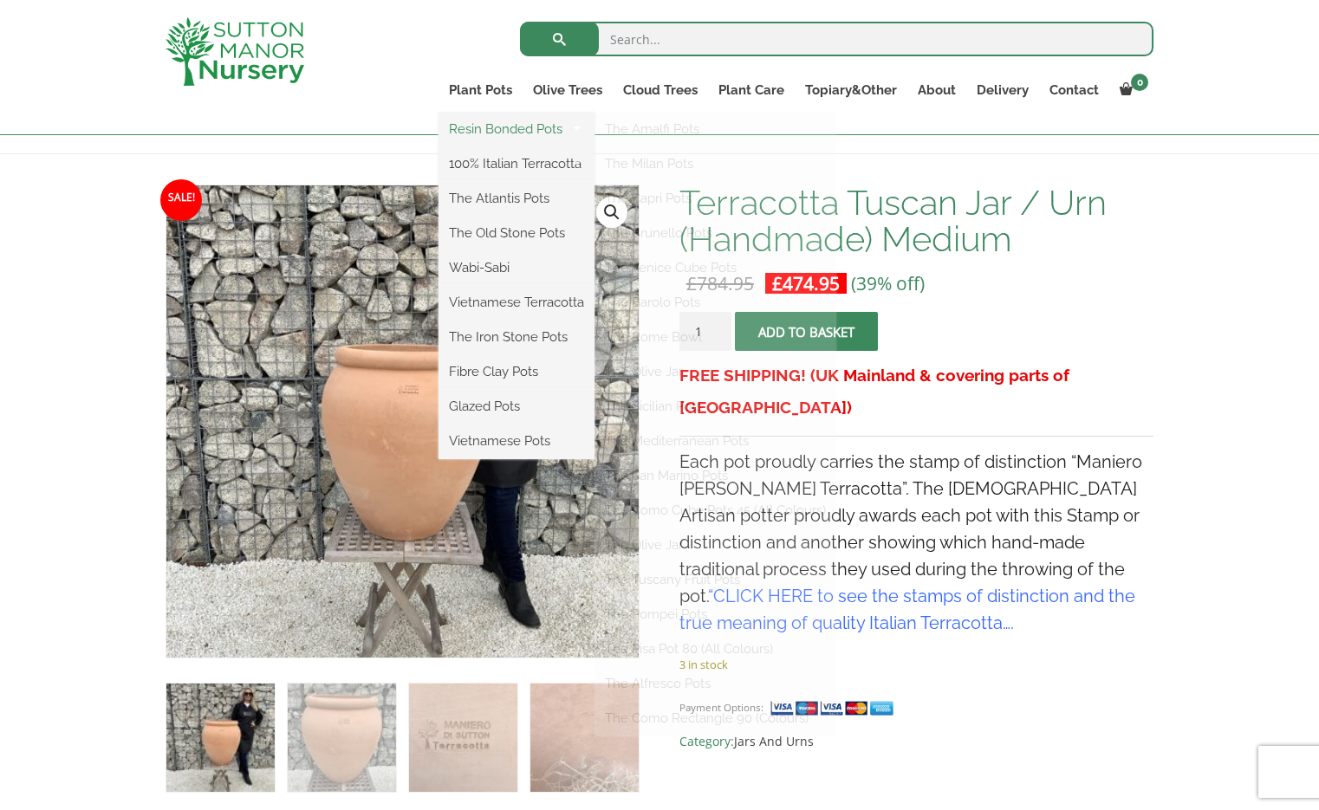
click at [502, 127] on link "Resin Bonded Pots" at bounding box center [517, 129] width 156 height 26
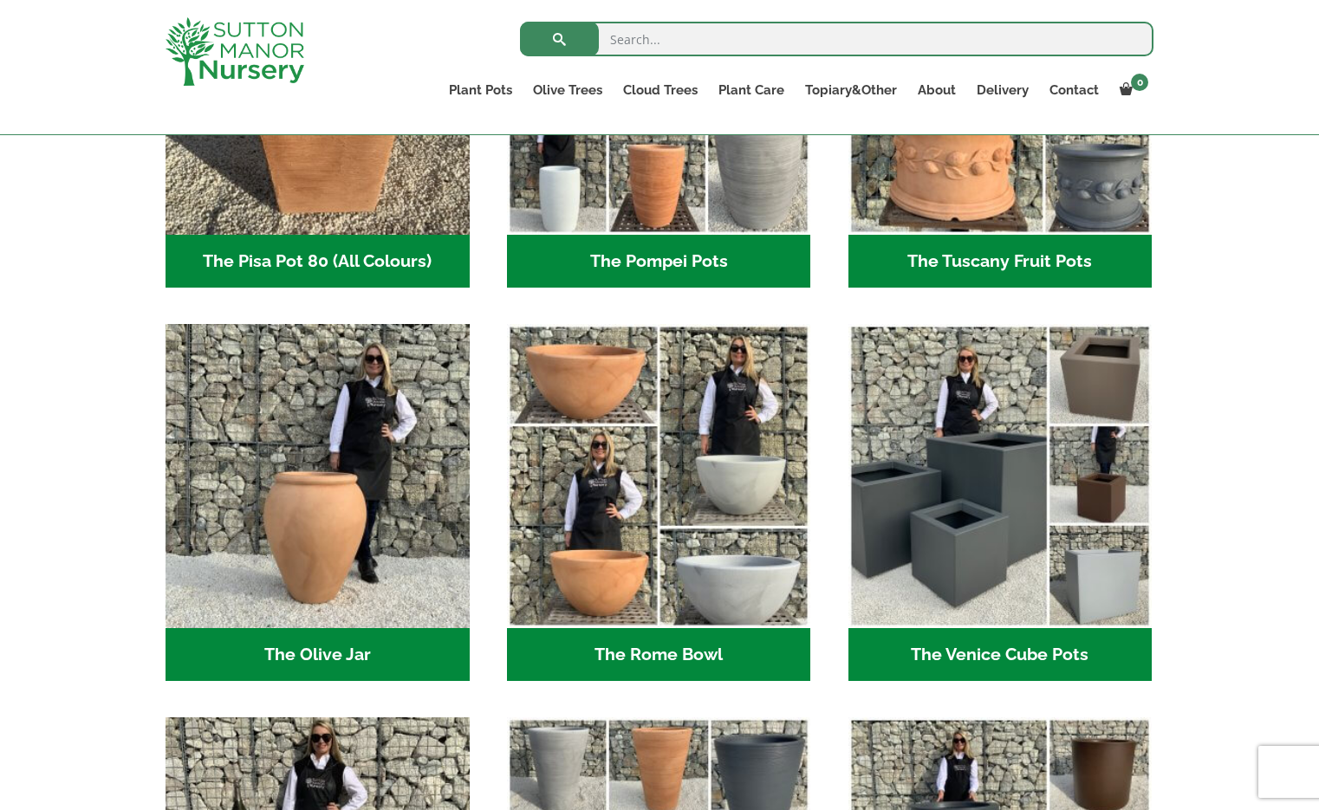
scroll to position [1477, 0]
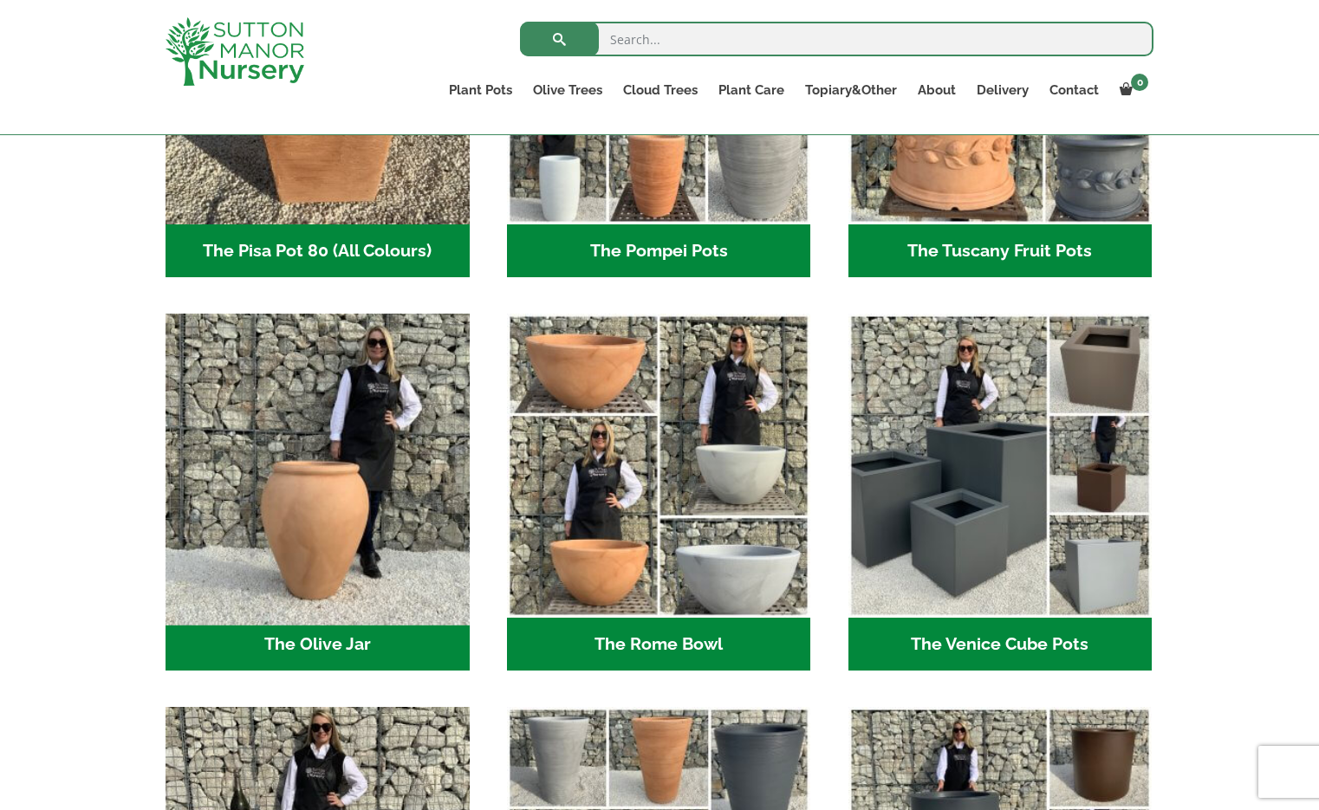
click at [332, 510] on img "Visit product category The Olive Jar" at bounding box center [317, 466] width 319 height 319
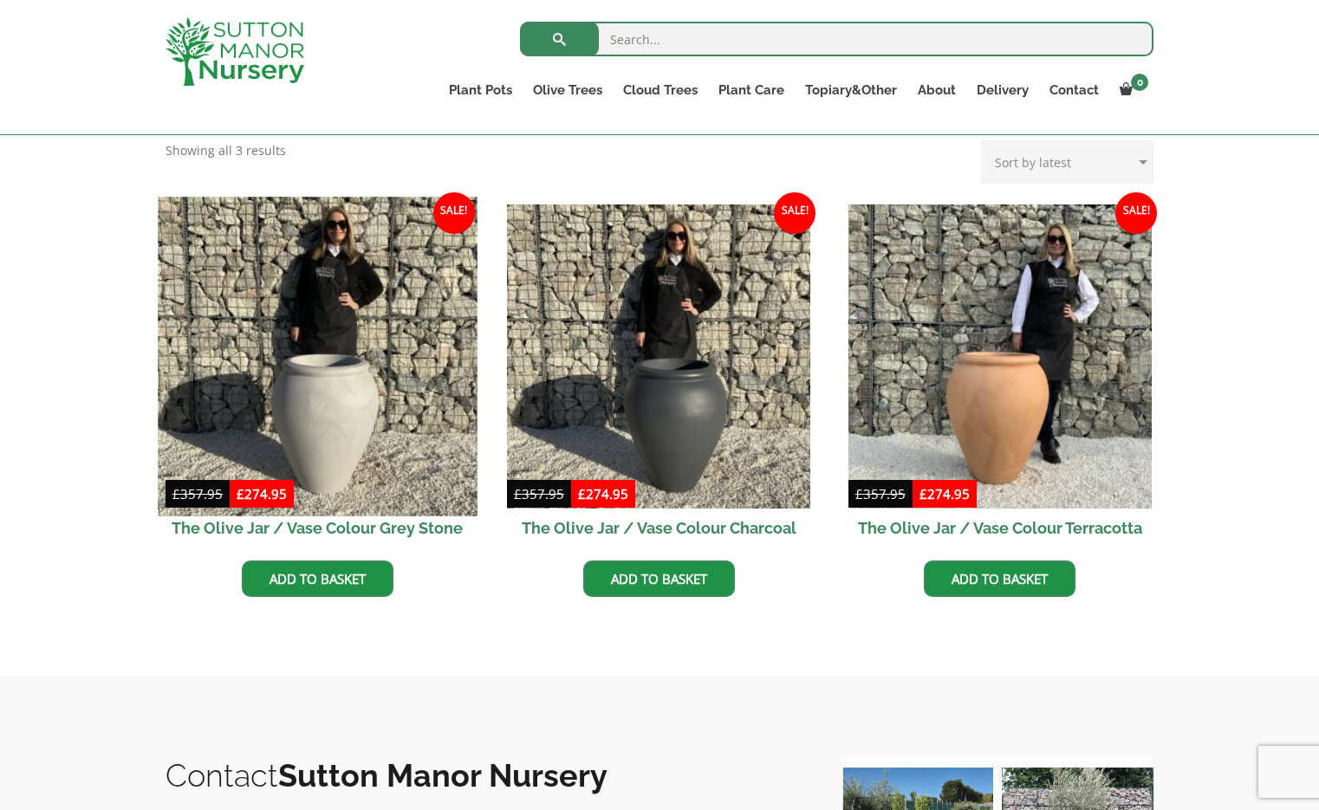
scroll to position [453, 0]
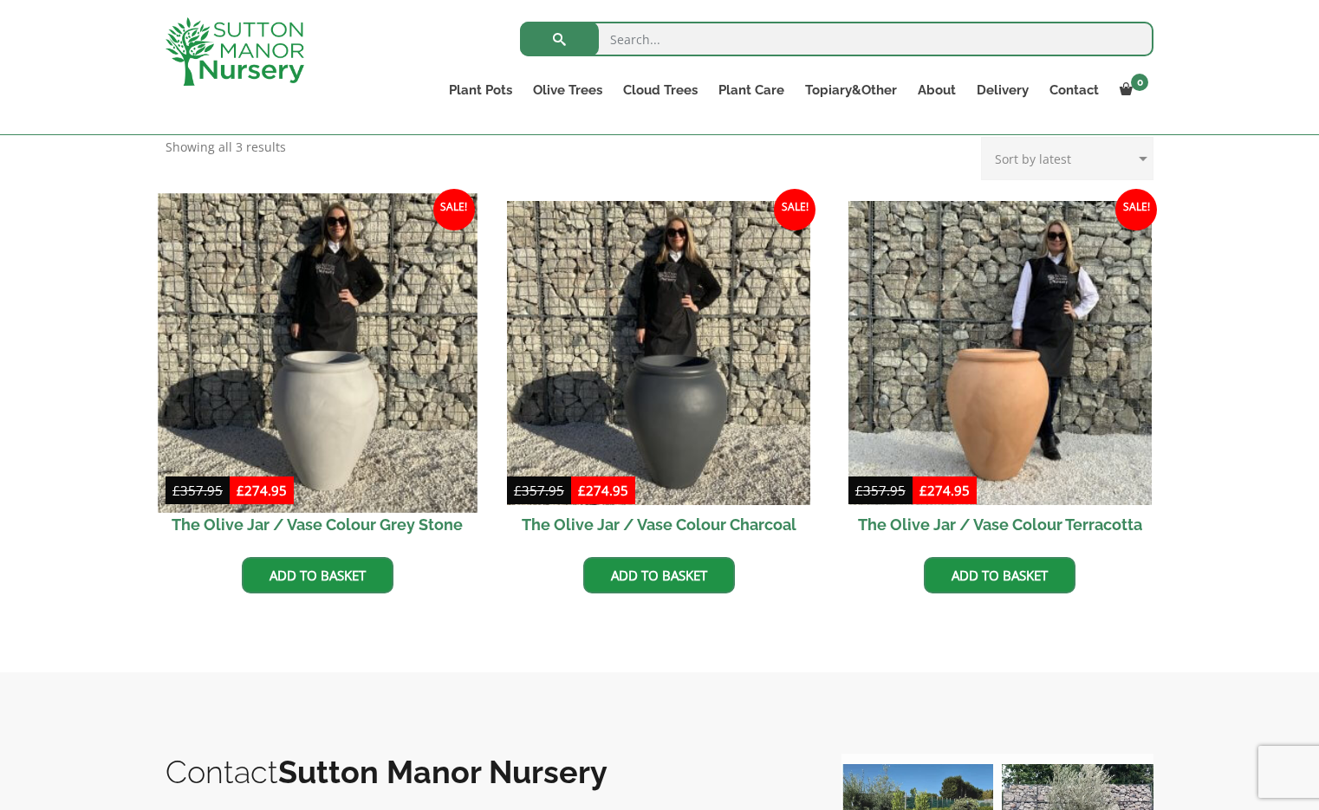
click at [345, 403] on img at bounding box center [317, 352] width 319 height 319
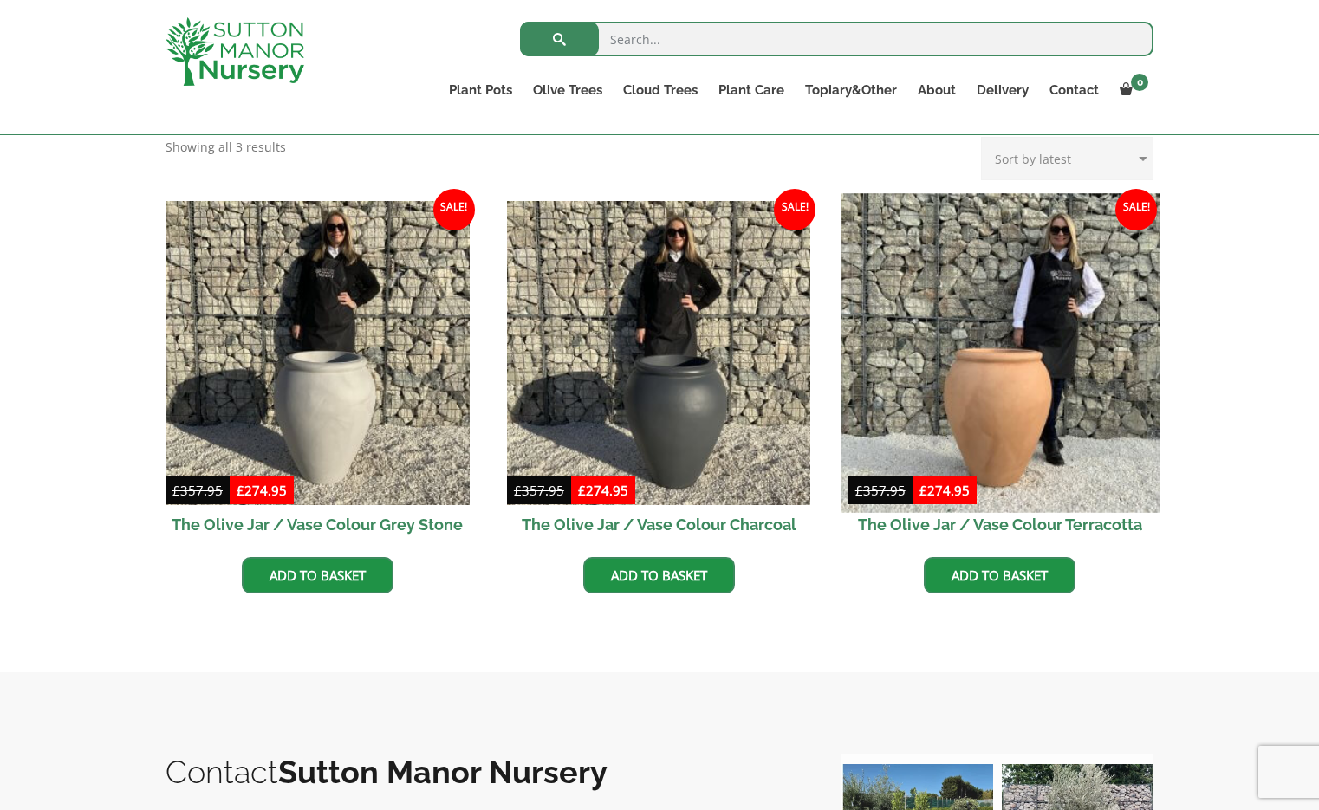
click at [1004, 380] on img at bounding box center [1000, 352] width 319 height 319
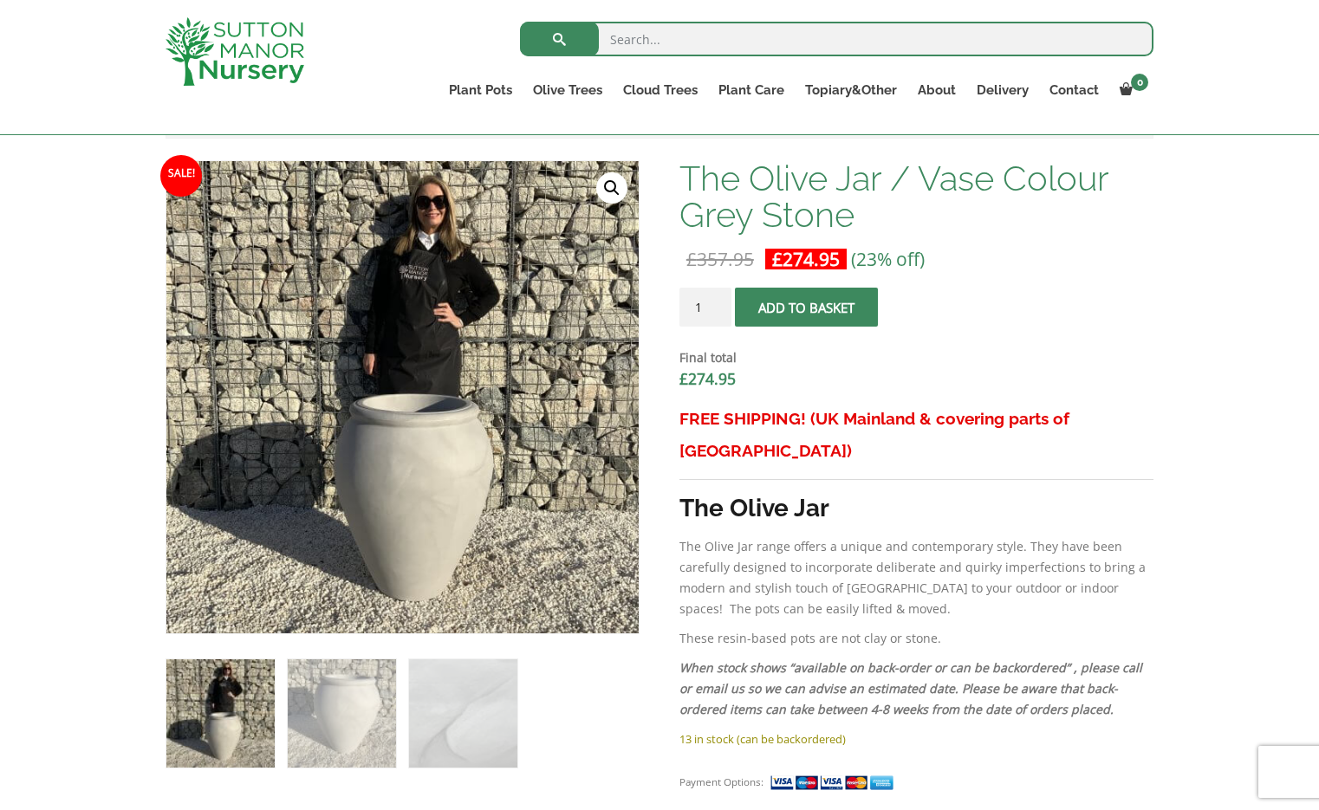
scroll to position [427, 0]
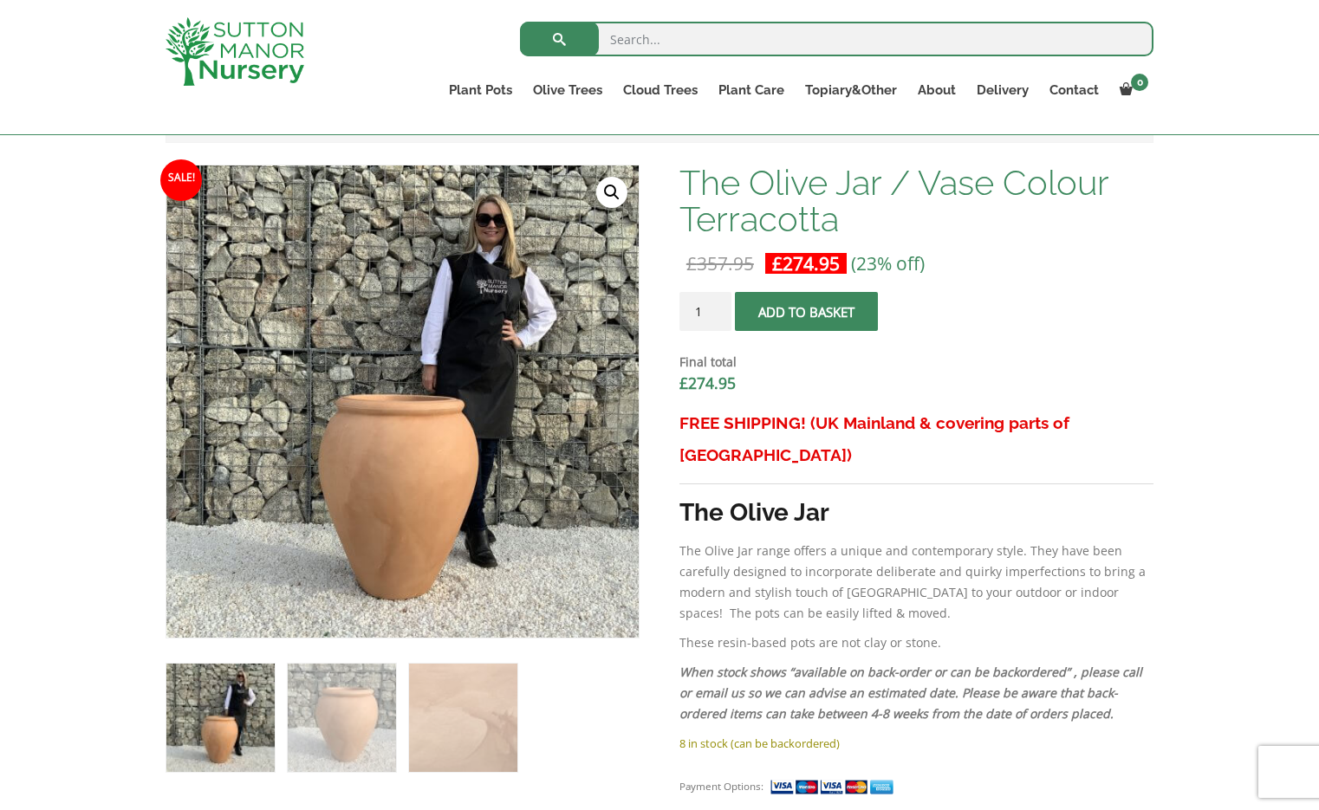
scroll to position [420, 0]
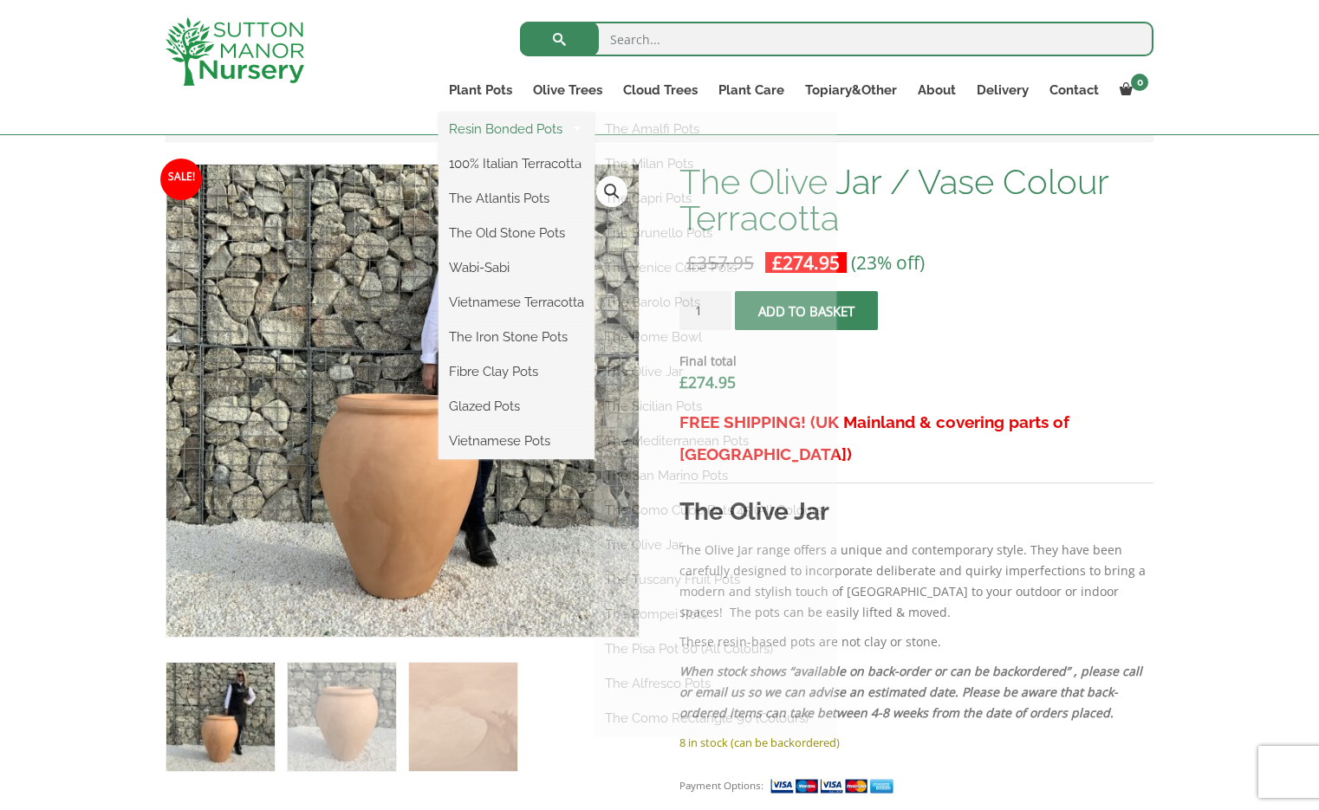
click at [485, 125] on link "Resin Bonded Pots" at bounding box center [517, 129] width 156 height 26
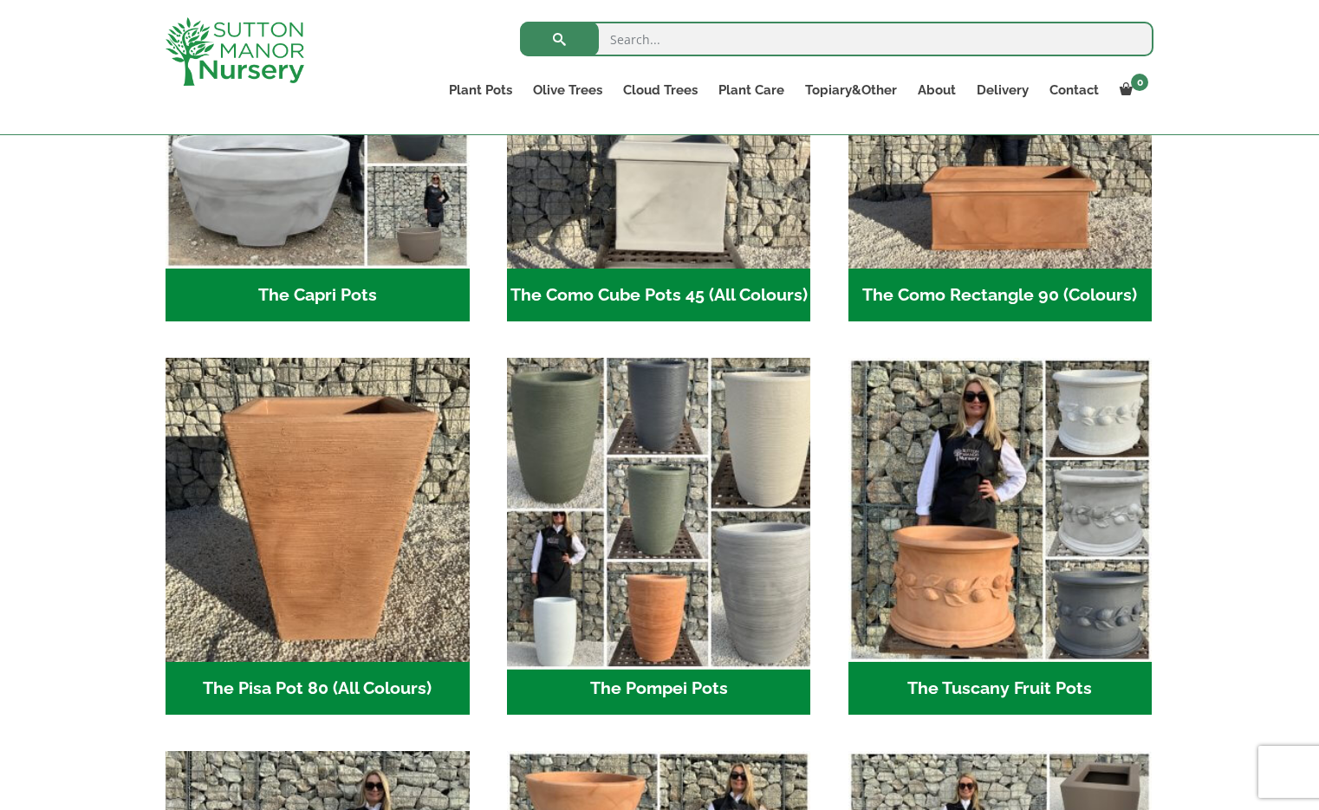
scroll to position [1039, 0]
click at [675, 501] on img "Visit product category The Pompei Pots" at bounding box center [658, 510] width 319 height 319
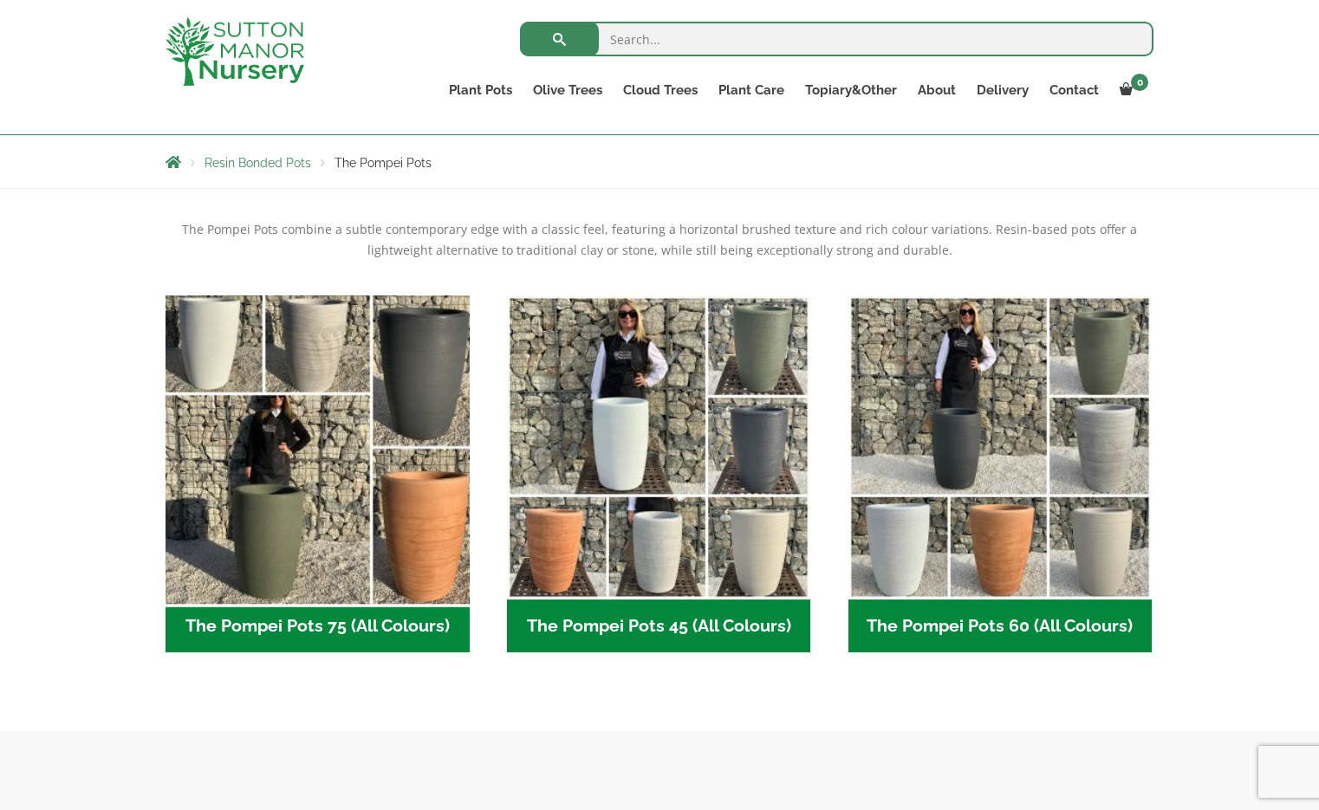
click at [297, 517] on img "Visit product category The Pompei Pots 75 (All Colours)" at bounding box center [317, 447] width 319 height 319
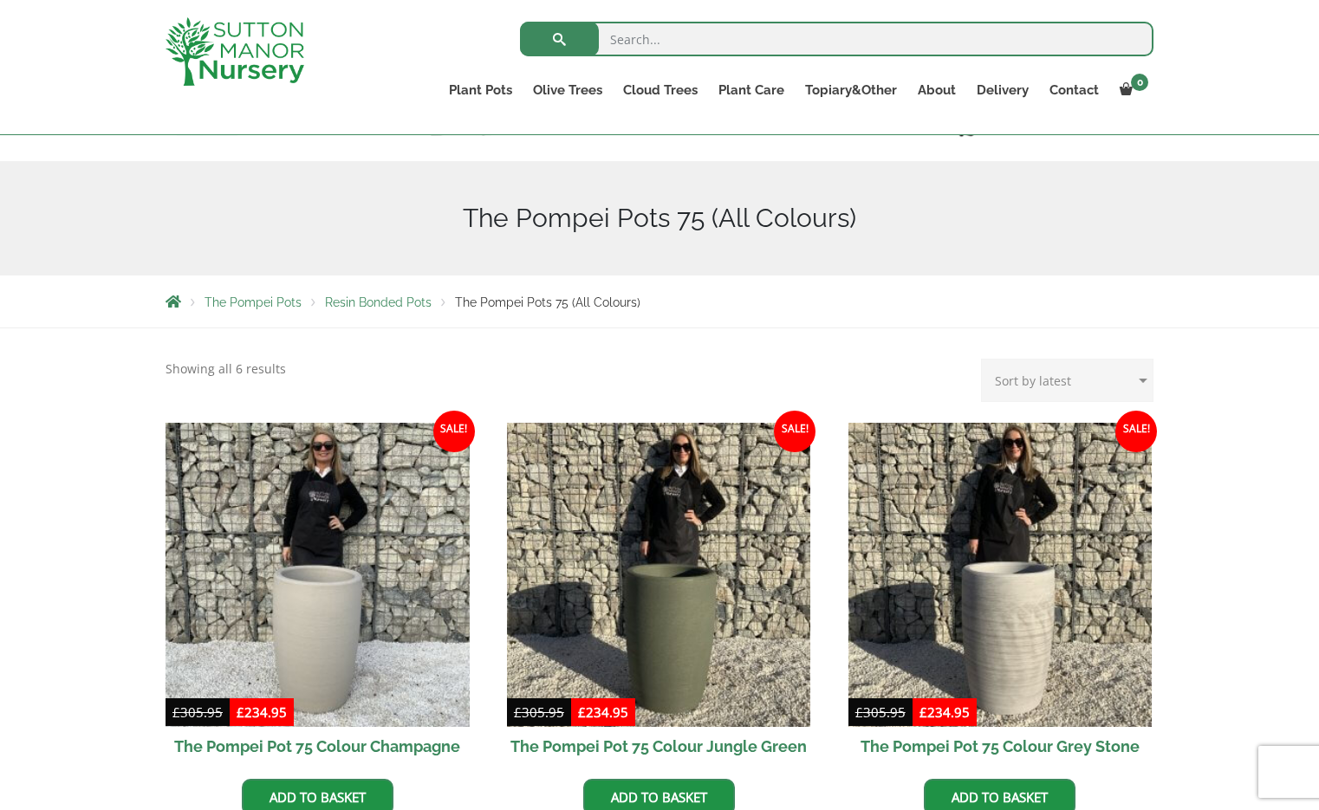
scroll to position [129, 0]
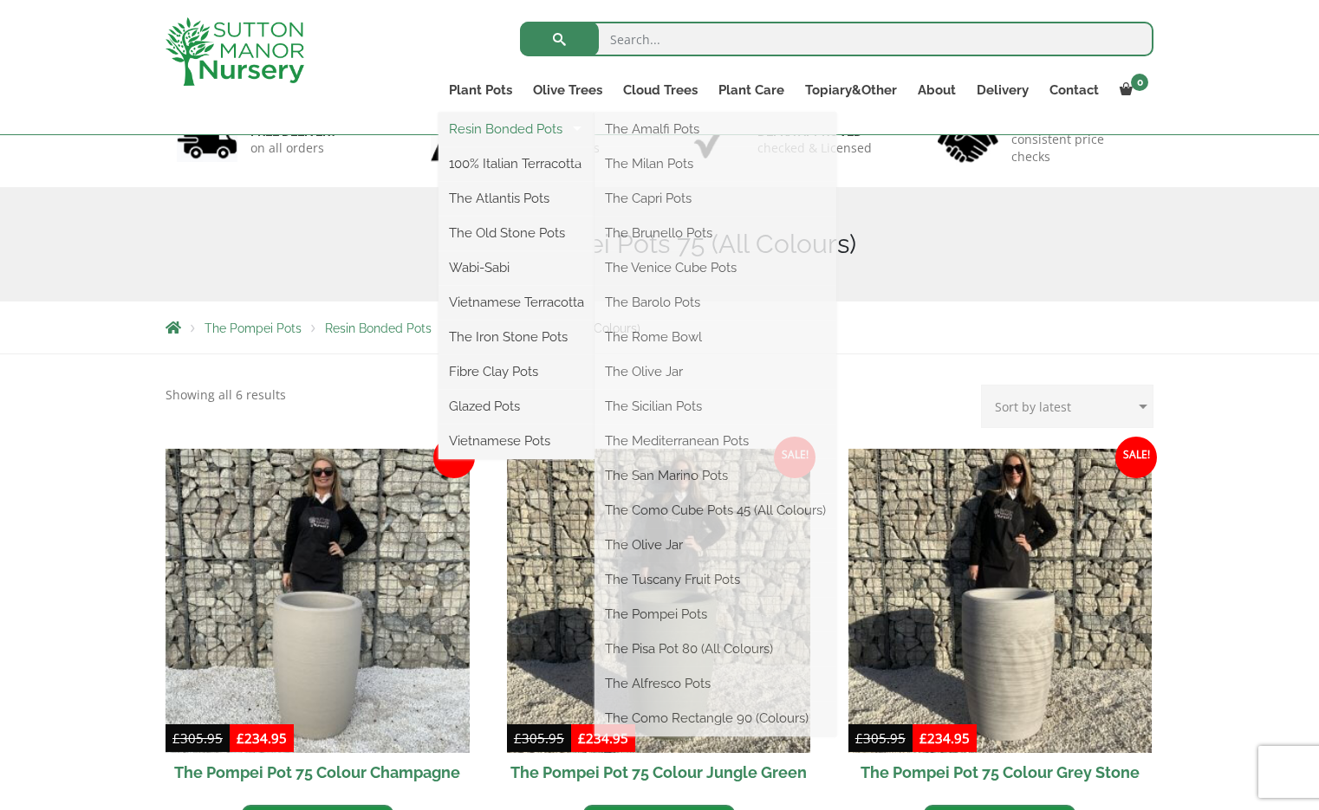
click at [473, 121] on link "Resin Bonded Pots" at bounding box center [517, 129] width 156 height 26
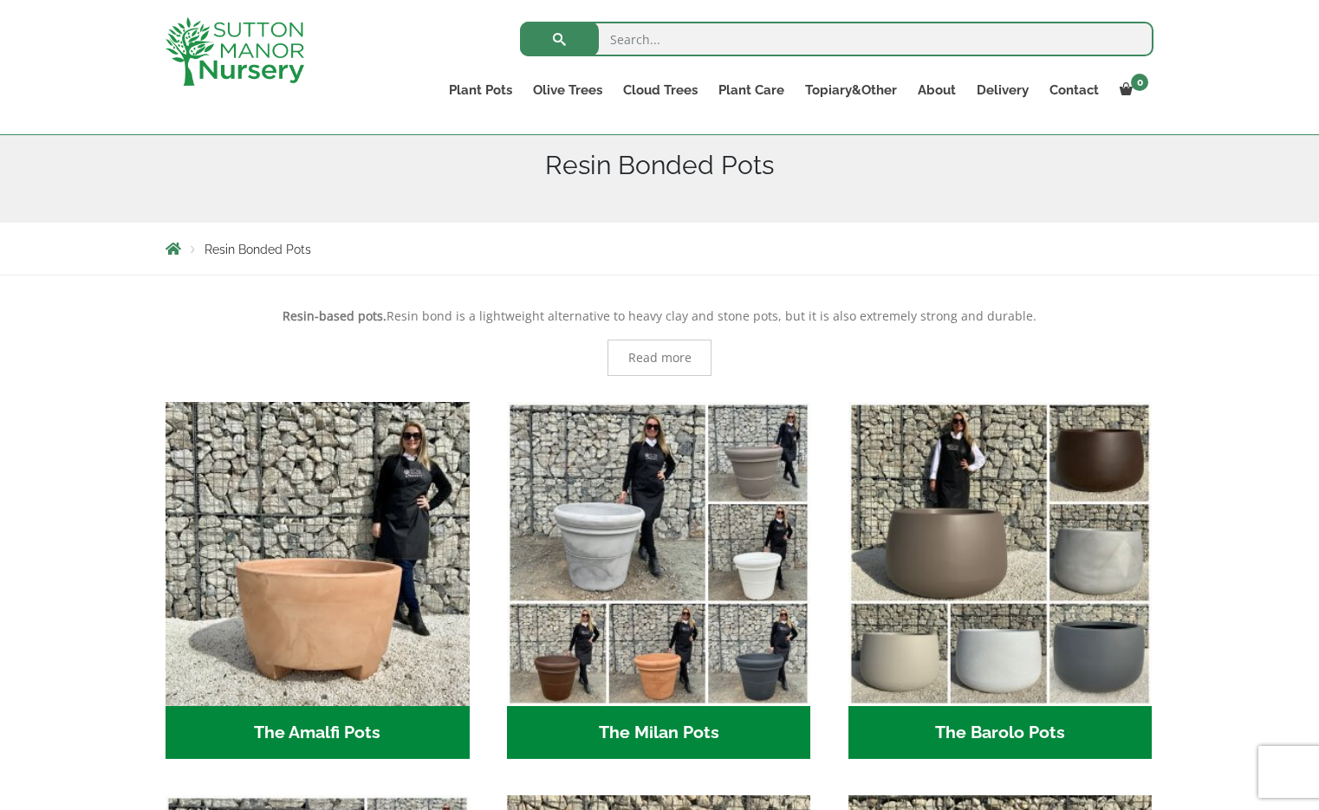
scroll to position [210, 0]
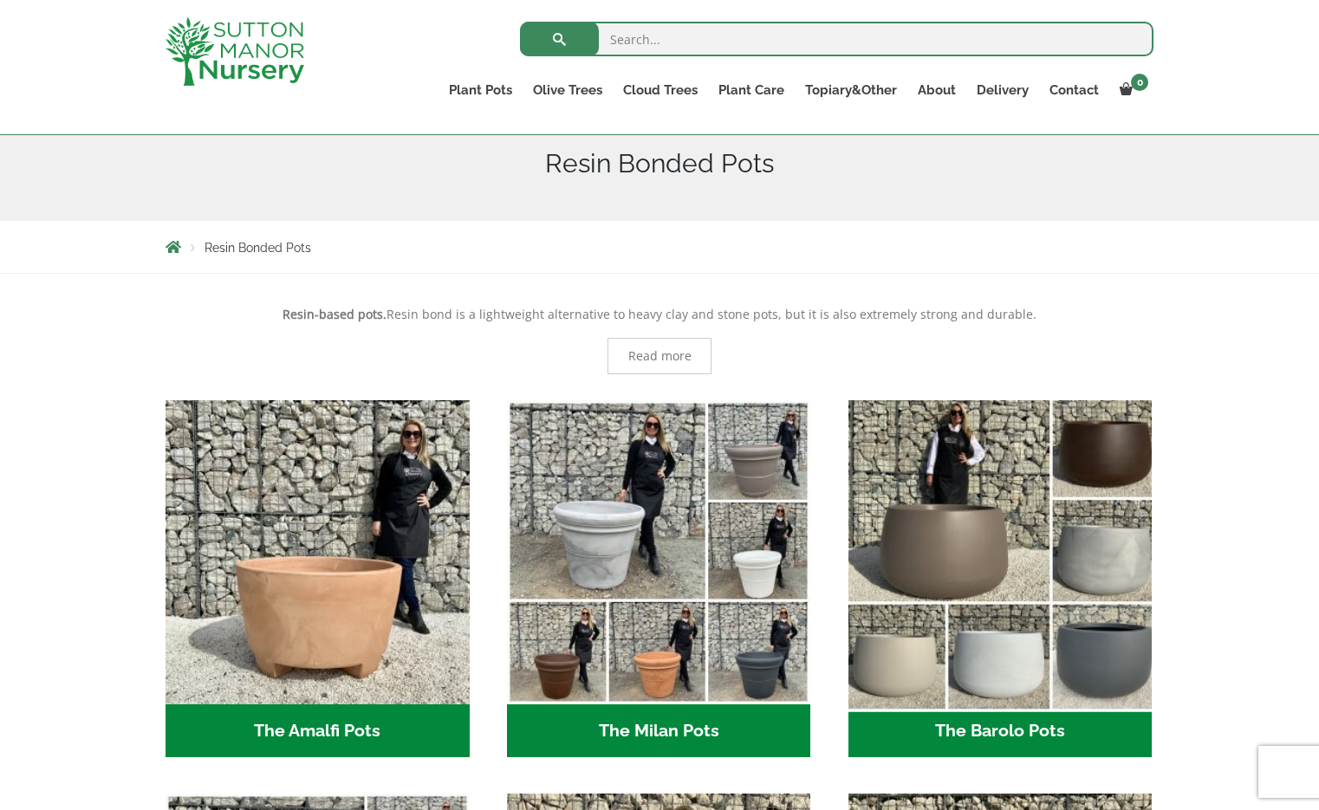
click at [968, 565] on img "Visit product category The Barolo Pots" at bounding box center [1000, 552] width 319 height 319
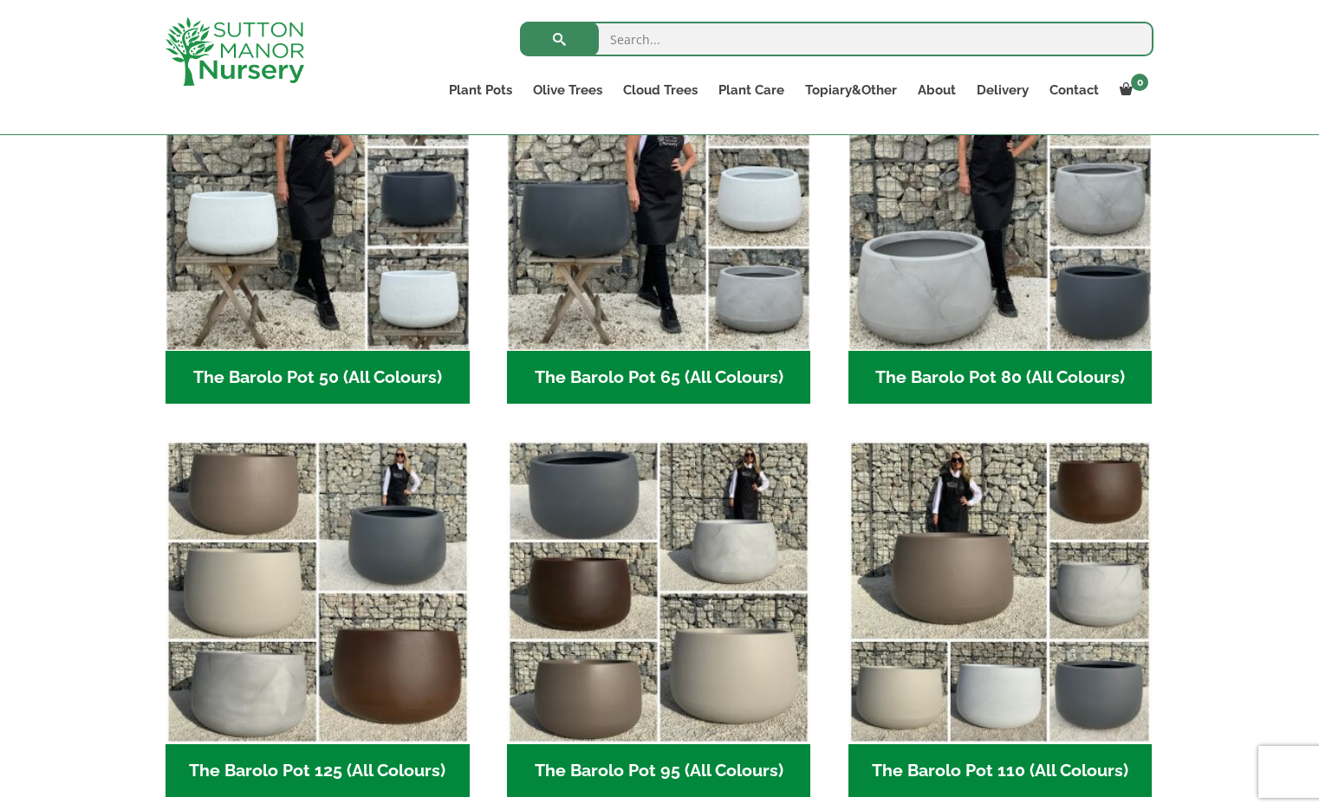
scroll to position [545, 0]
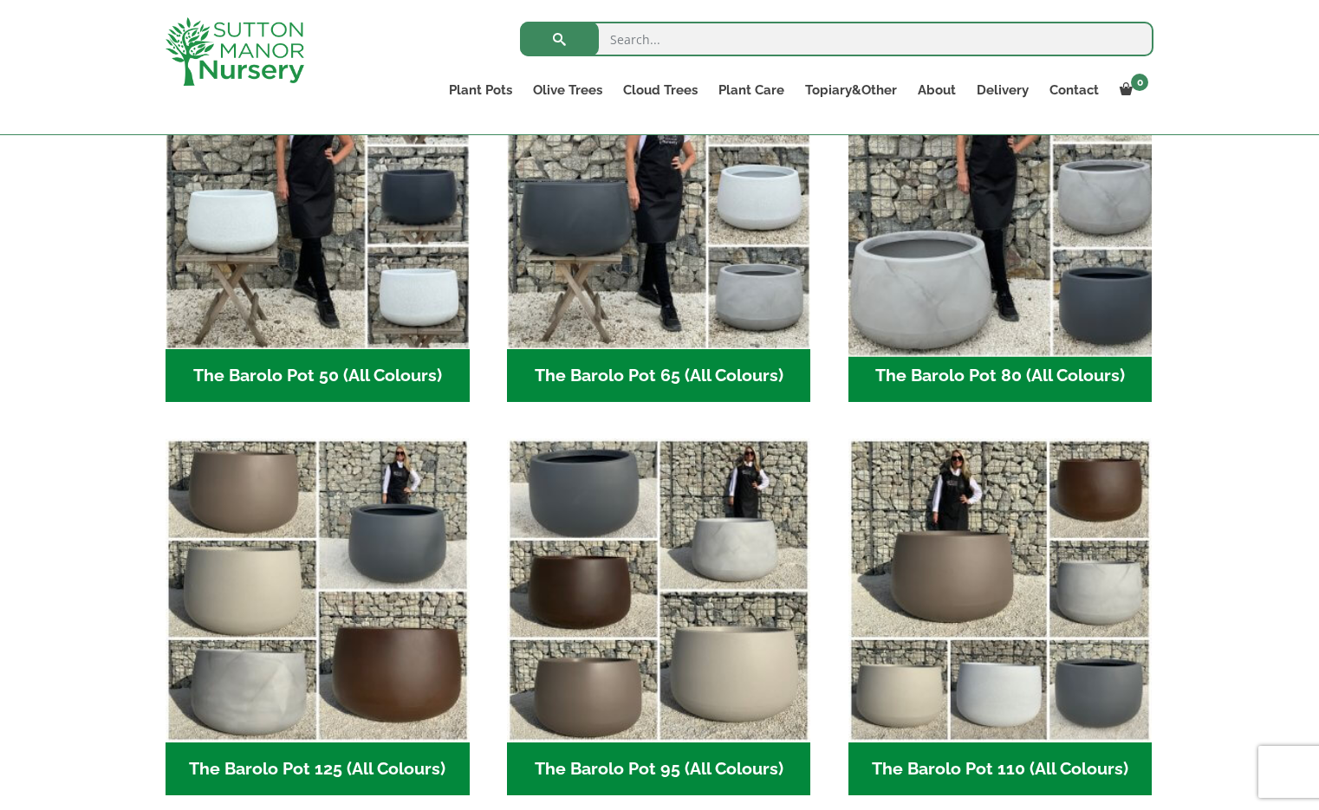
click at [920, 292] on img "Visit product category The Barolo Pot 80 (All Colours)" at bounding box center [1000, 196] width 319 height 319
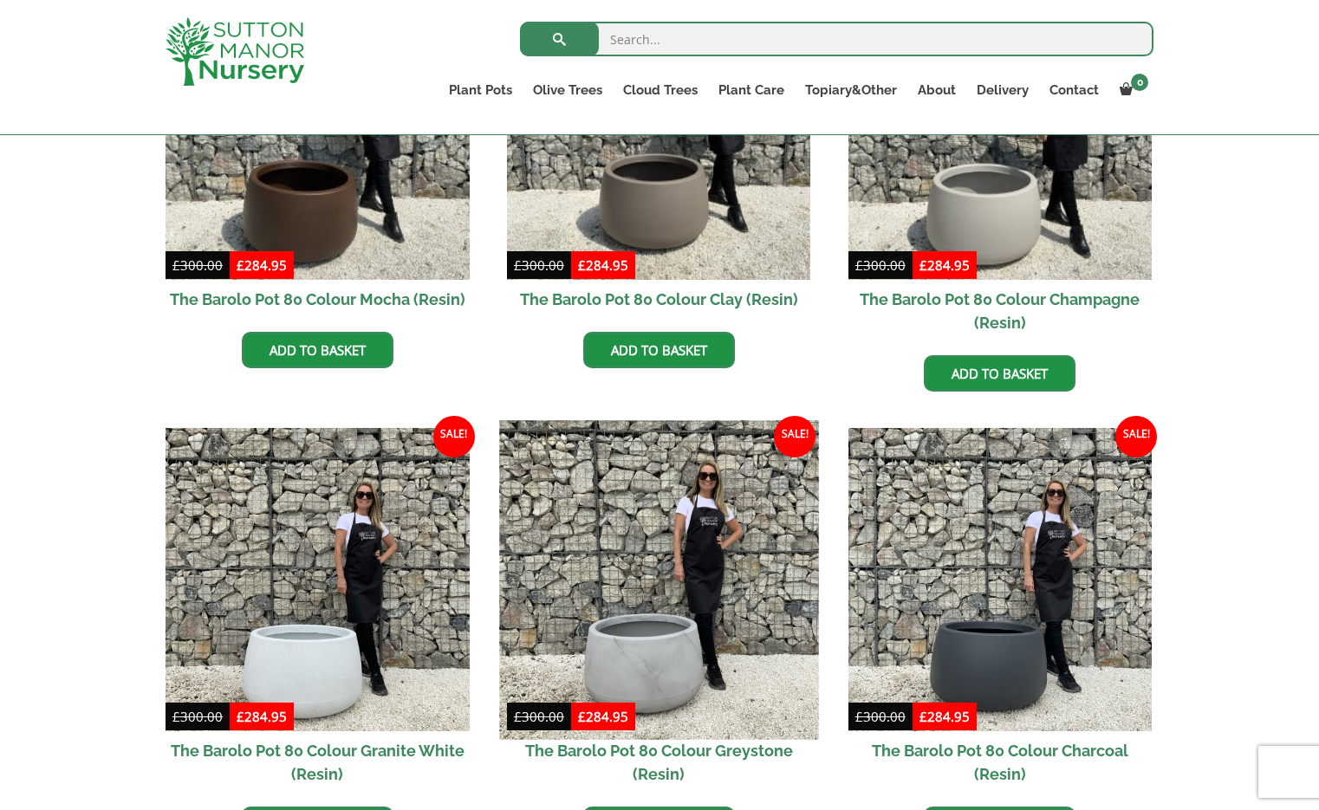
scroll to position [537, 0]
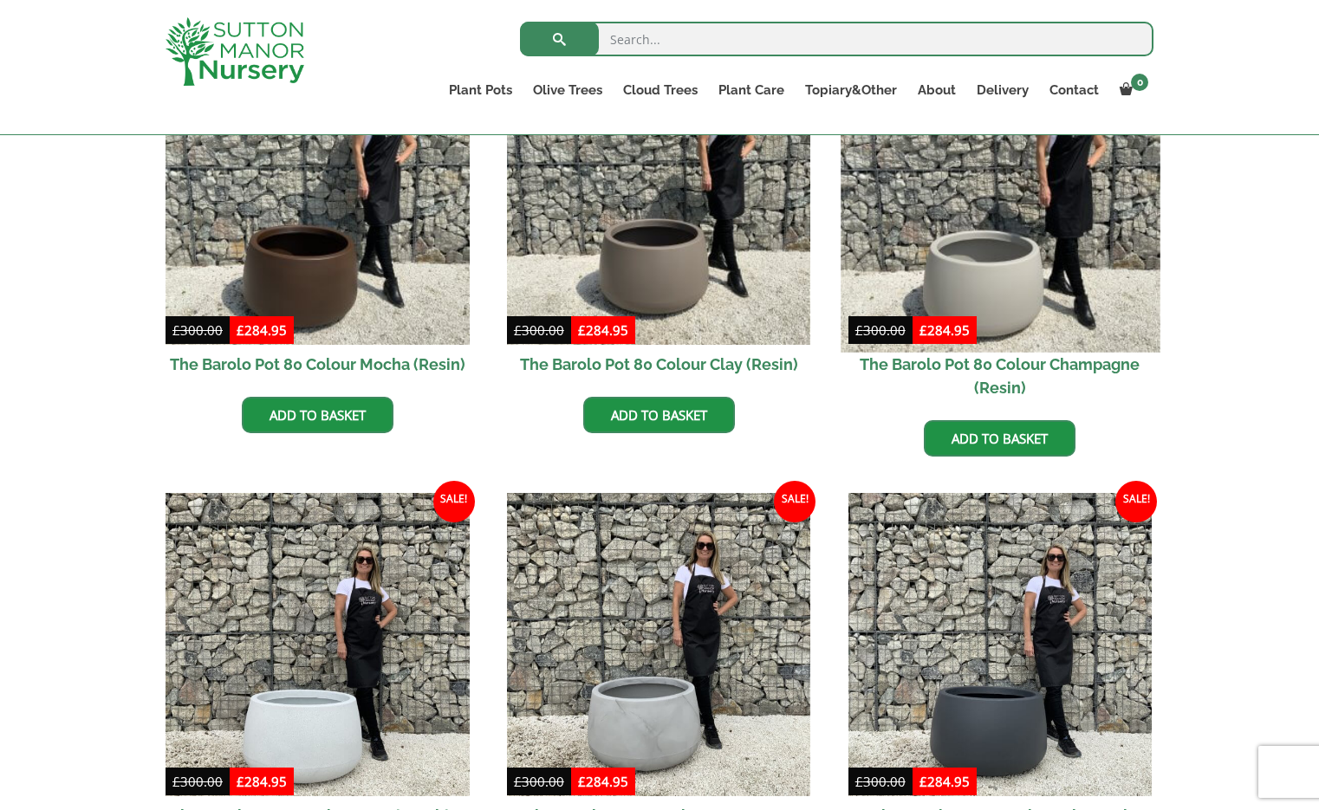
click at [985, 246] on img at bounding box center [1000, 192] width 319 height 319
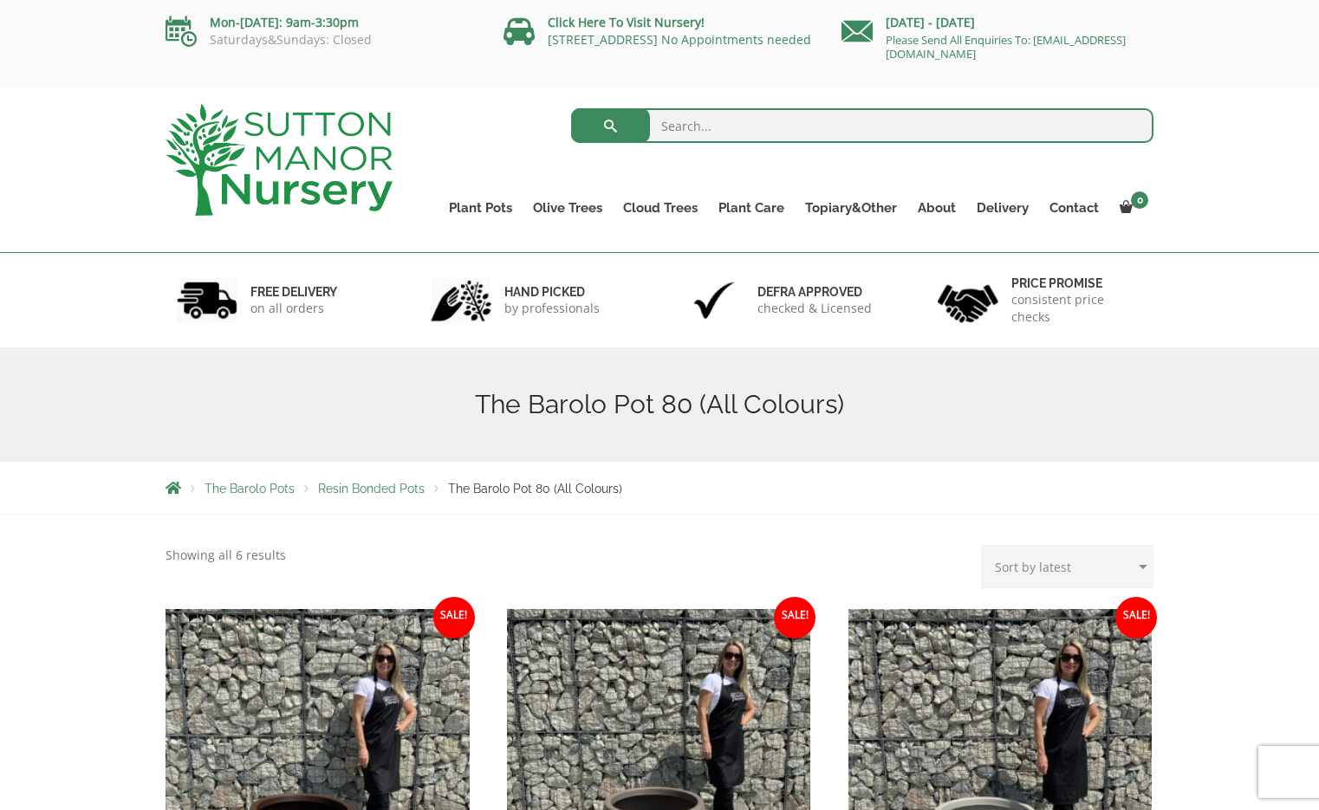
scroll to position [0, 0]
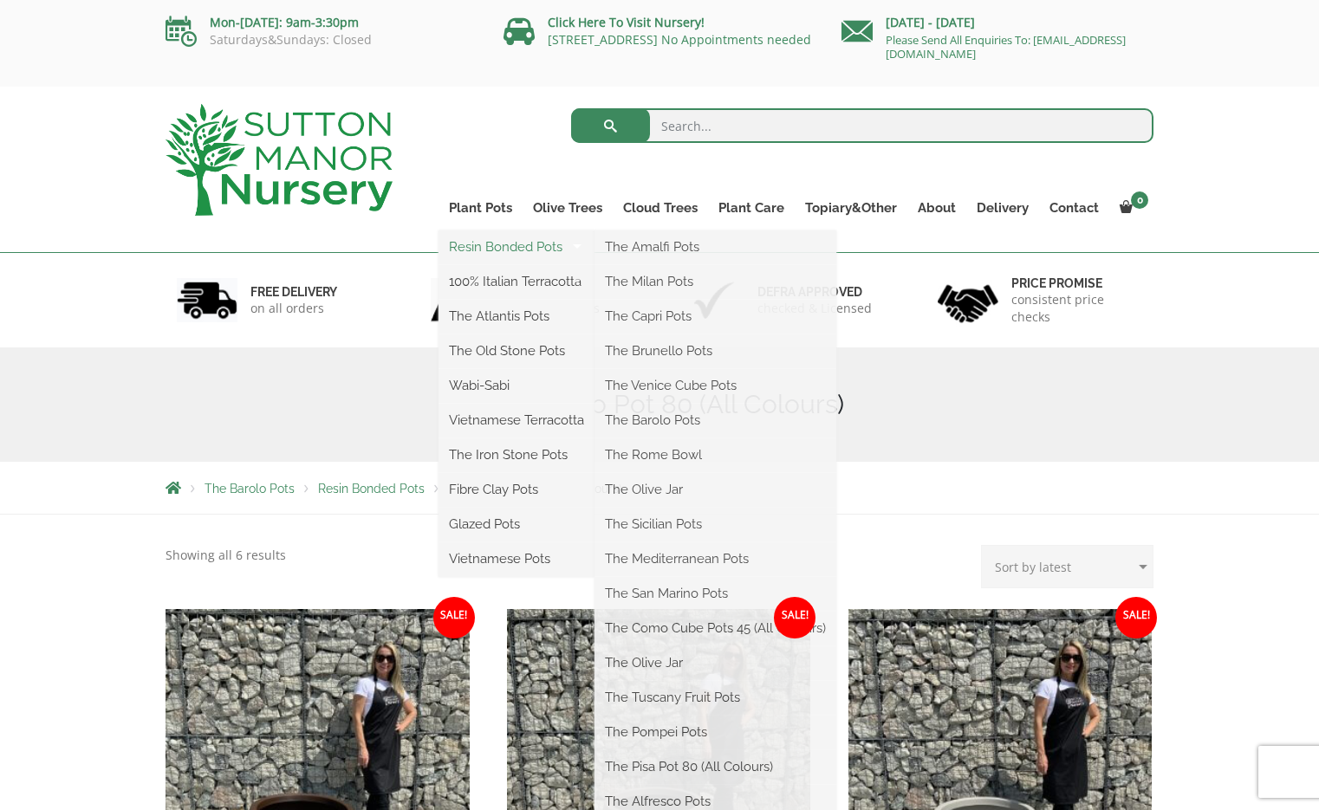
click at [495, 248] on link "Resin Bonded Pots" at bounding box center [517, 247] width 156 height 26
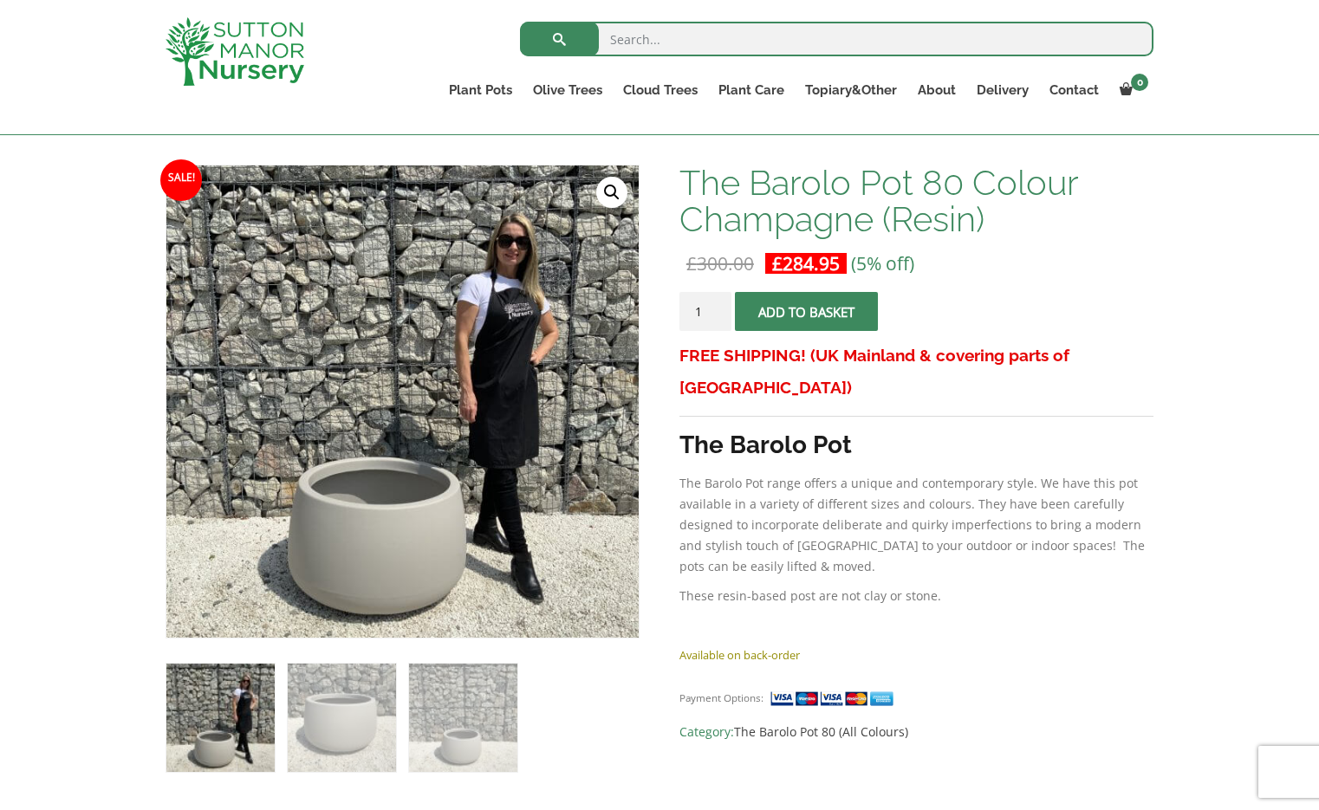
scroll to position [241, 0]
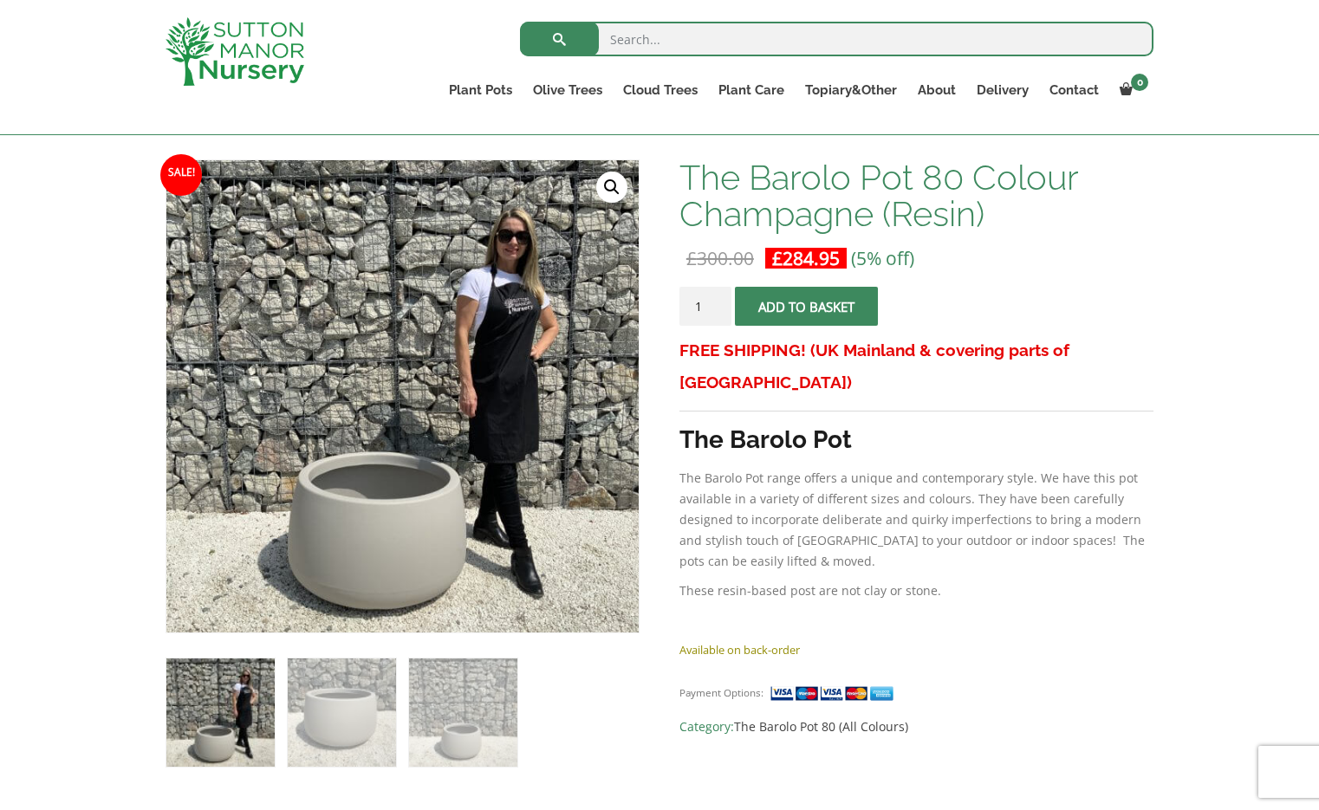
click at [1076, 717] on span "Category: The Barolo Pot 80 (All Colours)" at bounding box center [917, 727] width 474 height 21
